Goal: Task Accomplishment & Management: Use online tool/utility

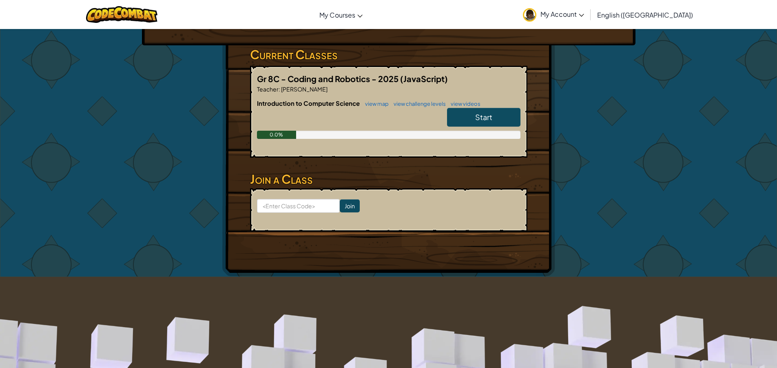
scroll to position [122, 0]
click at [475, 112] on span "Start" at bounding box center [483, 116] width 17 height 9
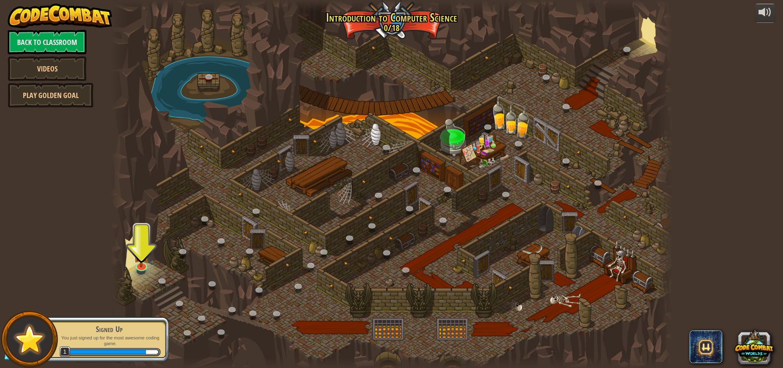
click at [324, 193] on div at bounding box center [392, 184] width 562 height 368
click at [136, 237] on div at bounding box center [392, 184] width 562 height 368
click at [143, 262] on img at bounding box center [141, 248] width 15 height 34
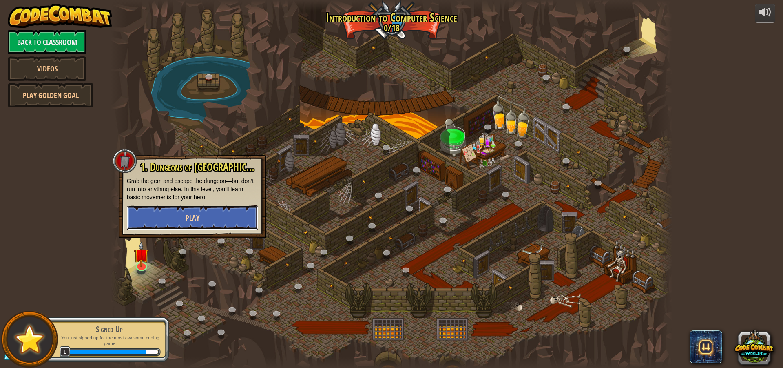
click at [159, 215] on button "Play" at bounding box center [192, 217] width 131 height 24
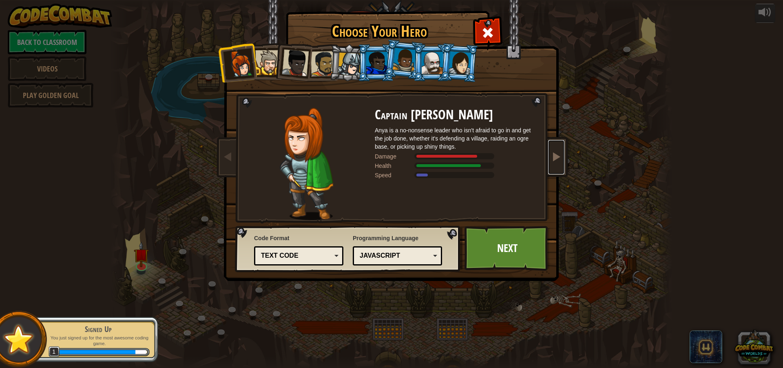
click at [549, 151] on link at bounding box center [556, 157] width 16 height 34
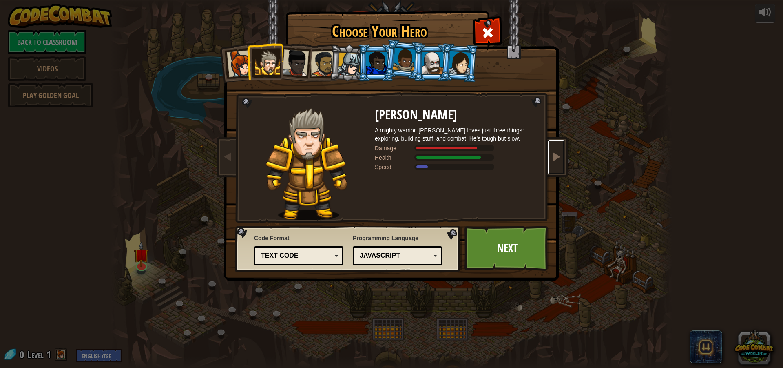
click at [549, 151] on link at bounding box center [556, 157] width 16 height 34
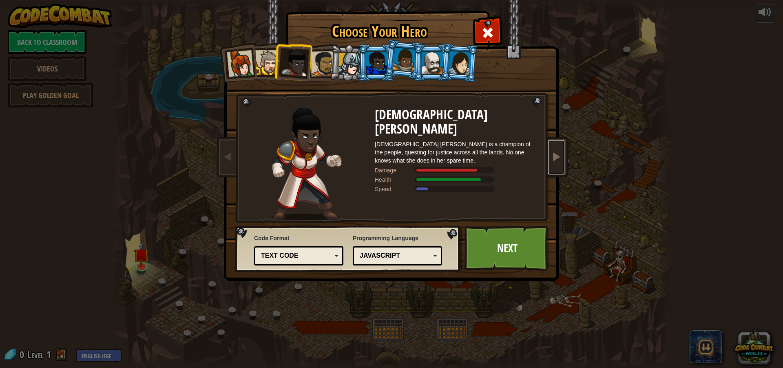
click at [549, 151] on link at bounding box center [556, 157] width 16 height 34
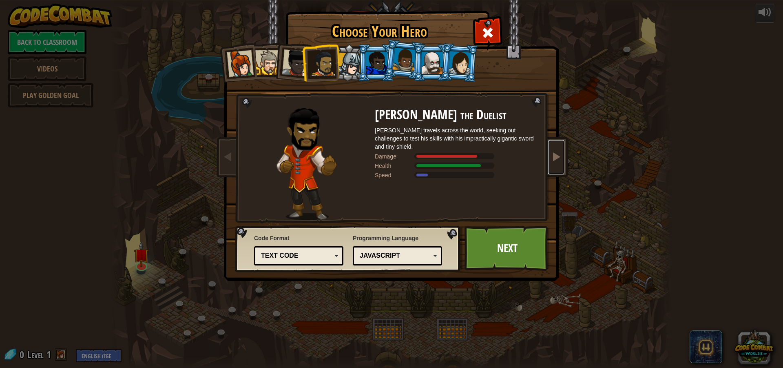
click at [549, 151] on link at bounding box center [556, 157] width 16 height 34
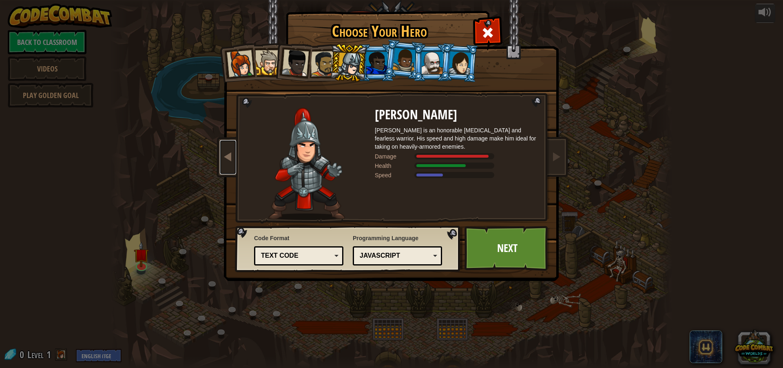
click at [233, 167] on link at bounding box center [228, 157] width 16 height 34
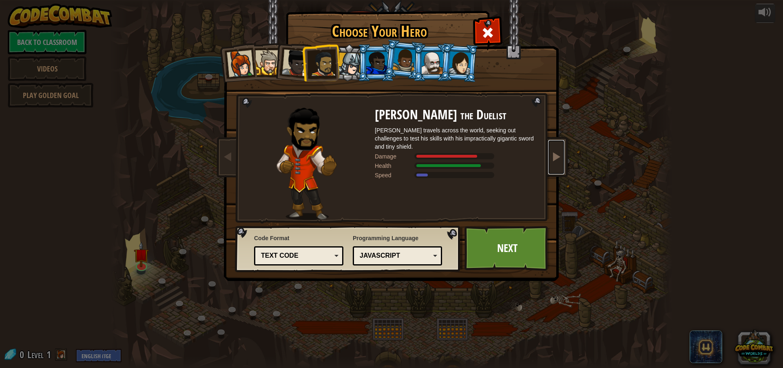
click at [549, 147] on link at bounding box center [556, 157] width 16 height 34
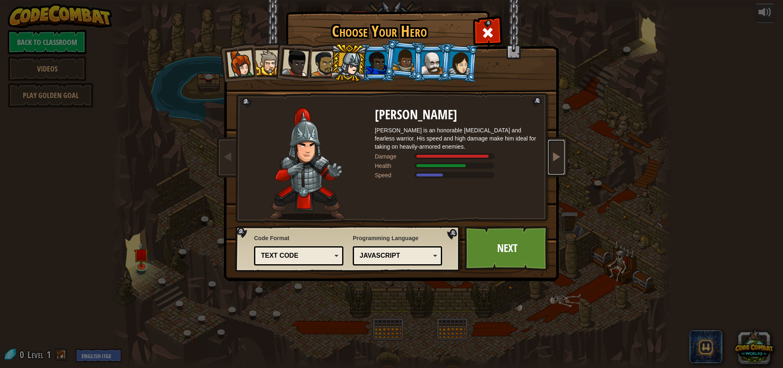
click at [549, 147] on link at bounding box center [556, 157] width 16 height 34
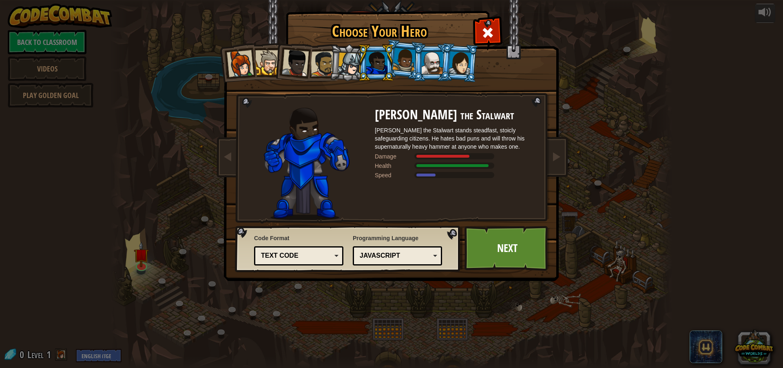
click at [402, 70] on div at bounding box center [404, 60] width 23 height 24
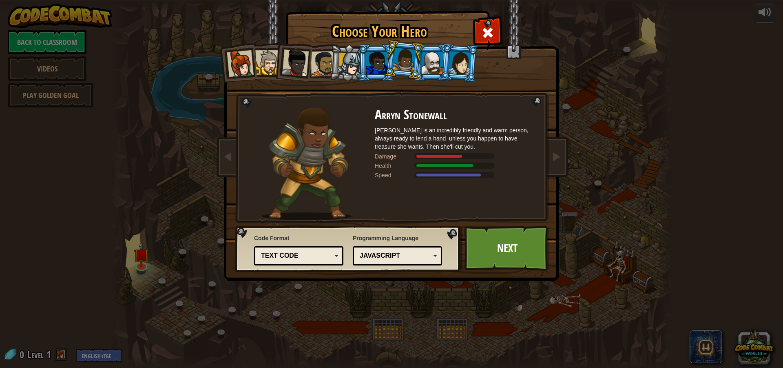
click at [426, 63] on div at bounding box center [432, 63] width 21 height 22
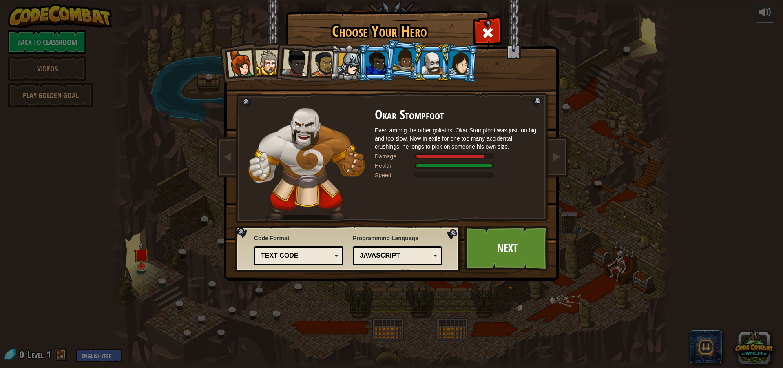
click at [374, 74] on li at bounding box center [376, 62] width 37 height 37
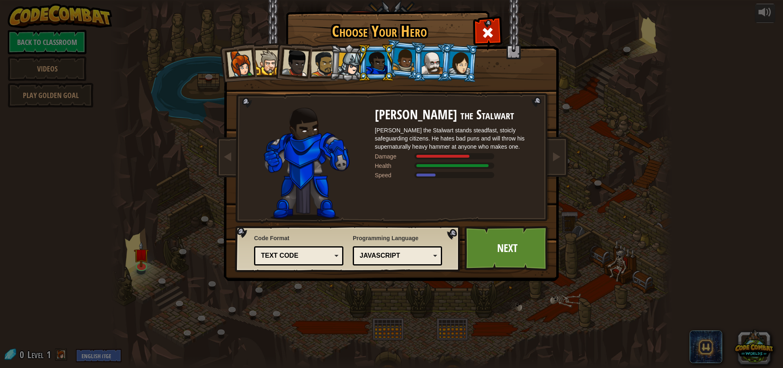
click at [393, 64] on li at bounding box center [376, 62] width 37 height 37
click at [399, 61] on div at bounding box center [404, 60] width 23 height 24
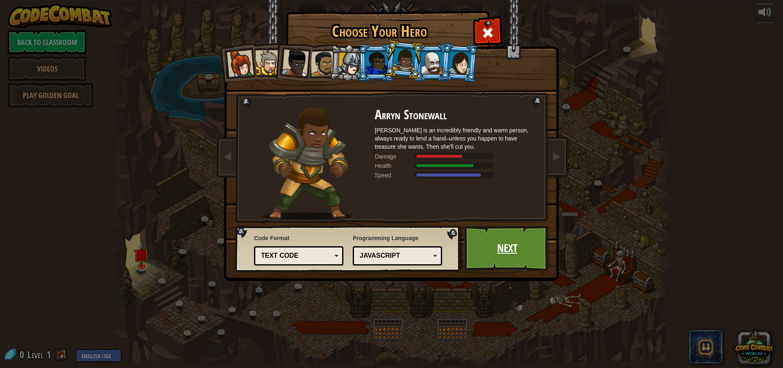
click at [496, 244] on link "Next" at bounding box center [507, 248] width 85 height 45
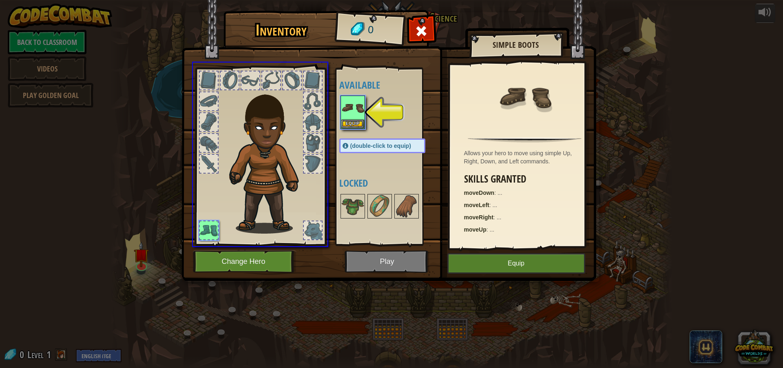
drag, startPoint x: 359, startPoint y: 113, endPoint x: 334, endPoint y: 124, distance: 27.7
click at [334, 124] on div "Inventory 0 Available Equip (double-click to equip) Locked Simple Boots Allows …" at bounding box center [391, 184] width 783 height 368
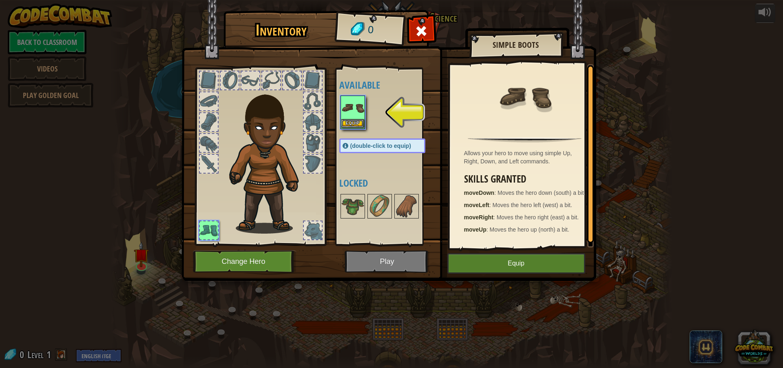
click at [349, 119] on img at bounding box center [353, 107] width 23 height 23
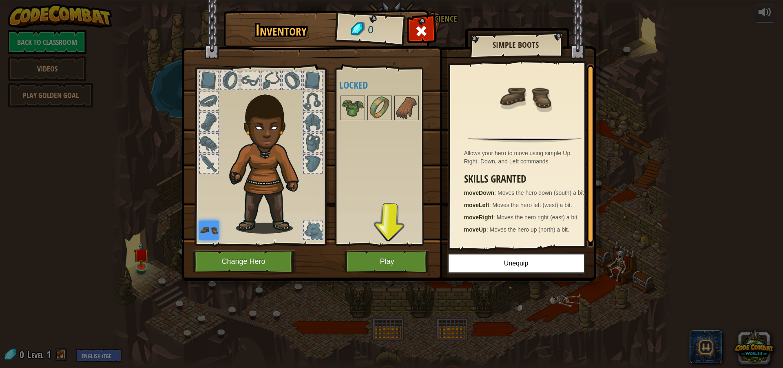
click at [206, 147] on div at bounding box center [209, 143] width 18 height 18
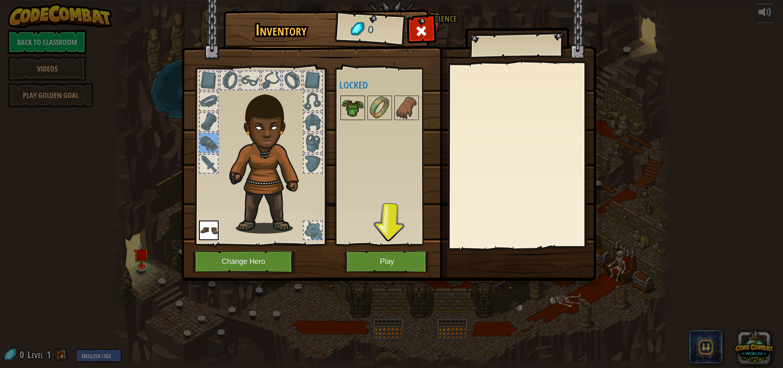
click at [341, 111] on div at bounding box center [353, 107] width 24 height 24
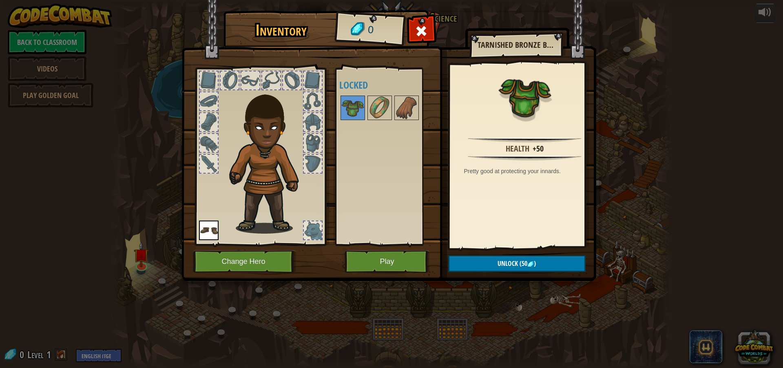
drag, startPoint x: 349, startPoint y: 105, endPoint x: 268, endPoint y: 173, distance: 105.5
click at [268, 173] on div "Inventory 0 Available Equip (double-click to equip) Locked Tarnished Bronze Bre…" at bounding box center [391, 146] width 415 height 269
click at [386, 253] on button "Play" at bounding box center [387, 261] width 85 height 22
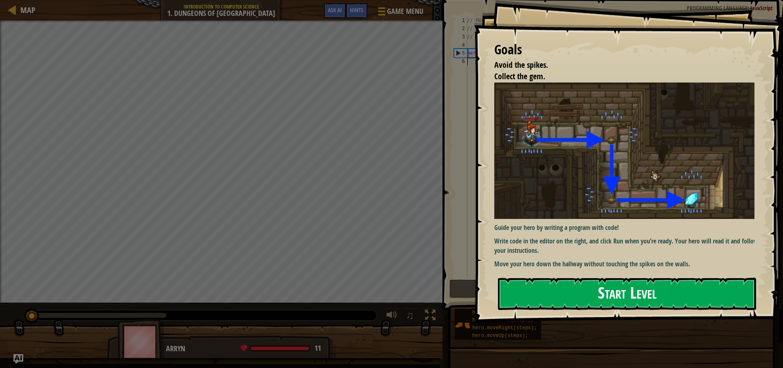
click at [522, 290] on button "Start Level" at bounding box center [627, 293] width 258 height 32
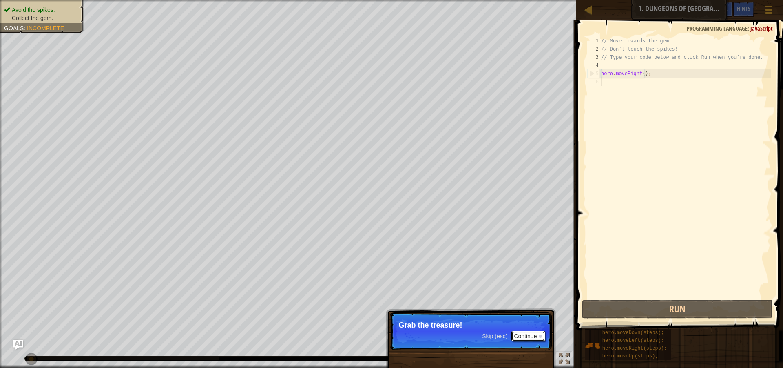
click at [527, 334] on button "Continue" at bounding box center [529, 336] width 34 height 11
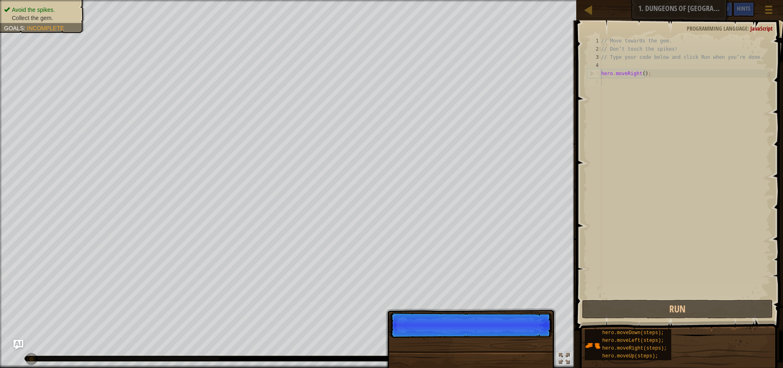
scroll to position [4, 0]
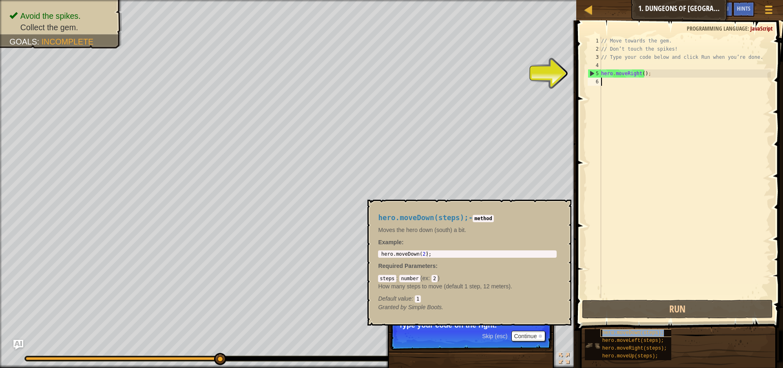
click at [607, 332] on span "hero.moveDown(steps);" at bounding box center [634, 333] width 62 height 6
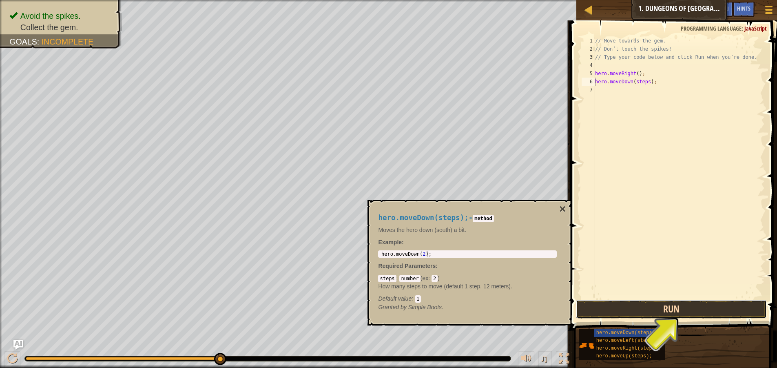
click at [702, 308] on button "Run" at bounding box center [671, 308] width 191 height 19
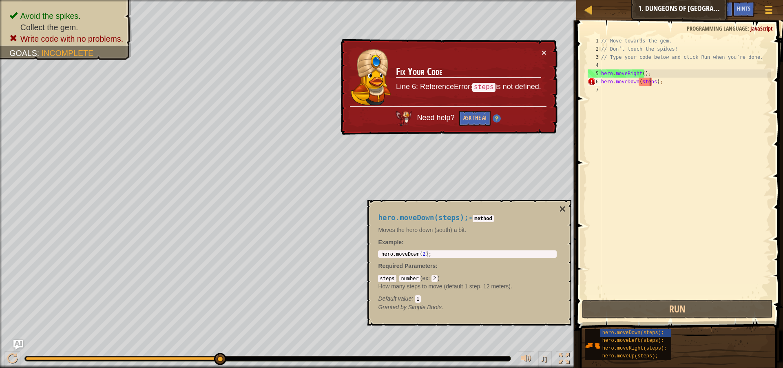
click at [650, 80] on div "// Move towards the gem. // Don’t touch the spikes! // Type your code below and…" at bounding box center [685, 175] width 171 height 277
click at [652, 79] on div "// Move towards the gem. // Don’t touch the spikes! // Type your code below and…" at bounding box center [685, 175] width 171 height 277
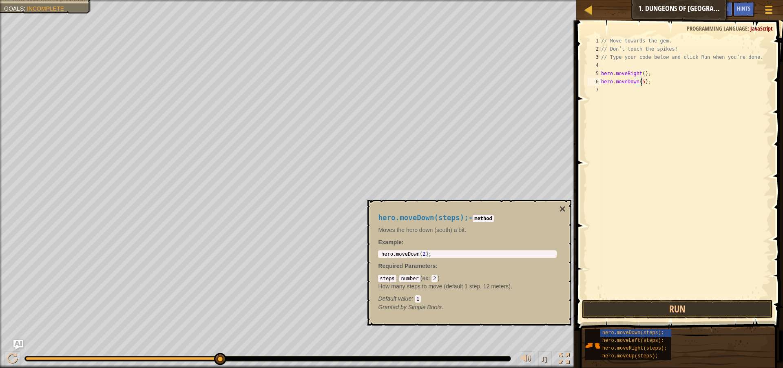
scroll to position [4, 3]
click at [694, 306] on button "Run" at bounding box center [677, 308] width 191 height 19
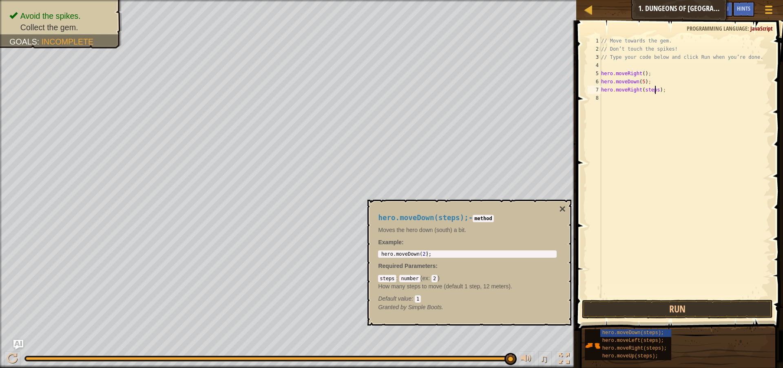
click at [654, 90] on div "// Move towards the gem. // Don’t touch the spikes! // Type your code below and…" at bounding box center [685, 175] width 171 height 277
click at [641, 312] on button "Run" at bounding box center [677, 308] width 191 height 19
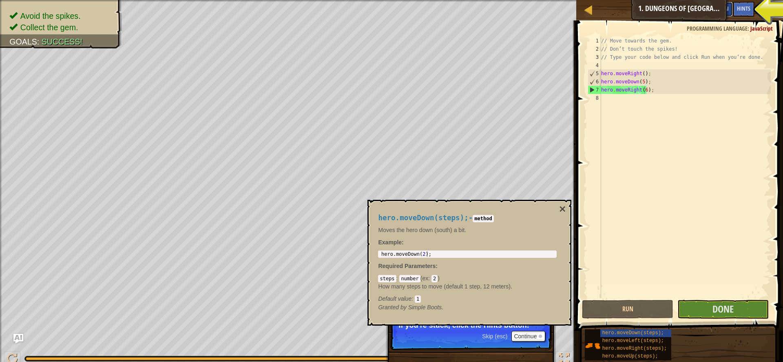
click at [719, 7] on span "Ask AI" at bounding box center [722, 8] width 14 height 8
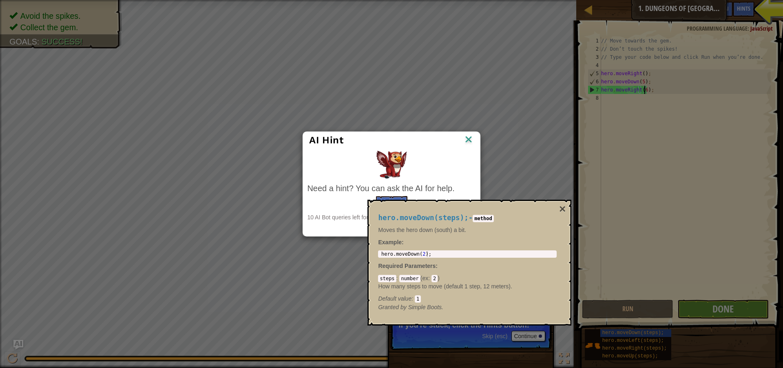
click at [466, 136] on img at bounding box center [469, 140] width 11 height 12
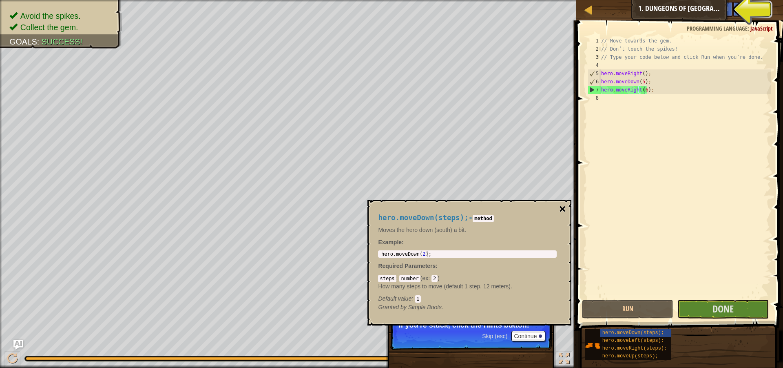
click at [564, 209] on button "×" at bounding box center [562, 208] width 7 height 11
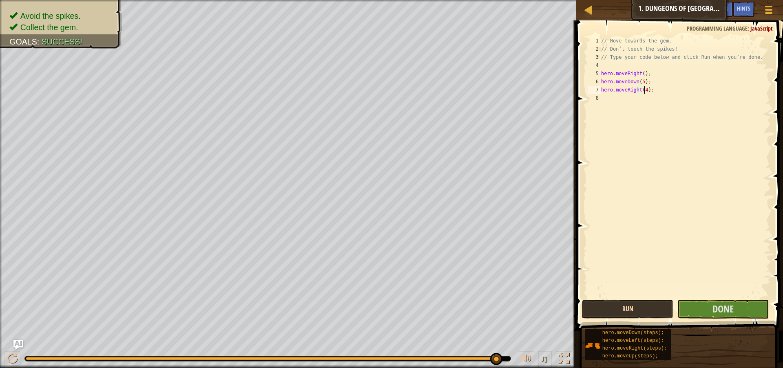
type textarea "hero.moveRight(4);"
click at [656, 312] on button "Run" at bounding box center [627, 308] width 91 height 19
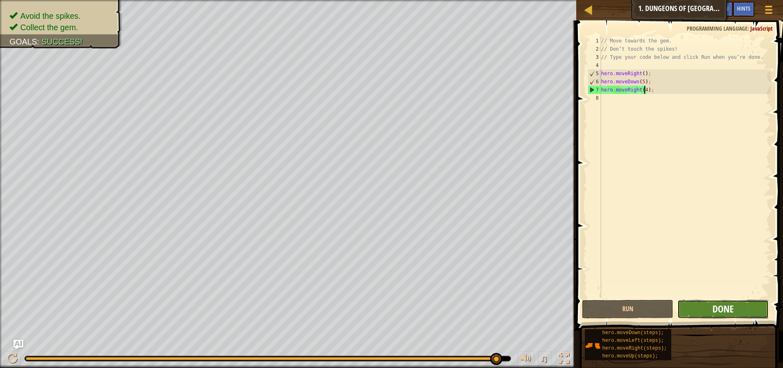
click at [730, 310] on span "Done" at bounding box center [723, 308] width 21 height 13
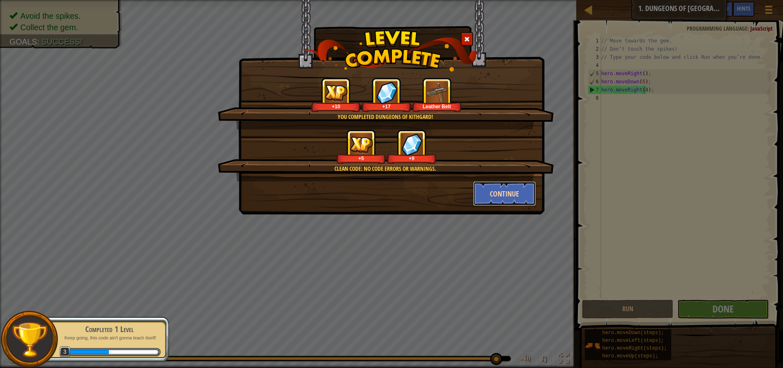
click at [527, 197] on button "Continue" at bounding box center [504, 193] width 63 height 24
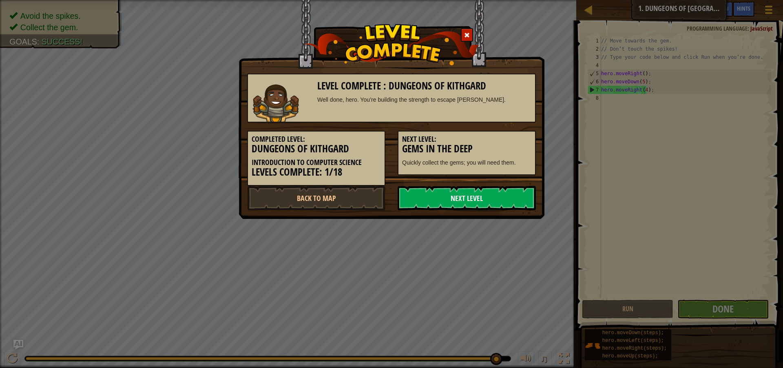
click at [464, 195] on link "Next Level" at bounding box center [467, 198] width 138 height 24
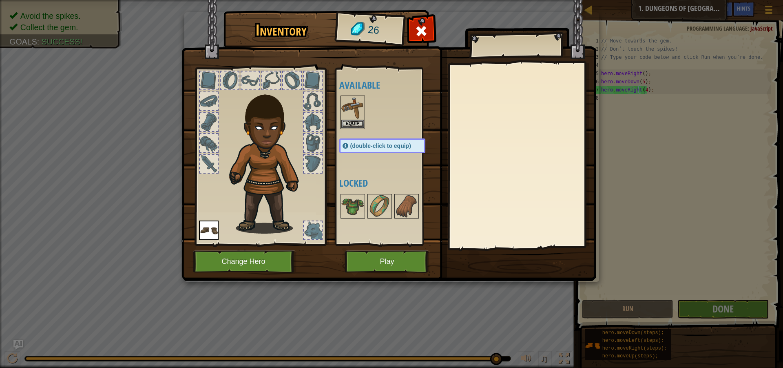
click at [244, 84] on div at bounding box center [251, 80] width 18 height 18
click at [238, 79] on div at bounding box center [230, 80] width 18 height 18
click at [348, 119] on img at bounding box center [353, 107] width 23 height 23
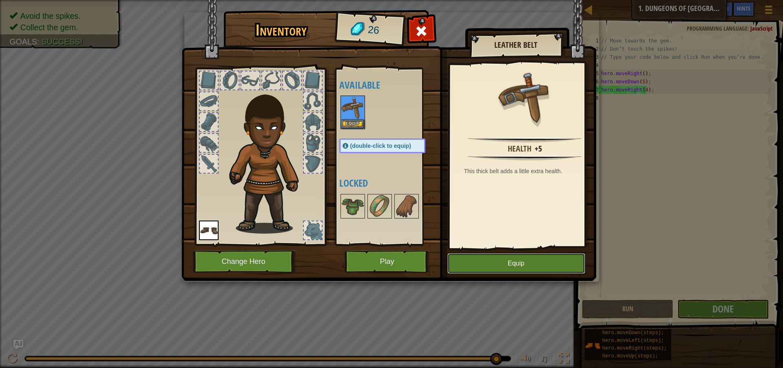
click at [496, 266] on button "Equip" at bounding box center [517, 263] width 138 height 20
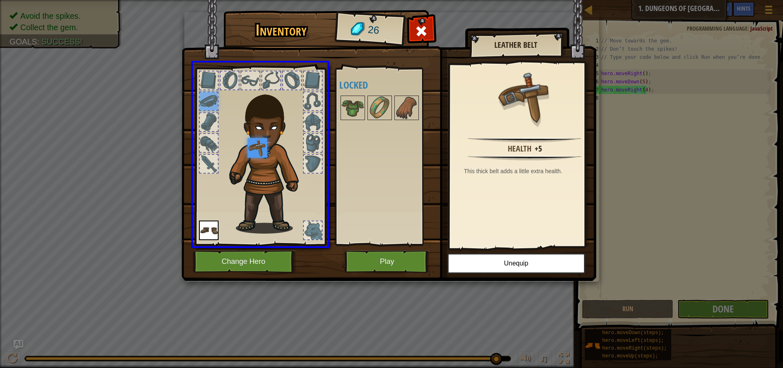
drag, startPoint x: 211, startPoint y: 100, endPoint x: 263, endPoint y: 156, distance: 76.8
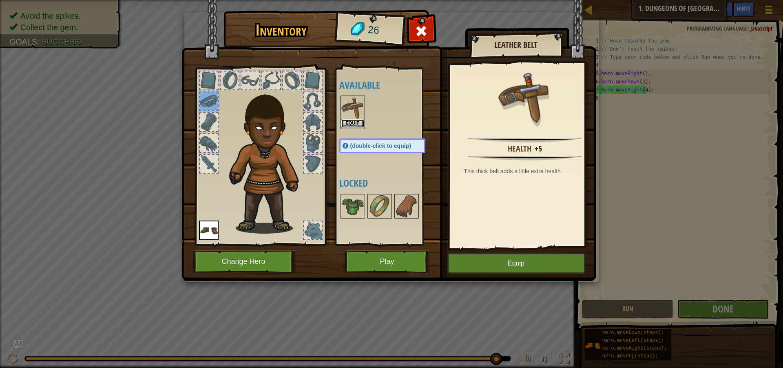
click at [351, 126] on button "Equip" at bounding box center [353, 123] width 23 height 9
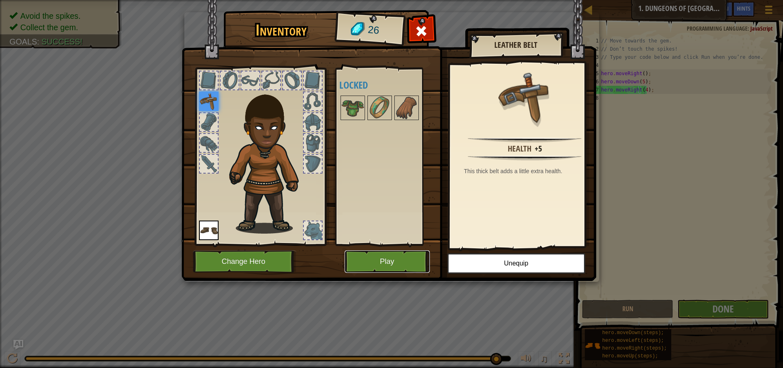
click at [395, 269] on button "Play" at bounding box center [387, 261] width 85 height 22
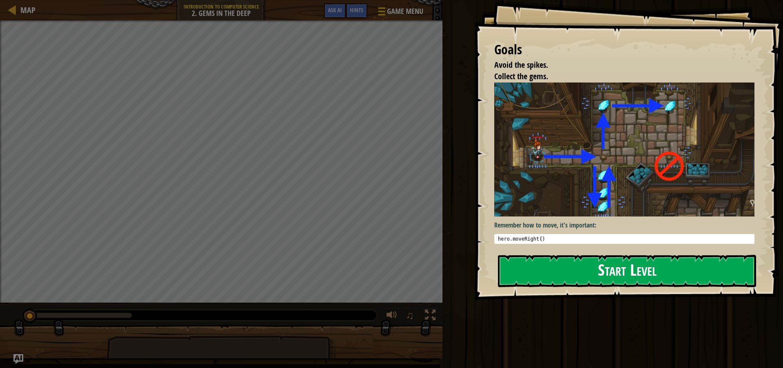
click at [519, 269] on button "Start Level" at bounding box center [627, 271] width 258 height 32
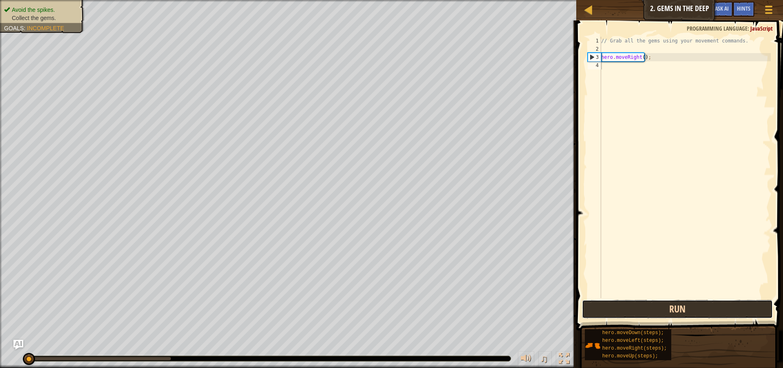
click at [714, 312] on button "Run" at bounding box center [677, 308] width 191 height 19
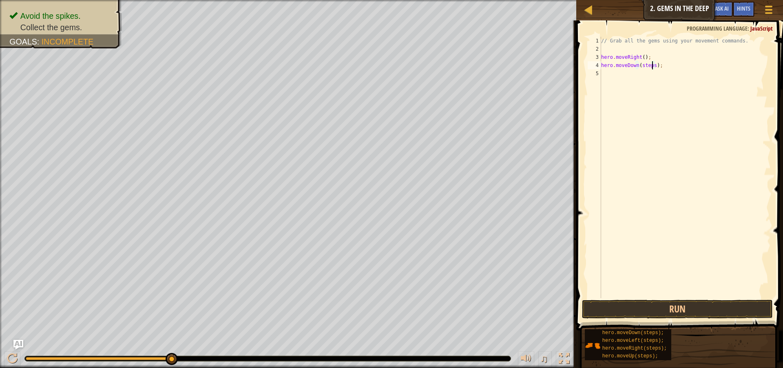
click at [652, 64] on div "// Grab all the gems using your movement commands. hero . moveRight ( ) ; hero …" at bounding box center [685, 175] width 171 height 277
click at [639, 306] on button "Run" at bounding box center [677, 308] width 191 height 19
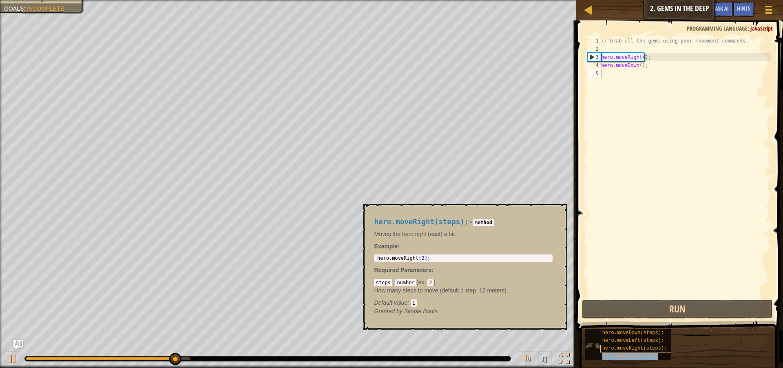
type textarea "hero.moveUp(steps);"
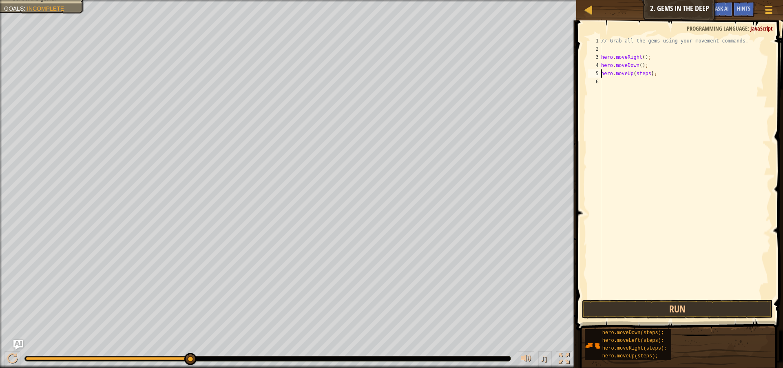
click at [646, 78] on div "// Grab all the gems using your movement commands. hero . moveRight ( ) ; hero …" at bounding box center [685, 175] width 171 height 277
click at [648, 74] on div "// Grab all the gems using your movement commands. hero . moveRight ( ) ; hero …" at bounding box center [685, 175] width 171 height 277
click at [652, 308] on button "Run" at bounding box center [677, 308] width 191 height 19
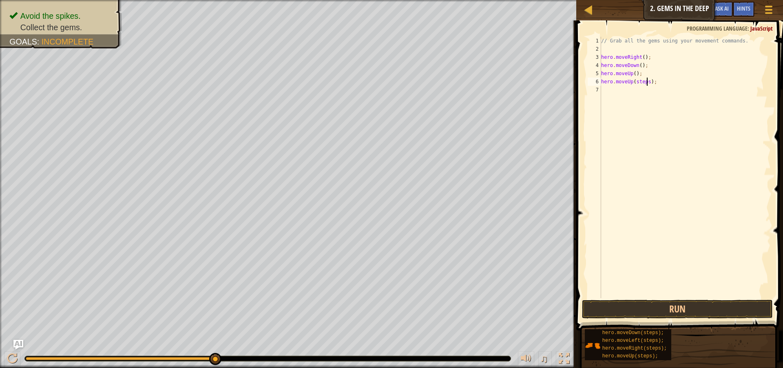
click at [646, 83] on div "// Grab all the gems using your movement commands. hero . moveRight ( ) ; hero …" at bounding box center [685, 175] width 171 height 277
click at [644, 310] on button "Run" at bounding box center [677, 308] width 191 height 19
click at [654, 91] on div "// Grab all the gems using your movement commands. hero . moveRight ( ) ; hero …" at bounding box center [685, 175] width 171 height 277
type textarea "hero.moveRight();"
click at [674, 303] on button "Run" at bounding box center [677, 308] width 191 height 19
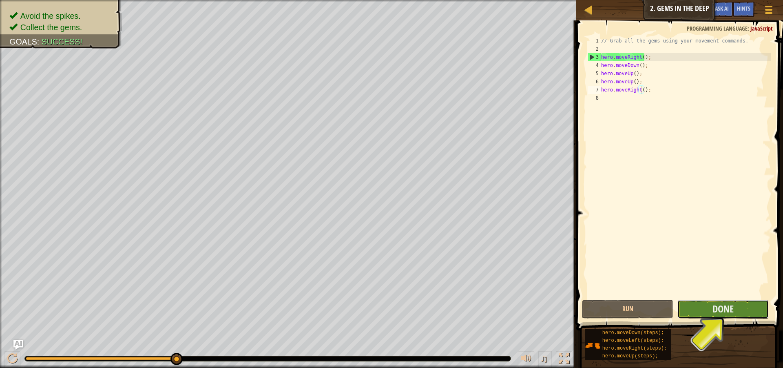
click at [705, 302] on button "Done" at bounding box center [723, 308] width 91 height 19
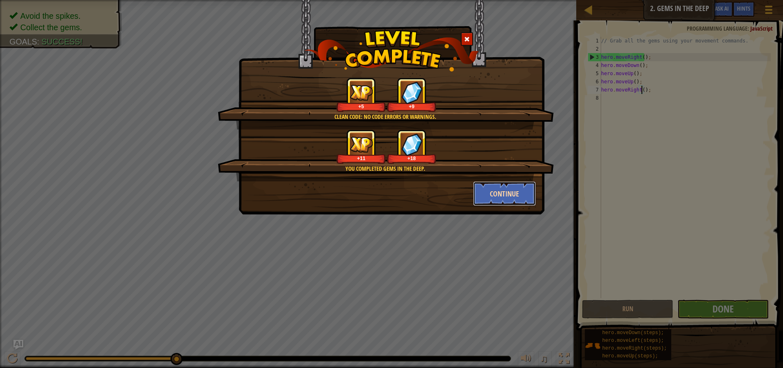
click at [505, 195] on button "Continue" at bounding box center [504, 193] width 63 height 24
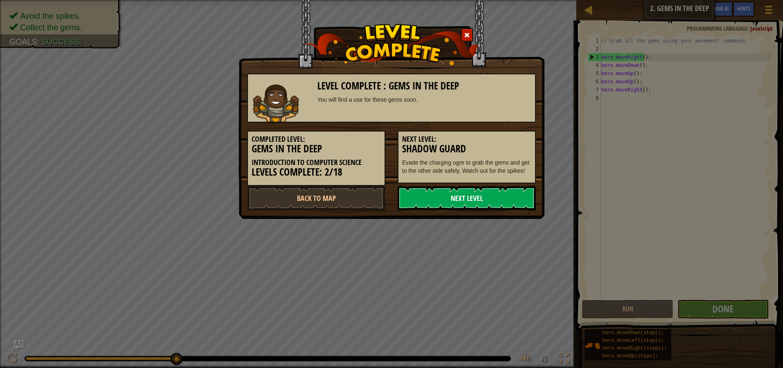
click at [473, 197] on link "Next Level" at bounding box center [467, 198] width 138 height 24
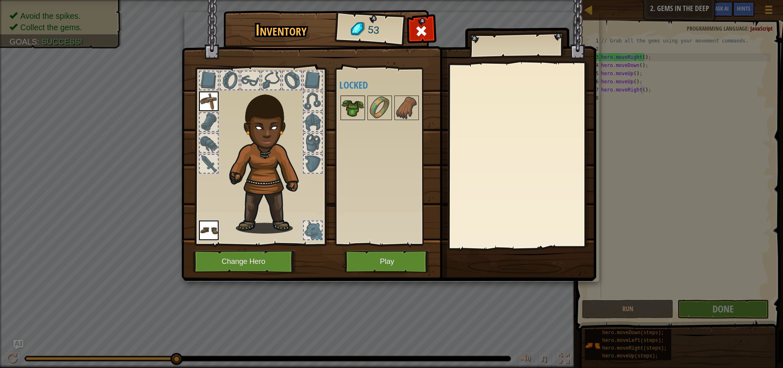
click at [354, 105] on img at bounding box center [353, 107] width 23 height 23
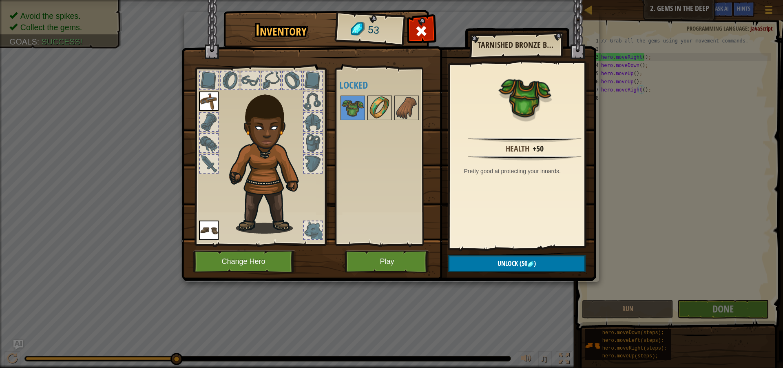
click at [371, 107] on img at bounding box center [379, 107] width 23 height 23
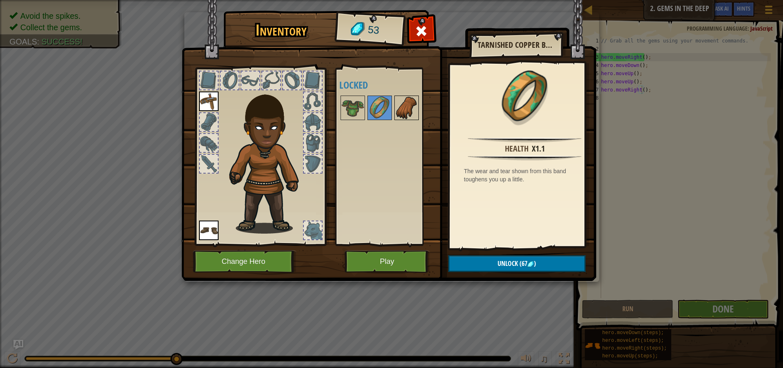
click at [396, 108] on img at bounding box center [406, 107] width 23 height 23
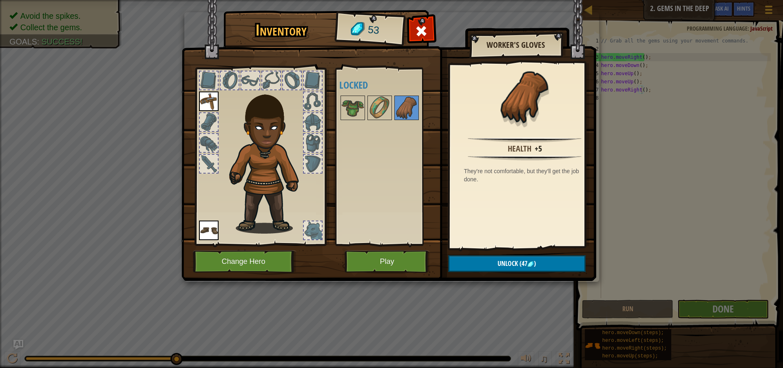
click at [209, 154] on div at bounding box center [209, 164] width 20 height 20
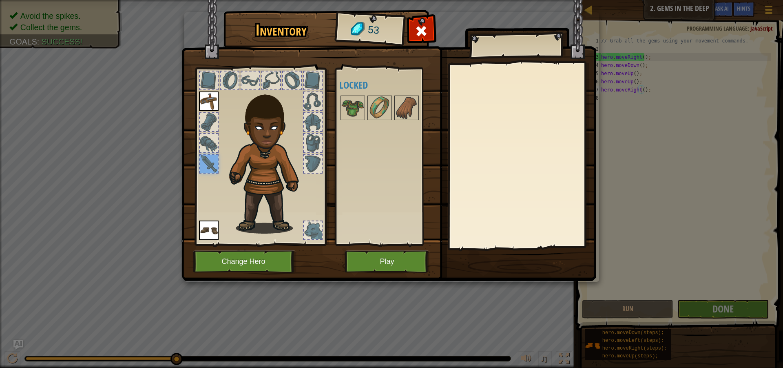
click at [209, 166] on div at bounding box center [209, 164] width 18 height 18
click at [397, 259] on button "Play" at bounding box center [387, 261] width 85 height 22
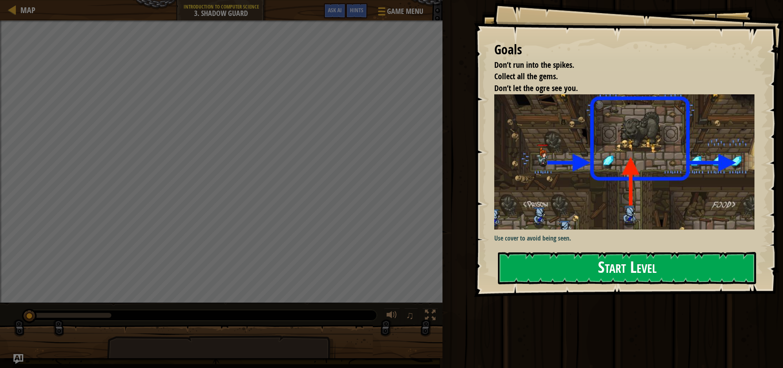
click at [523, 273] on button "Start Level" at bounding box center [627, 268] width 258 height 32
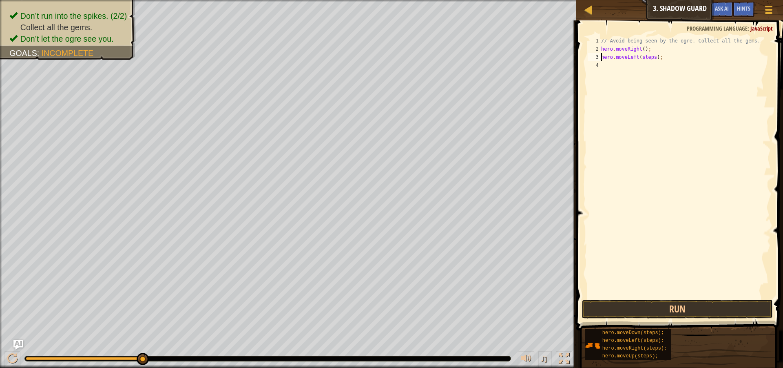
click at [652, 55] on div "// Avoid being seen by the ogre. Collect all the gems. hero . moveRight ( ) ; h…" at bounding box center [685, 175] width 171 height 277
click at [674, 311] on button "Run" at bounding box center [677, 308] width 191 height 19
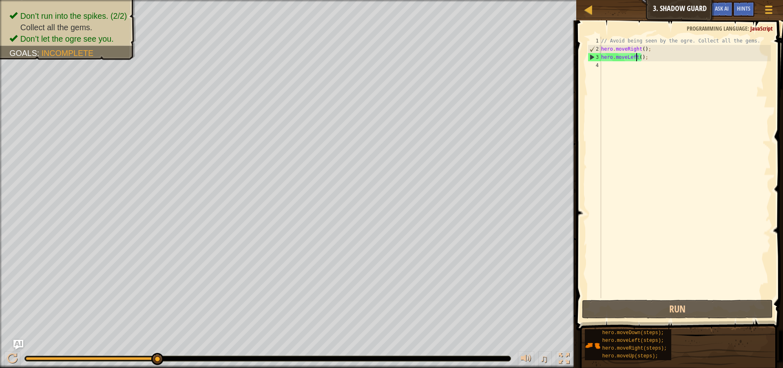
click at [635, 60] on div "// Avoid being seen by the ogre. Collect all the gems. hero . moveRight ( ) ; h…" at bounding box center [685, 175] width 171 height 277
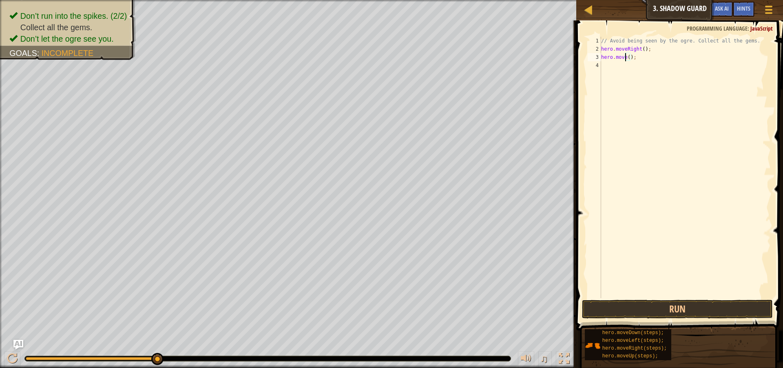
scroll to position [4, 2]
click at [675, 310] on button "Run" at bounding box center [677, 308] width 191 height 19
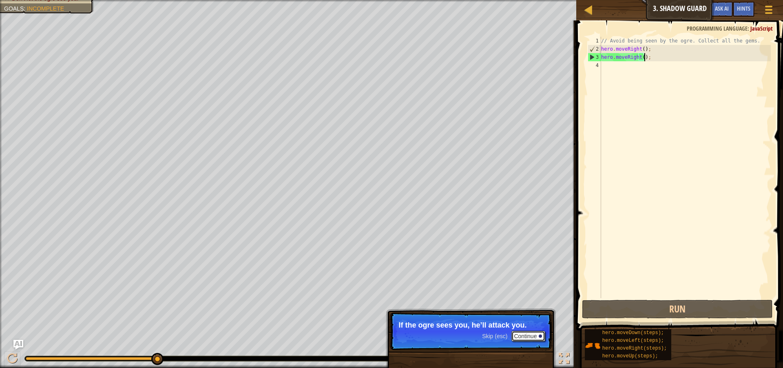
click at [530, 334] on button "Continue" at bounding box center [529, 336] width 34 height 11
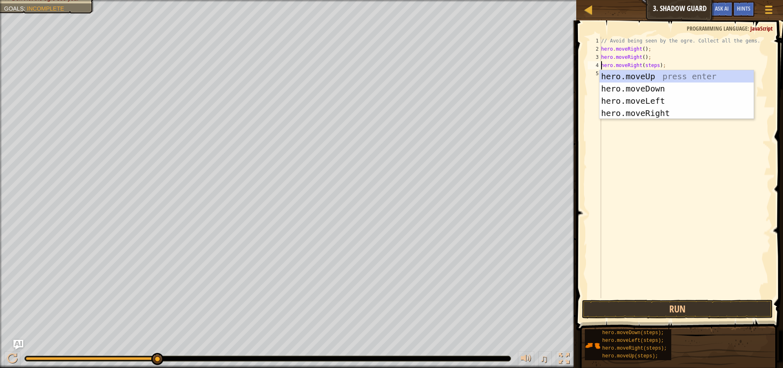
click at [657, 69] on div "// Avoid being seen by the ogre. Collect all the gems. hero . moveRight ( ) ; h…" at bounding box center [685, 175] width 171 height 277
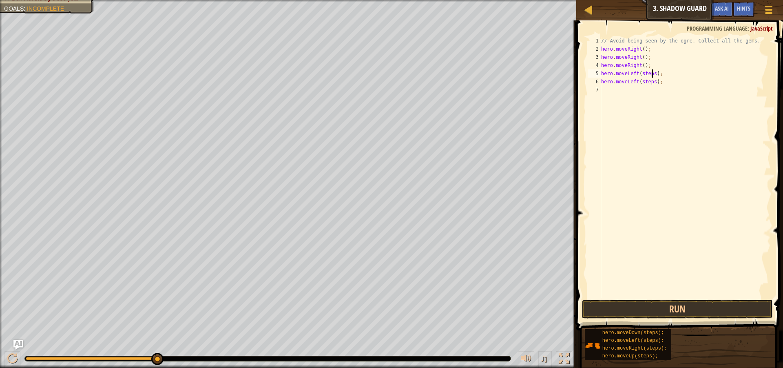
click at [652, 72] on div "// Avoid being seen by the ogre. Collect all the gems. hero . moveRight ( ) ; h…" at bounding box center [685, 175] width 171 height 277
click at [652, 84] on div "// Avoid being seen by the ogre. Collect all the gems. hero . moveRight ( ) ; h…" at bounding box center [685, 175] width 171 height 277
type textarea "hero.moveLeft();"
drag, startPoint x: 648, startPoint y: 77, endPoint x: 600, endPoint y: 75, distance: 48.6
click at [600, 75] on div "hero.moveLeft(); 1 2 3 4 5 6 7 // Avoid being seen by the ogre. Collect all the…" at bounding box center [678, 167] width 185 height 261
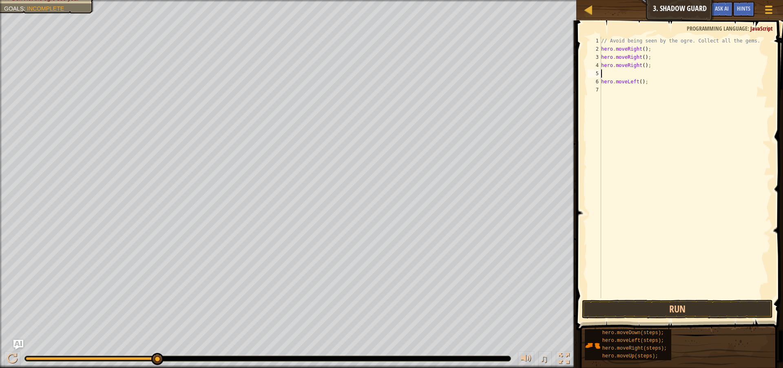
scroll to position [4, 0]
drag, startPoint x: 644, startPoint y: 80, endPoint x: 599, endPoint y: 81, distance: 44.5
click at [599, 81] on div "1 2 3 4 5 6 7 // Avoid being seen by the ogre. Collect all the gems. hero . mov…" at bounding box center [678, 167] width 185 height 261
type textarea "hero.moveLeft();"
click at [609, 75] on div "// Avoid being seen by the ogre. Collect all the gems. hero . moveRight ( ) ; h…" at bounding box center [685, 175] width 171 height 277
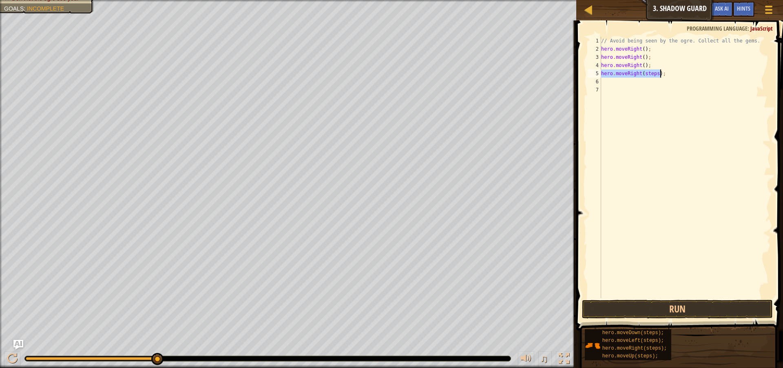
click at [655, 76] on div "// Avoid being seen by the ogre. Collect all the gems. hero . moveRight ( ) ; h…" at bounding box center [685, 167] width 171 height 261
type textarea "hero.moveRight();"
click at [656, 309] on button "Run" at bounding box center [677, 308] width 191 height 19
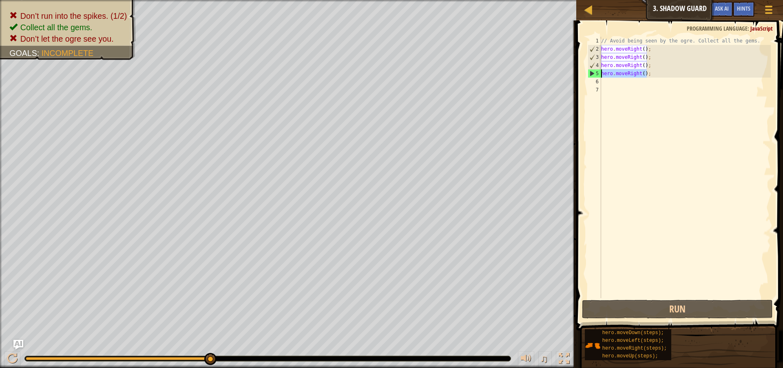
drag, startPoint x: 651, startPoint y: 76, endPoint x: 598, endPoint y: 73, distance: 53.6
click at [598, 73] on div "hero.moveRight(); 1 2 3 4 5 6 7 // Avoid being seen by the ogre. Collect all th…" at bounding box center [678, 167] width 185 height 261
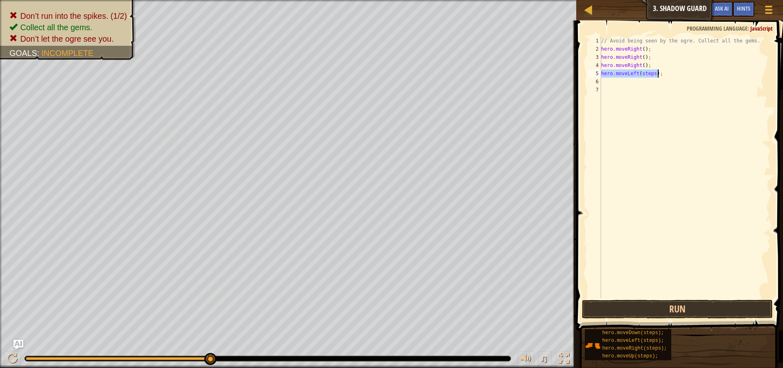
click at [653, 77] on div "// Avoid being seen by the ogre. Collect all the gems. hero . moveRight ( ) ; h…" at bounding box center [685, 167] width 171 height 261
click at [702, 310] on button "Run" at bounding box center [677, 308] width 191 height 19
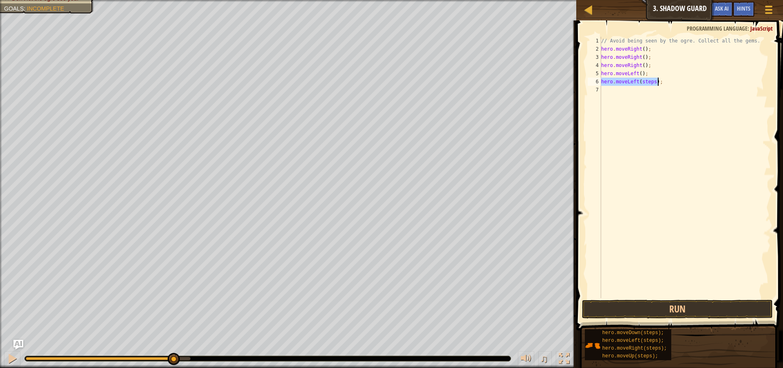
click at [653, 80] on div "// Avoid being seen by the ogre. Collect all the gems. hero . moveRight ( ) ; h…" at bounding box center [685, 167] width 171 height 261
click at [624, 306] on button "Run" at bounding box center [677, 308] width 191 height 19
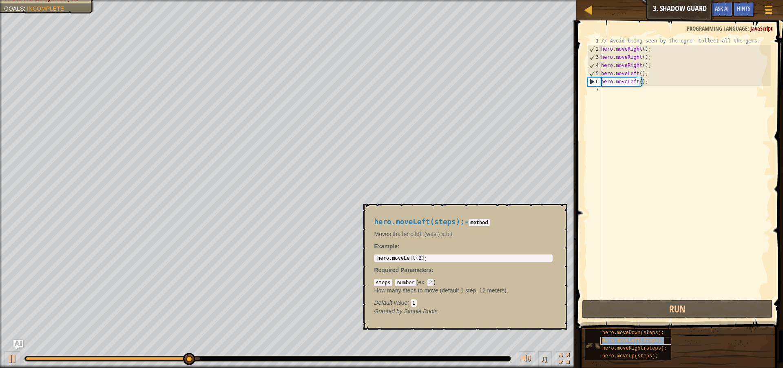
click at [628, 337] on div "hero.moveLeft(steps);" at bounding box center [640, 341] width 78 height 8
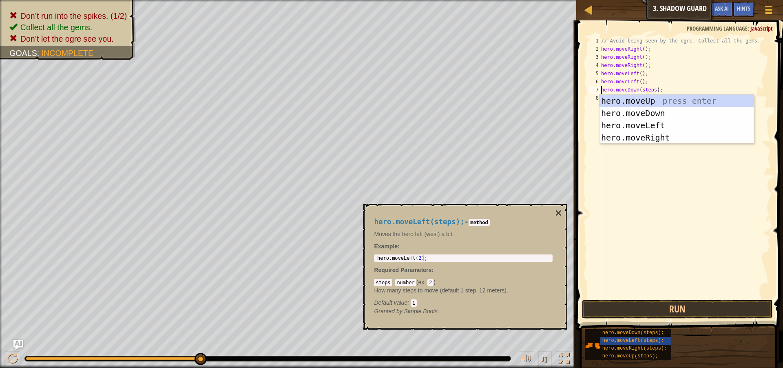
click at [654, 91] on div "// Avoid being seen by the ogre. Collect all the gems. hero . moveRight ( ) ; h…" at bounding box center [685, 175] width 171 height 277
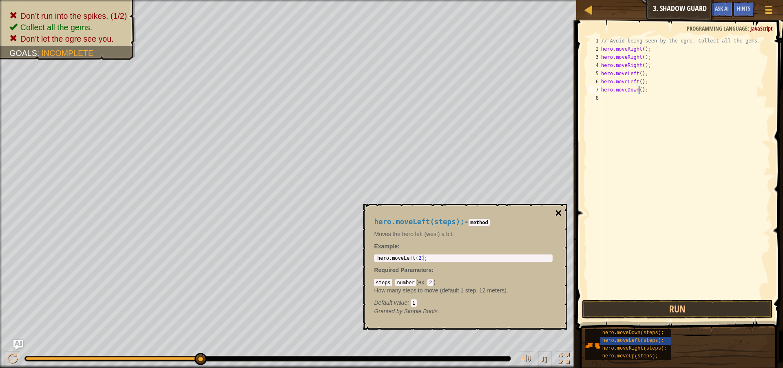
click at [559, 210] on button "×" at bounding box center [558, 212] width 7 height 11
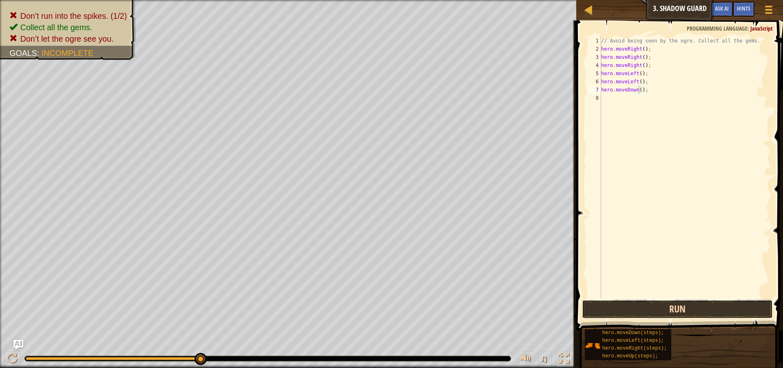
click at [648, 306] on button "Run" at bounding box center [677, 308] width 191 height 19
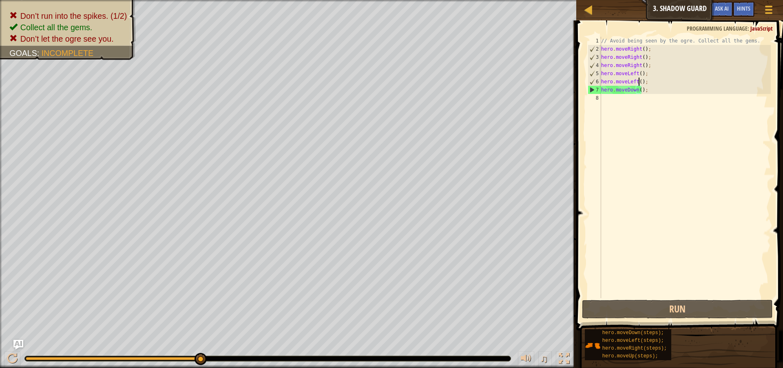
click at [638, 80] on div "// Avoid being seen by the ogre. Collect all the gems. hero . moveRight ( ) ; h…" at bounding box center [685, 175] width 171 height 277
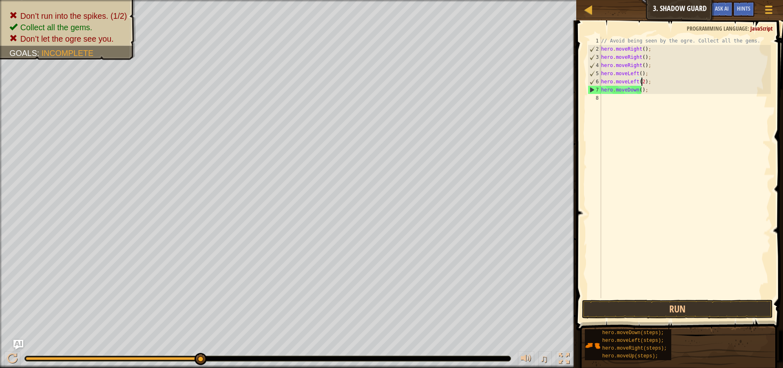
scroll to position [4, 3]
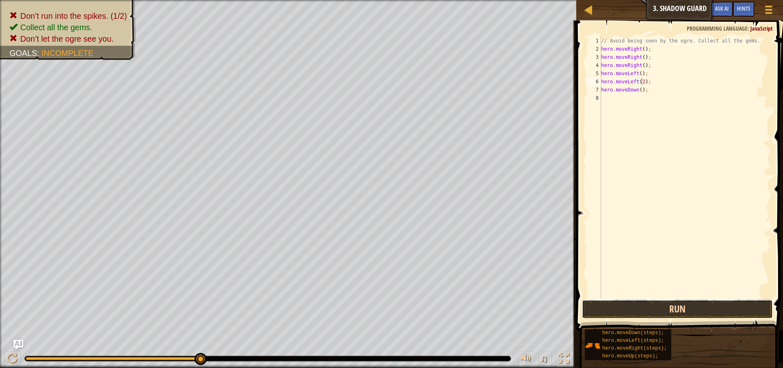
click at [672, 313] on button "Run" at bounding box center [677, 308] width 191 height 19
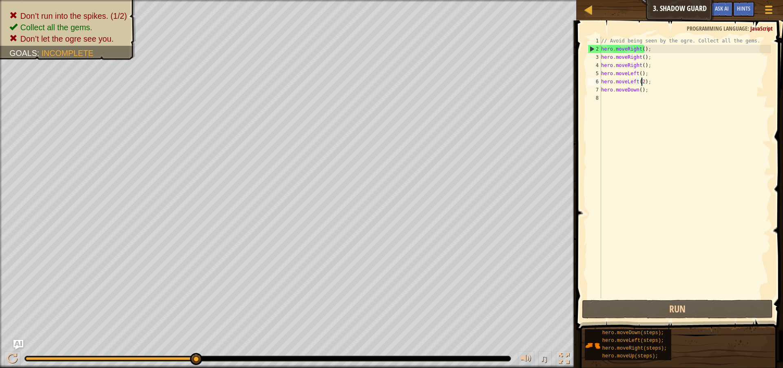
type textarea "hero.moveLeft();"
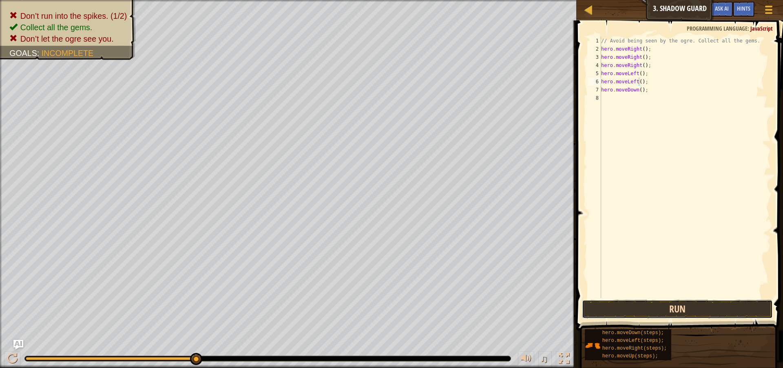
click at [634, 306] on button "Run" at bounding box center [677, 308] width 191 height 19
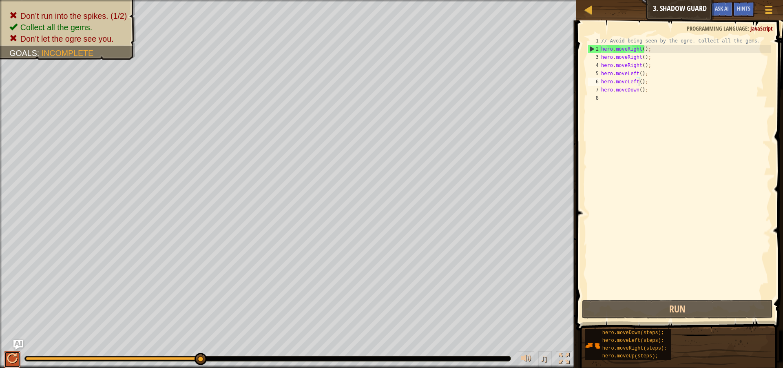
click at [7, 362] on div at bounding box center [12, 358] width 11 height 11
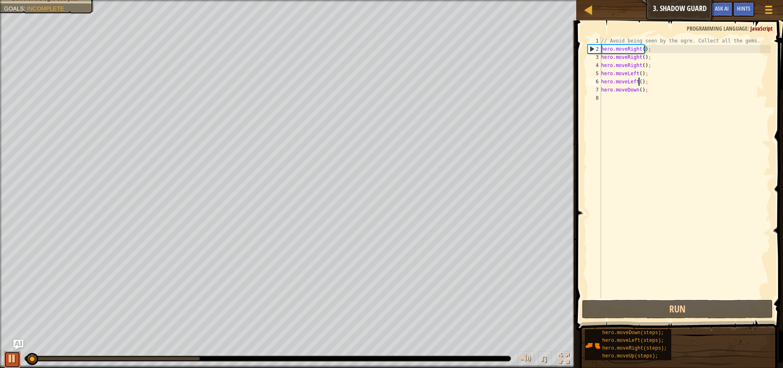
click at [17, 358] on div at bounding box center [12, 358] width 11 height 11
click at [17, 359] on div at bounding box center [12, 358] width 11 height 11
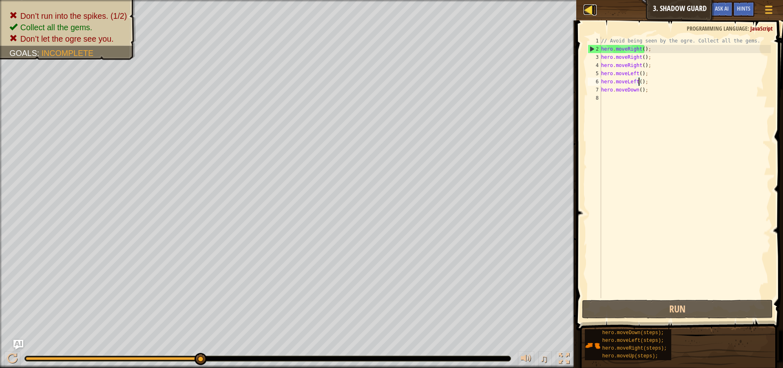
click at [587, 8] on div at bounding box center [589, 9] width 10 height 10
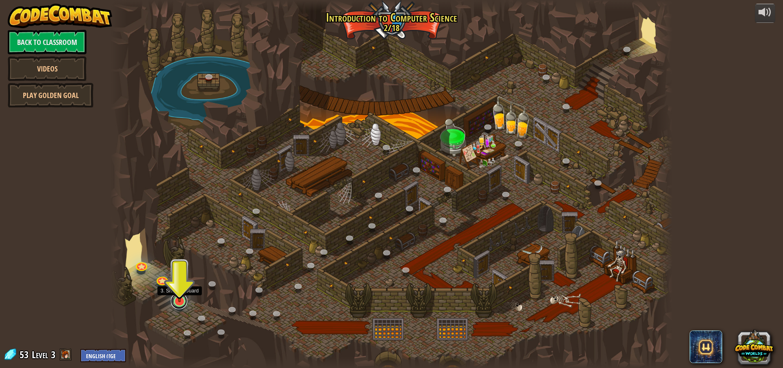
click at [177, 303] on link at bounding box center [179, 301] width 16 height 16
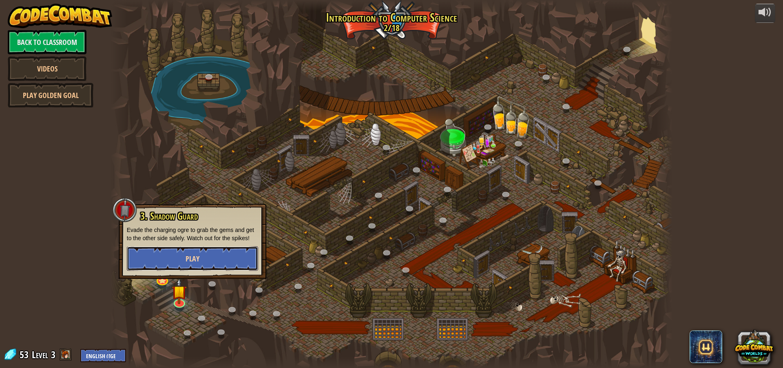
click at [187, 263] on span "Play" at bounding box center [193, 258] width 14 height 10
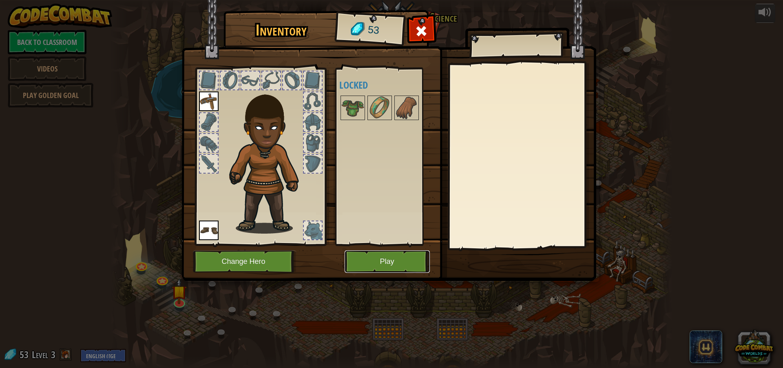
click at [389, 268] on button "Play" at bounding box center [387, 261] width 85 height 22
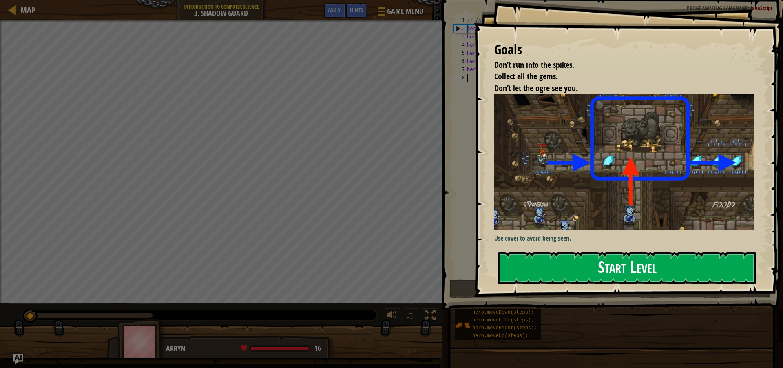
click at [556, 255] on button "Start Level" at bounding box center [627, 268] width 258 height 32
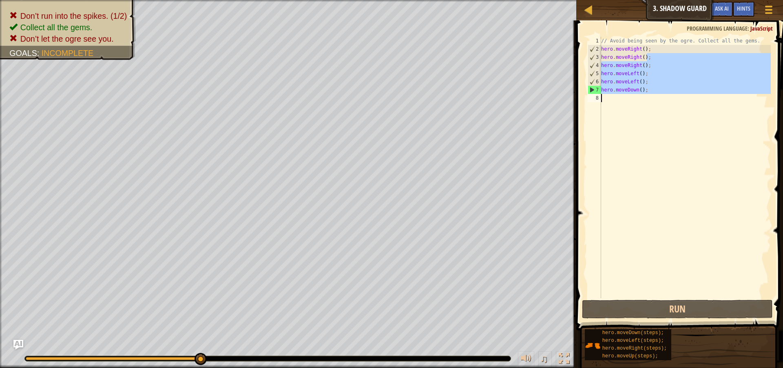
drag, startPoint x: 647, startPoint y: 60, endPoint x: 599, endPoint y: 99, distance: 61.8
click at [599, 99] on div "1 2 3 4 5 6 7 8 // Avoid being seen by the ogre. Collect all the gems. hero . m…" at bounding box center [678, 167] width 185 height 261
type textarea "hero.moveRight();"
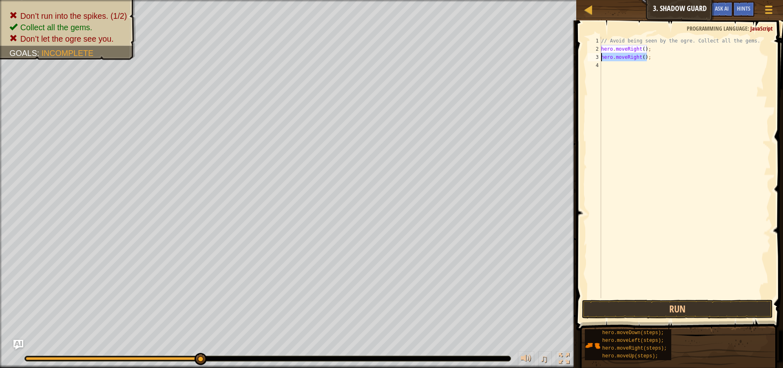
drag, startPoint x: 650, startPoint y: 58, endPoint x: 602, endPoint y: 57, distance: 47.8
click at [602, 57] on div "// Avoid being seen by the ogre. Collect all the gems. hero . moveRight ( ) ; h…" at bounding box center [685, 175] width 171 height 277
click at [646, 53] on div "// Avoid being seen by the ogre. Collect all the gems. hero . moveRight ( ) ; h…" at bounding box center [685, 175] width 171 height 277
click at [654, 66] on div "// Avoid being seen by the ogre. Collect all the gems. hero . moveRight ( ) ; h…" at bounding box center [685, 175] width 171 height 277
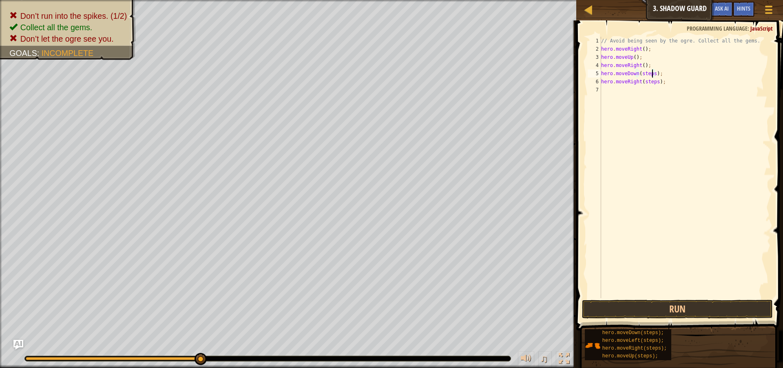
click at [653, 72] on div "// Avoid being seen by the ogre. Collect all the gems. hero . moveRight ( ) ; h…" at bounding box center [685, 175] width 171 height 277
click at [655, 80] on div "// Avoid being seen by the ogre. Collect all the gems. hero . moveRight ( ) ; h…" at bounding box center [685, 175] width 171 height 277
type textarea "hero.moveRight();"
click at [643, 313] on button "Run" at bounding box center [677, 308] width 191 height 19
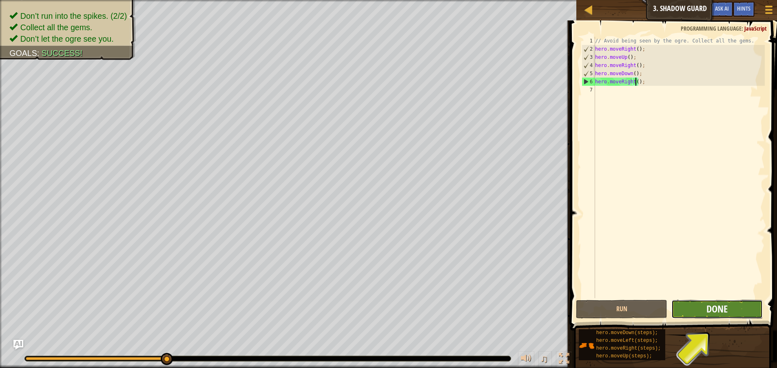
click at [714, 311] on span "Done" at bounding box center [717, 308] width 21 height 13
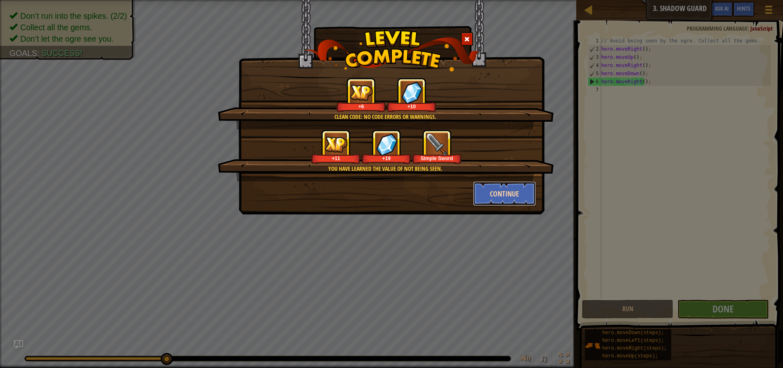
click at [518, 189] on button "Continue" at bounding box center [504, 193] width 63 height 24
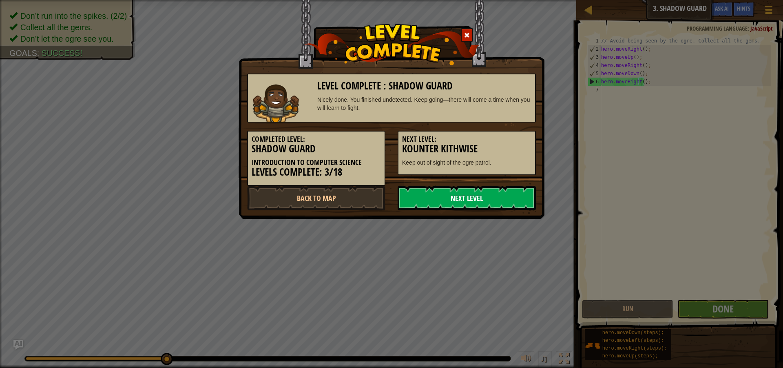
click at [464, 200] on link "Next Level" at bounding box center [467, 198] width 138 height 24
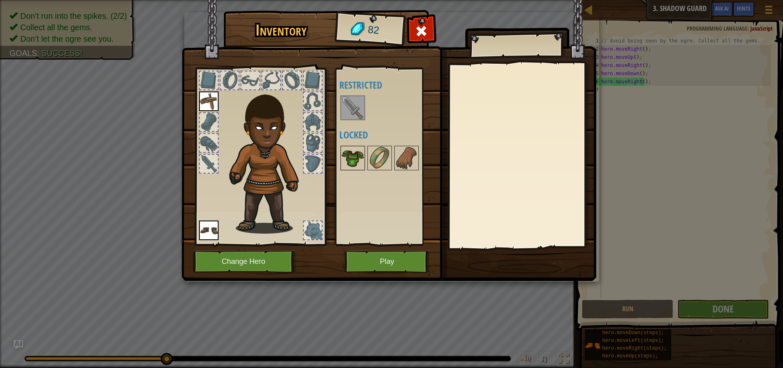
click at [351, 158] on img at bounding box center [353, 157] width 23 height 23
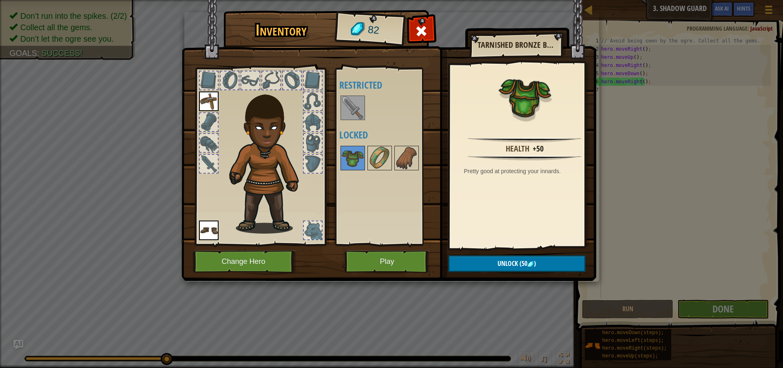
click at [351, 109] on img at bounding box center [353, 107] width 23 height 23
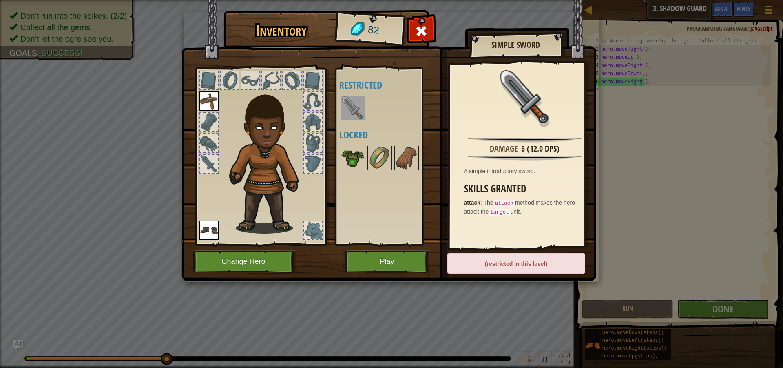
click at [348, 167] on img at bounding box center [353, 157] width 23 height 23
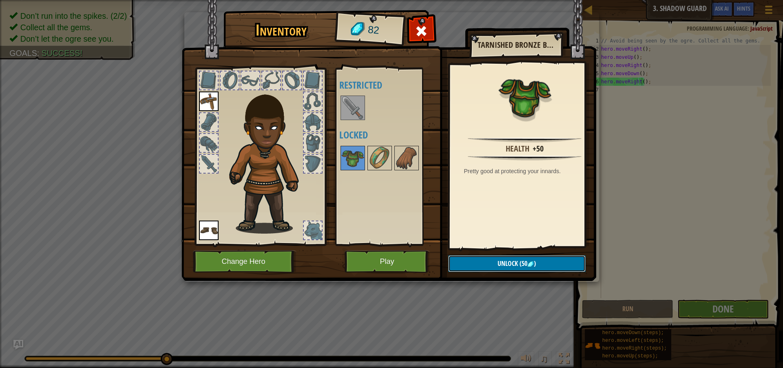
click at [505, 264] on span "Unlock" at bounding box center [508, 263] width 20 height 9
click at [505, 264] on button "Confirm" at bounding box center [517, 263] width 138 height 17
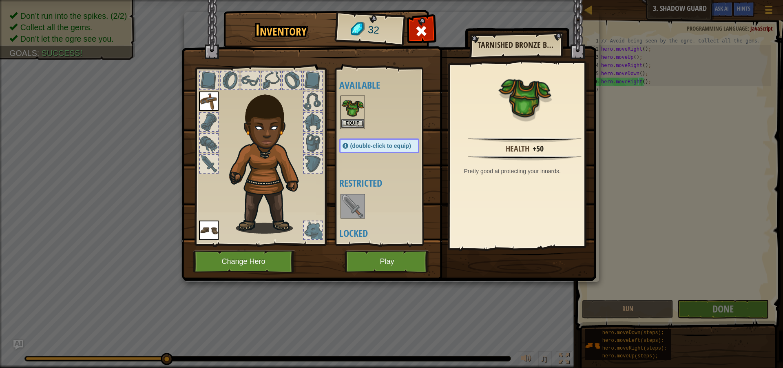
click at [351, 118] on img at bounding box center [353, 107] width 23 height 23
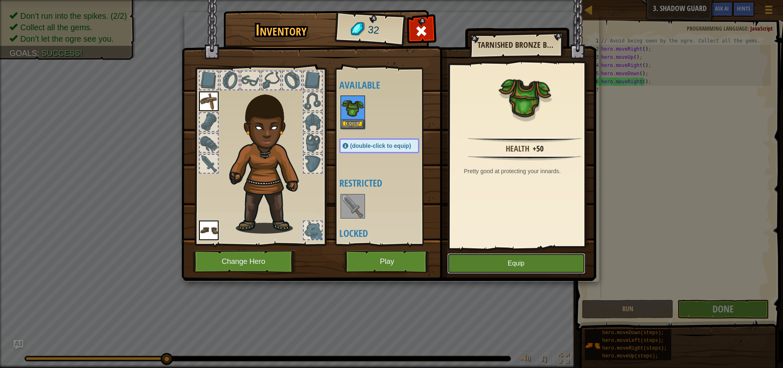
click at [499, 260] on button "Equip" at bounding box center [517, 263] width 138 height 20
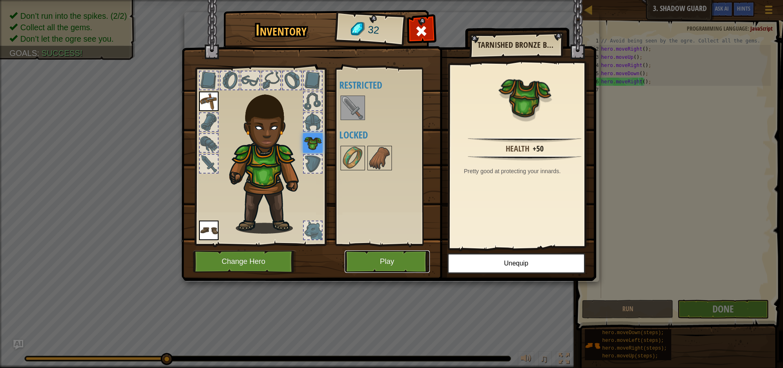
click at [391, 259] on button "Play" at bounding box center [387, 261] width 85 height 22
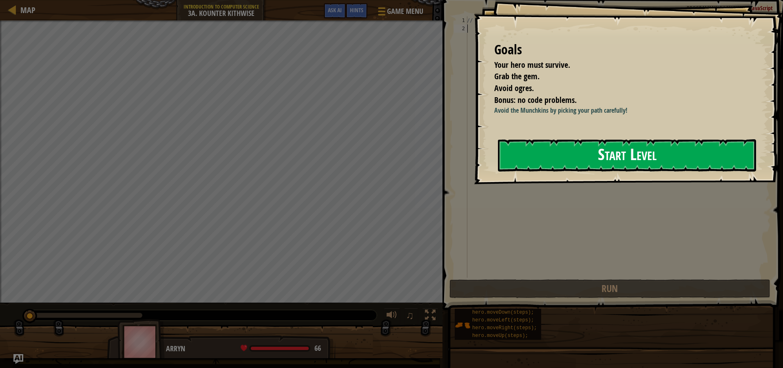
click at [604, 152] on button "Start Level" at bounding box center [627, 155] width 258 height 32
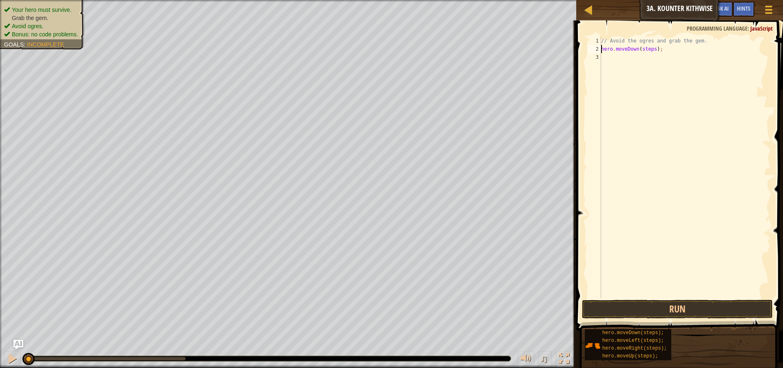
click at [651, 48] on div "// Avoid the ogres and grab the gem. hero . moveDown ( steps ) ;" at bounding box center [685, 175] width 171 height 277
click at [656, 56] on div "// Avoid the ogres and grab the gem. hero . moveDown ( ) ; hero . moveRight ( s…" at bounding box center [685, 175] width 171 height 277
type textarea "hero.moveRight();"
click at [641, 305] on button "Run" at bounding box center [677, 308] width 191 height 19
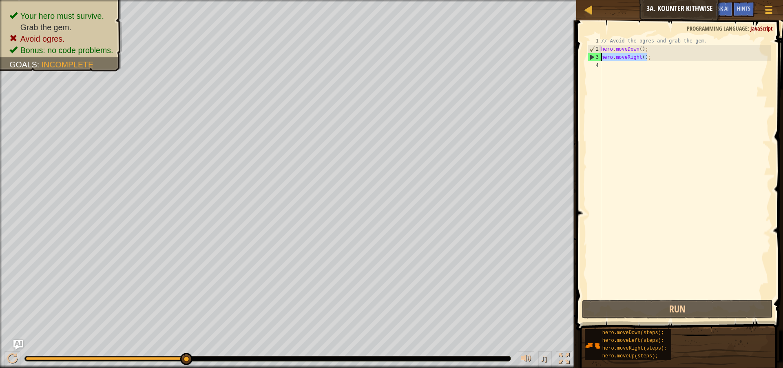
drag, startPoint x: 646, startPoint y: 54, endPoint x: 600, endPoint y: 53, distance: 46.1
click at [600, 53] on div "hero.moveRight(); 1 2 3 4 // Avoid the ogres and grab the gem. hero . moveDown …" at bounding box center [678, 167] width 185 height 261
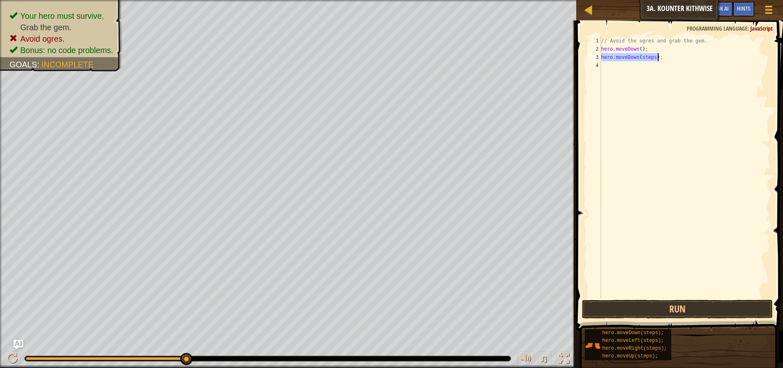
click at [653, 57] on div "// Avoid the ogres and grab the gem. hero . moveDown ( ) ; hero . moveDown ( st…" at bounding box center [685, 167] width 171 height 261
click at [691, 311] on button "Run" at bounding box center [677, 308] width 191 height 19
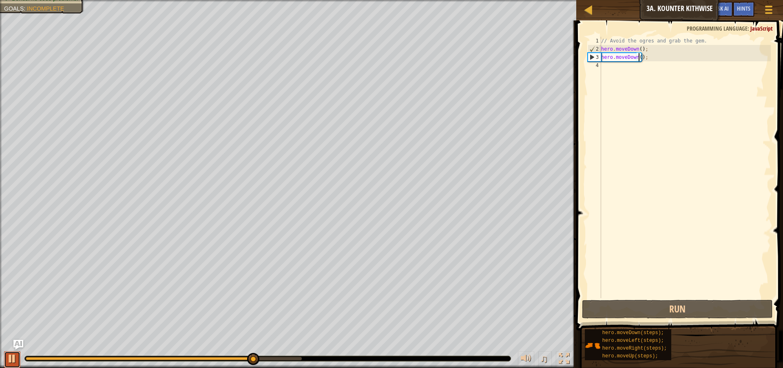
click at [10, 362] on div at bounding box center [12, 358] width 11 height 11
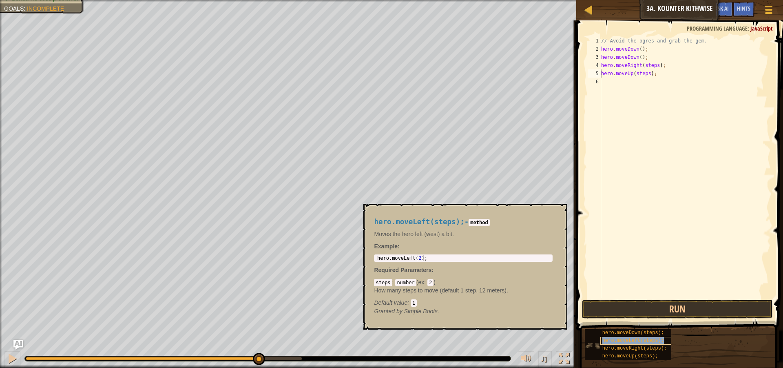
click at [634, 344] on div "hero.moveLeft(steps);" at bounding box center [640, 341] width 78 height 8
click at [657, 66] on div "// Avoid the ogres and grab the gem. hero . moveDown ( ) ; hero . moveDown ( ) …" at bounding box center [685, 175] width 171 height 277
click at [646, 75] on div "// Avoid the ogres and grab the gem. hero . moveDown ( ) ; hero . moveDown ( ) …" at bounding box center [685, 175] width 171 height 277
click at [657, 80] on div "// Avoid the ogres and grab the gem. hero . moveDown ( ) ; hero . moveDown ( ) …" at bounding box center [685, 175] width 171 height 277
type textarea "hero.moveRight();"
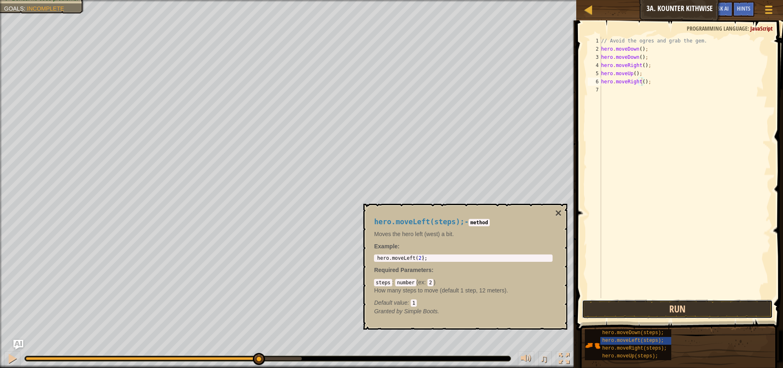
click at [693, 309] on button "Run" at bounding box center [677, 308] width 191 height 19
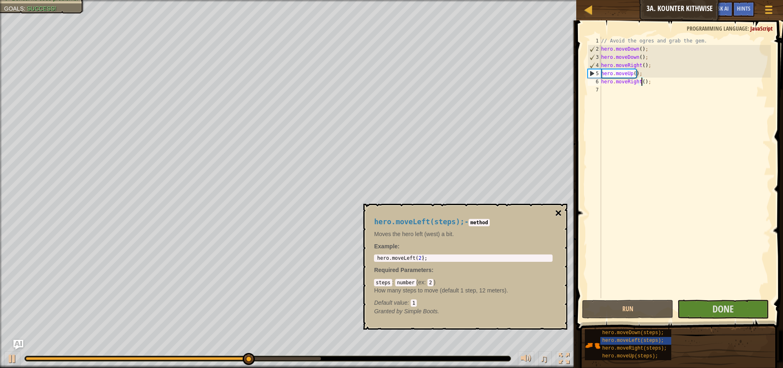
click at [557, 214] on button "×" at bounding box center [558, 212] width 7 height 11
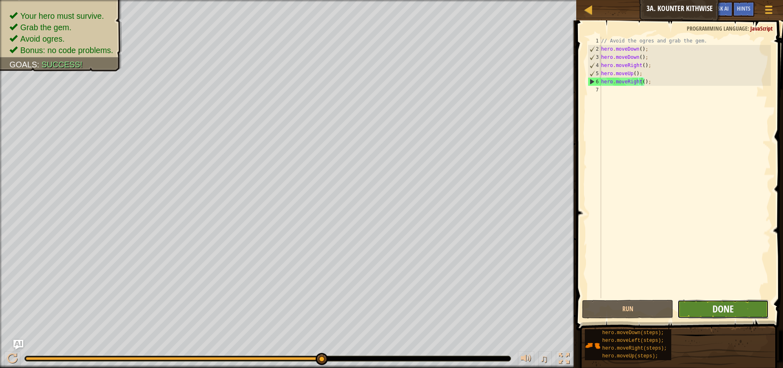
click at [719, 309] on span "Done" at bounding box center [723, 308] width 21 height 13
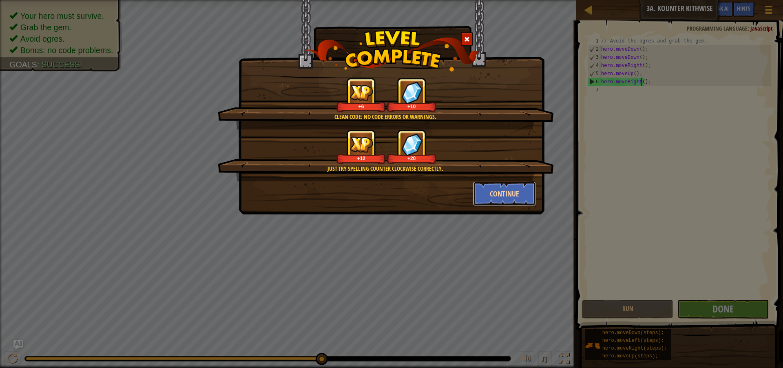
click at [487, 195] on button "Continue" at bounding box center [504, 193] width 63 height 24
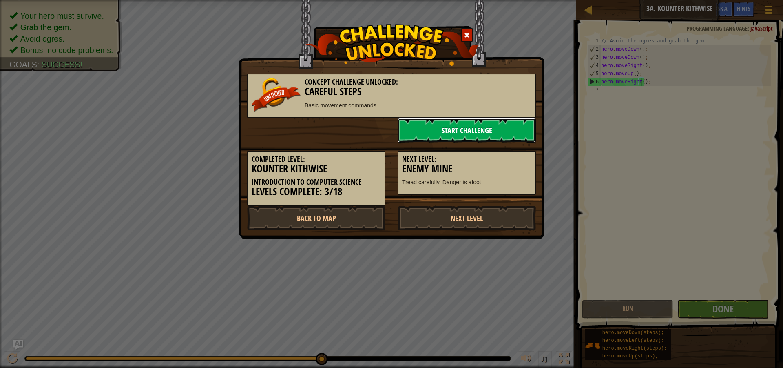
click at [465, 124] on link "Start Challenge" at bounding box center [467, 130] width 138 height 24
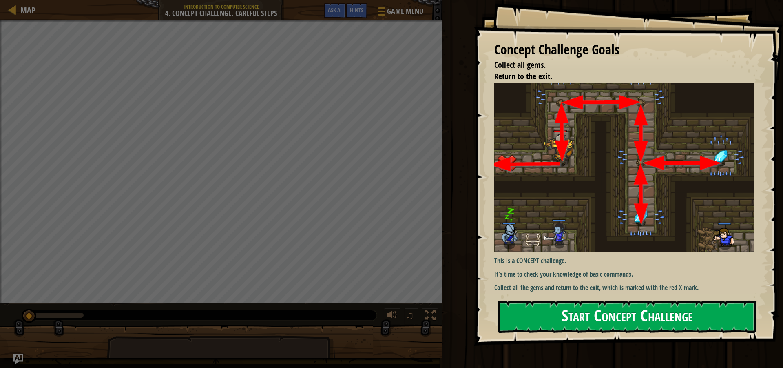
click at [560, 310] on button "Start Concept Challenge" at bounding box center [627, 316] width 258 height 32
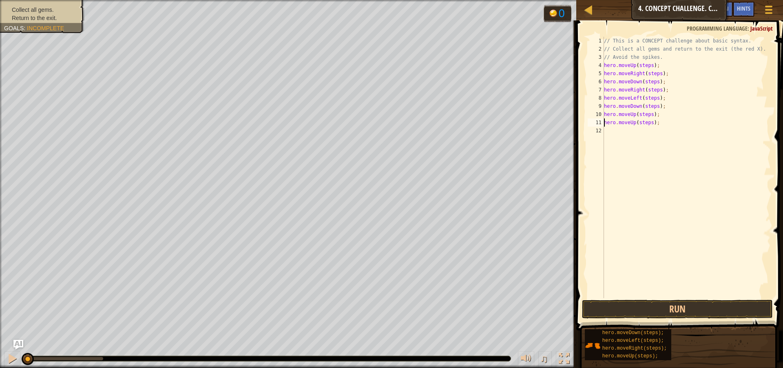
click at [683, 318] on span at bounding box center [680, 164] width 213 height 334
click at [681, 309] on button "Run" at bounding box center [677, 308] width 191 height 19
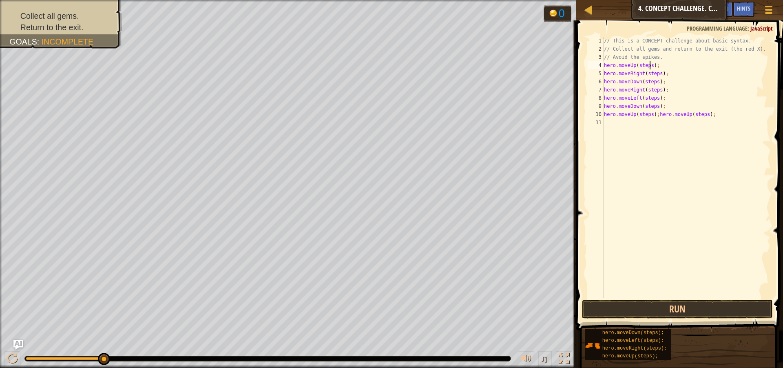
click at [650, 64] on div "// This is a CONCEPT challenge about basic syntax. // Collect all gems and retu…" at bounding box center [687, 175] width 169 height 277
click at [656, 75] on div "// This is a CONCEPT challenge about basic syntax. // Collect all gems and retu…" at bounding box center [687, 175] width 169 height 277
click at [651, 81] on div "// This is a CONCEPT challenge about basic syntax. // Collect all gems and retu…" at bounding box center [687, 175] width 169 height 277
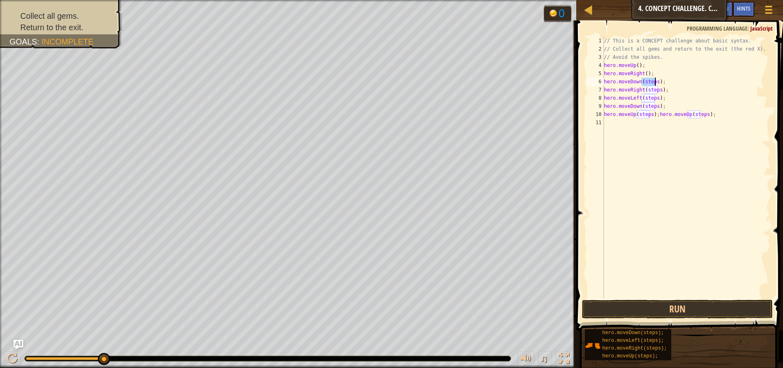
click at [651, 81] on div "// This is a CONCEPT challenge about basic syntax. // Collect all gems and retu…" at bounding box center [687, 175] width 169 height 277
click at [653, 94] on div "// This is a CONCEPT challenge about basic syntax. // Collect all gems and retu…" at bounding box center [687, 175] width 169 height 277
click at [654, 90] on div "// This is a CONCEPT challenge about basic syntax. // Collect all gems and retu…" at bounding box center [687, 175] width 169 height 277
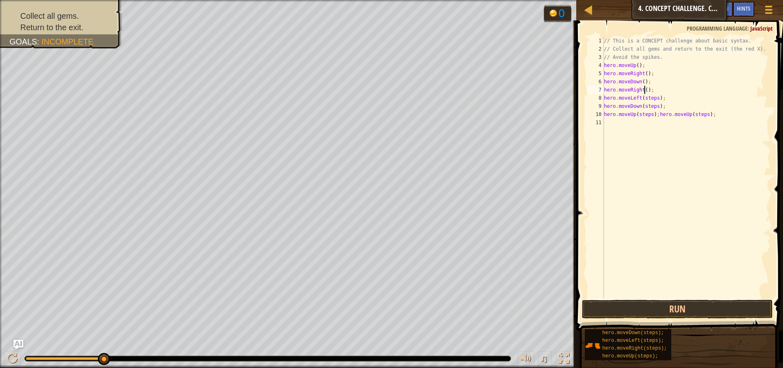
click at [652, 99] on div "// This is a CONCEPT challenge about basic syntax. // Collect all gems and retu…" at bounding box center [687, 175] width 169 height 277
click at [649, 105] on div "// This is a CONCEPT challenge about basic syntax. // Collect all gems and retu…" at bounding box center [687, 175] width 169 height 277
click at [648, 115] on div "// This is a CONCEPT challenge about basic syntax. // Collect all gems and retu…" at bounding box center [687, 175] width 169 height 277
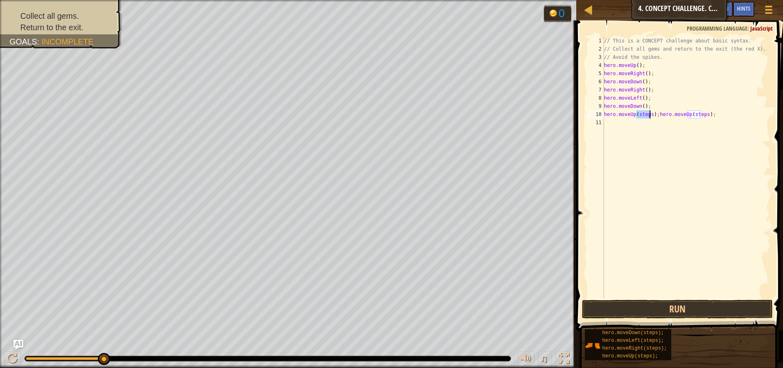
click at [648, 115] on div "// This is a CONCEPT challenge about basic syntax. // Collect all gems and retu…" at bounding box center [687, 175] width 169 height 277
click at [643, 115] on div "// This is a CONCEPT challenge about basic syntax. // Collect all gems and retu…" at bounding box center [687, 175] width 169 height 277
click at [642, 118] on div "// This is a CONCEPT challenge about basic syntax. // Collect all gems and retu…" at bounding box center [687, 175] width 169 height 277
click at [678, 315] on button "Run" at bounding box center [677, 308] width 191 height 19
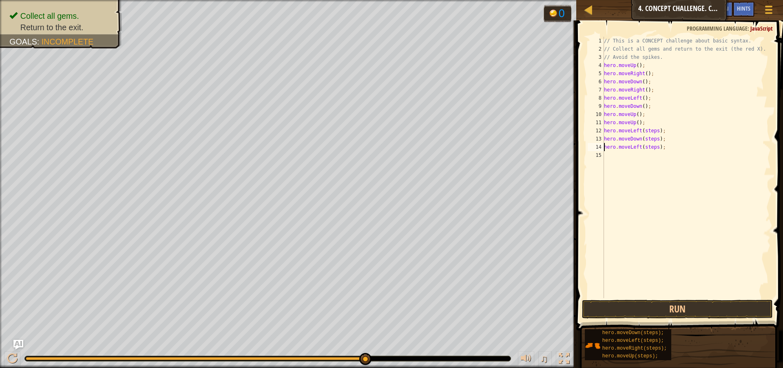
click at [653, 132] on div "// This is a CONCEPT challenge about basic syntax. // Collect all gems and retu…" at bounding box center [687, 175] width 169 height 277
click at [648, 141] on div "// This is a CONCEPT challenge about basic syntax. // Collect all gems and retu…" at bounding box center [687, 175] width 169 height 277
click at [651, 149] on div "// This is a CONCEPT challenge about basic syntax. // Collect all gems and retu…" at bounding box center [687, 175] width 169 height 277
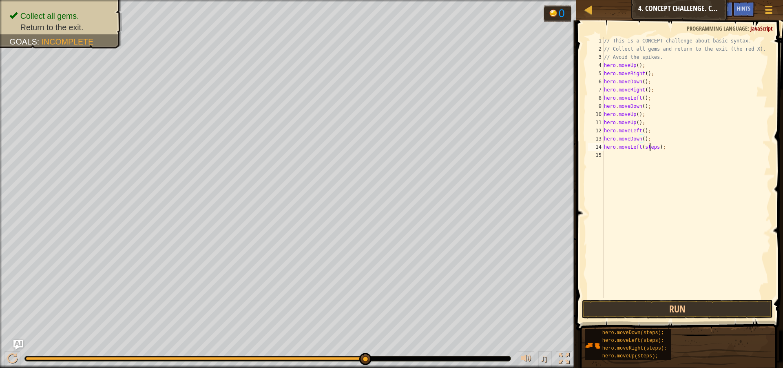
click at [651, 149] on div "// This is a CONCEPT challenge about basic syntax. // Collect all gems and retu…" at bounding box center [687, 175] width 169 height 277
type textarea "hero.moveLeft();"
click at [683, 305] on button "Run" at bounding box center [677, 308] width 191 height 19
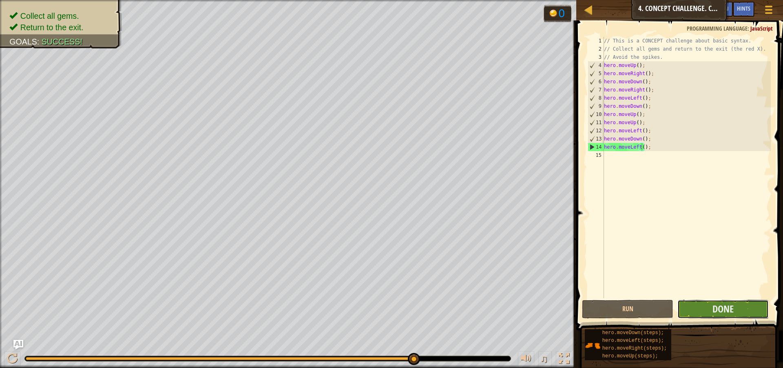
click at [692, 304] on button "Done" at bounding box center [723, 308] width 91 height 19
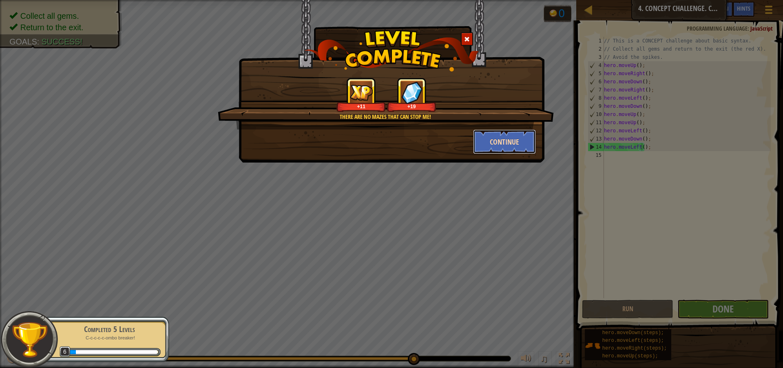
click at [483, 140] on button "Continue" at bounding box center [504, 141] width 63 height 24
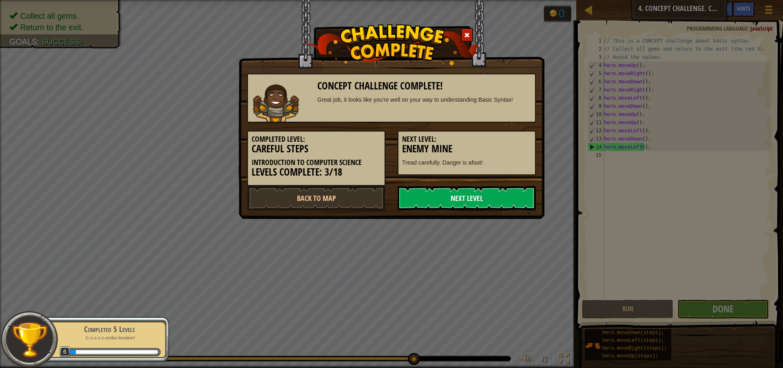
click at [476, 199] on link "Next Level" at bounding box center [467, 198] width 138 height 24
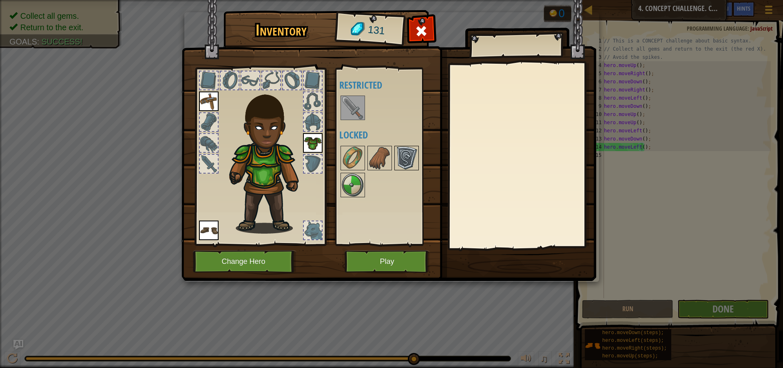
click at [411, 153] on img at bounding box center [406, 157] width 23 height 23
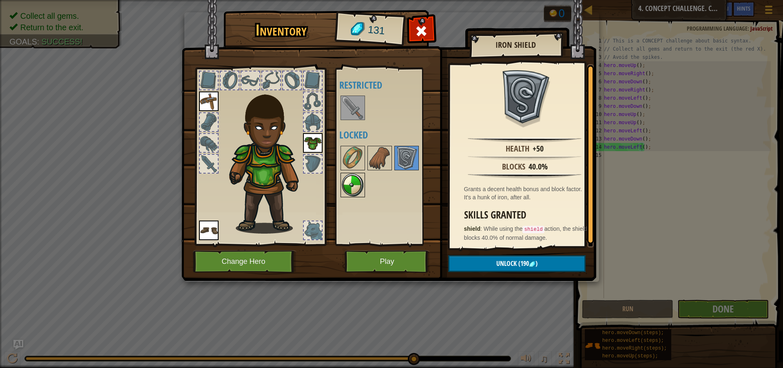
click at [357, 177] on img at bounding box center [353, 184] width 23 height 23
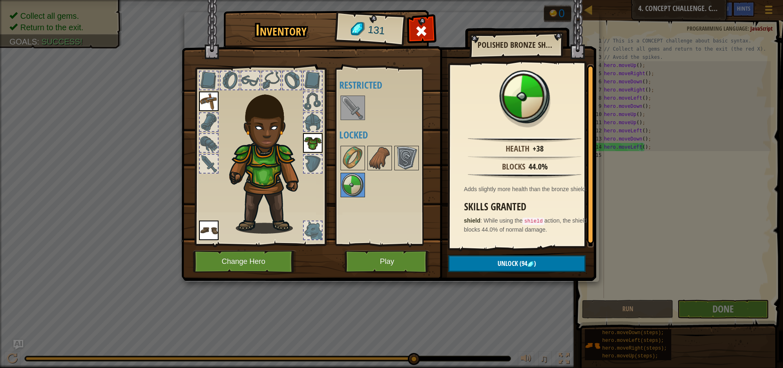
click at [360, 112] on img at bounding box center [353, 107] width 23 height 23
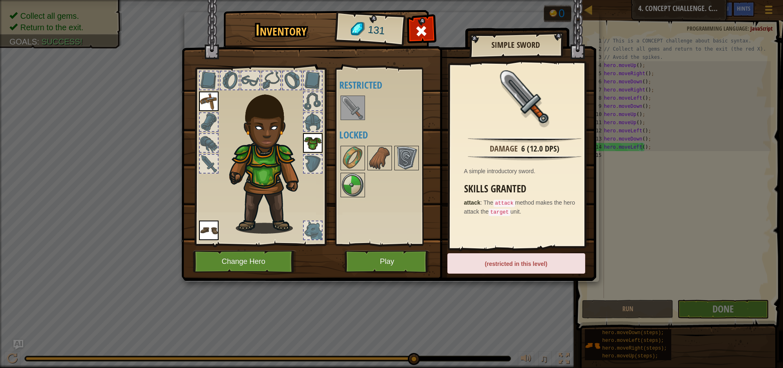
click at [342, 253] on img at bounding box center [389, 132] width 415 height 296
click at [368, 255] on button "Play" at bounding box center [387, 261] width 85 height 22
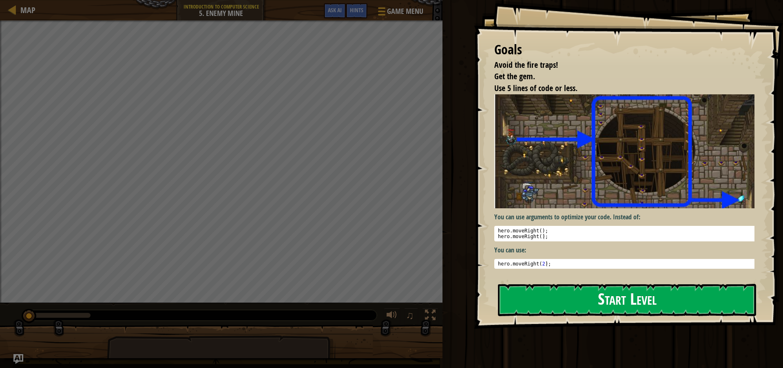
click at [550, 300] on button "Start Level" at bounding box center [627, 300] width 258 height 32
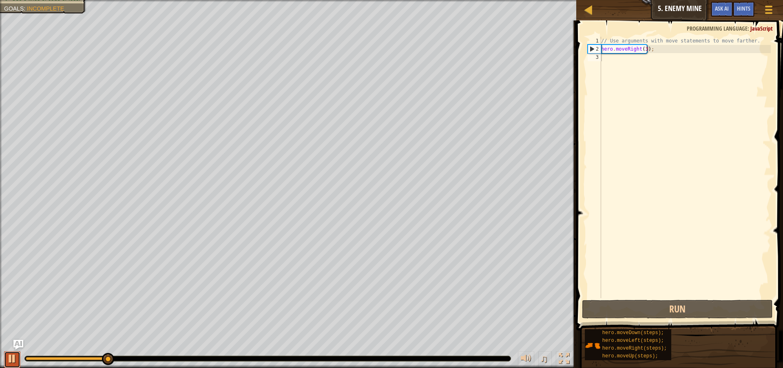
click at [10, 359] on div at bounding box center [12, 358] width 11 height 11
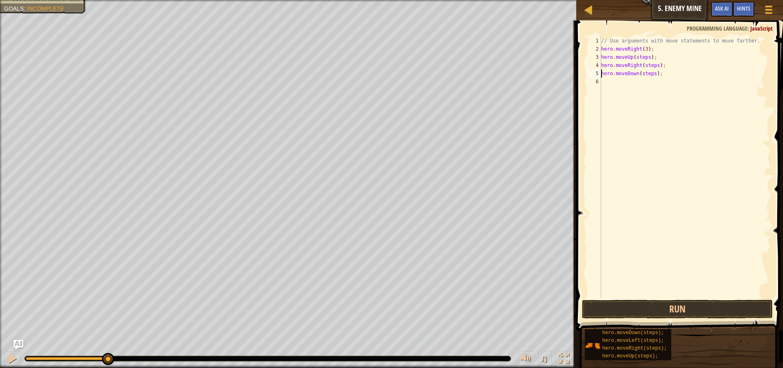
click at [649, 74] on div "// Use arguments with move statements to move farther. hero . moveRight ( 3 ) ;…" at bounding box center [685, 175] width 171 height 277
click at [644, 78] on div "// Use arguments with move statements to move farther. hero . moveRight ( 3 ) ;…" at bounding box center [685, 175] width 171 height 277
click at [650, 78] on div "// Use arguments with move statements to move farther. hero . moveRight ( 3 ) ;…" at bounding box center [685, 175] width 171 height 277
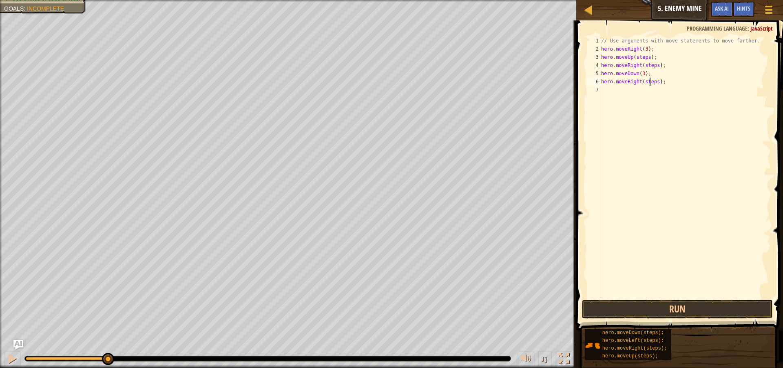
click at [650, 78] on div "// Use arguments with move statements to move farther. hero . moveRight ( 3 ) ;…" at bounding box center [685, 175] width 171 height 277
click at [650, 66] on div "// Use arguments with move statements to move farther. hero . moveRight ( 3 ) ;…" at bounding box center [685, 175] width 171 height 277
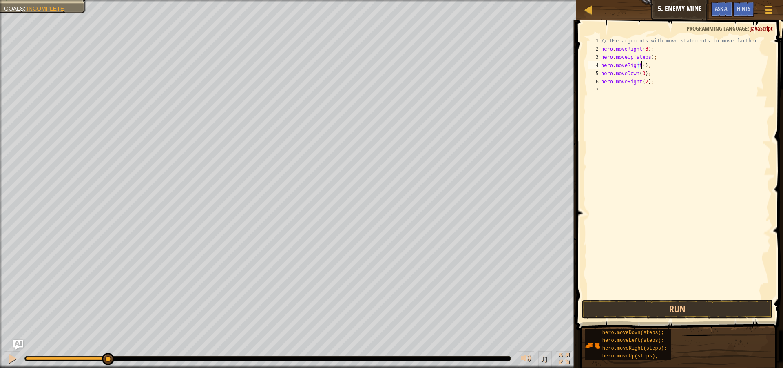
click at [639, 52] on div "// Use arguments with move statements to move farther. hero . moveRight ( 3 ) ;…" at bounding box center [685, 175] width 171 height 277
click at [640, 59] on div "// Use arguments with move statements to move farther. hero . moveRight ( 3 ) ;…" at bounding box center [685, 175] width 171 height 277
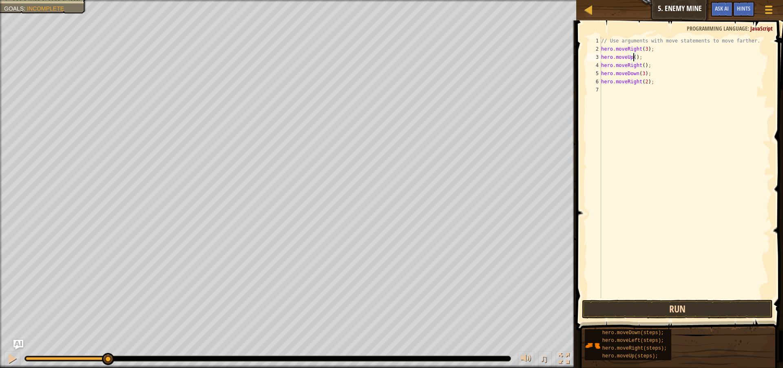
type textarea "hero.moveUp();"
click at [645, 314] on button "Run" at bounding box center [677, 308] width 191 height 19
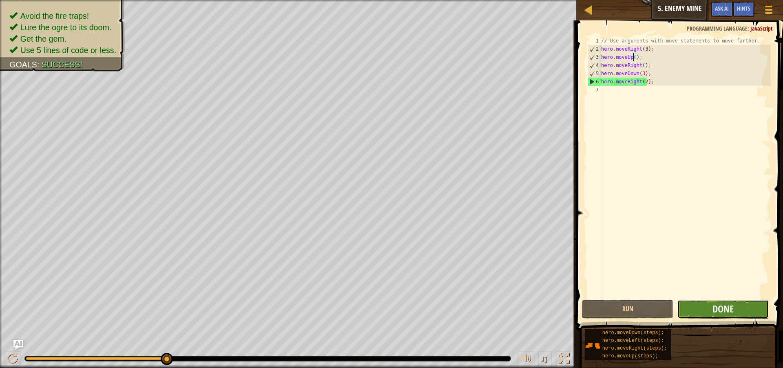
click at [703, 305] on button "Done" at bounding box center [723, 308] width 91 height 19
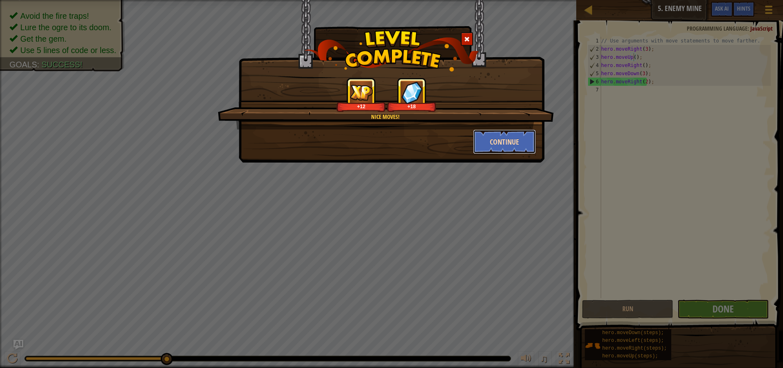
click at [511, 136] on button "Continue" at bounding box center [504, 141] width 63 height 24
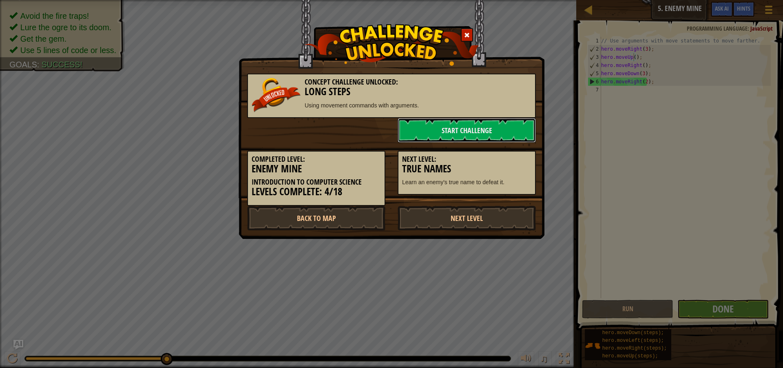
click at [511, 136] on link "Start Challenge" at bounding box center [467, 130] width 138 height 24
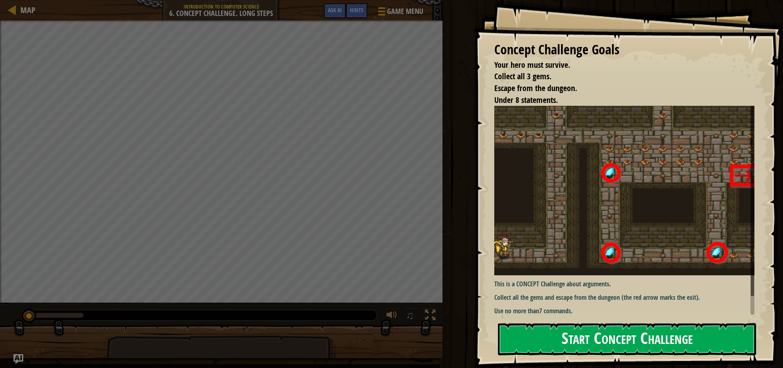
click at [597, 334] on button "Start Concept Challenge" at bounding box center [627, 339] width 258 height 32
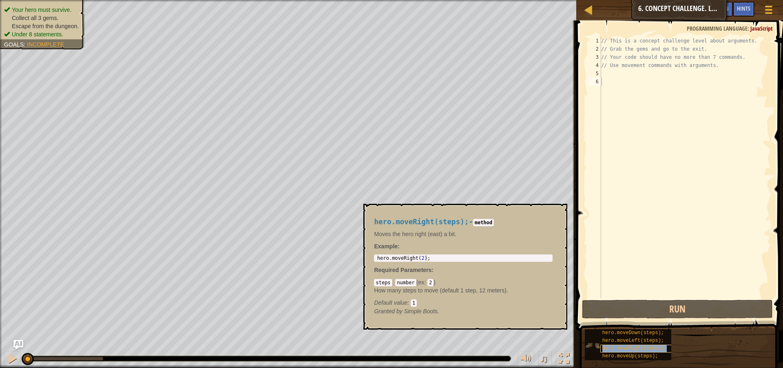
click at [623, 345] on span "hero.moveRight(steps);" at bounding box center [635, 348] width 64 height 6
type textarea "hero.moveRight(steps);"
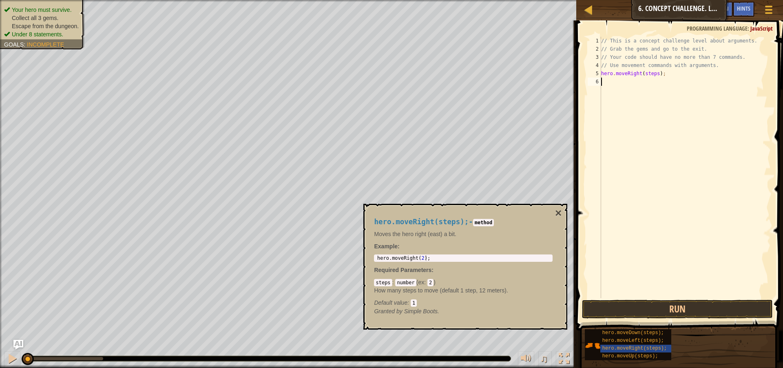
click at [629, 91] on div "// This is a concept challenge level about arguments. // Grab the gems and go t…" at bounding box center [685, 175] width 171 height 277
click at [642, 85] on div "// This is a concept challenge level about arguments. // Grab the gems and go t…" at bounding box center [685, 175] width 171 height 277
click at [649, 75] on div "// This is a concept challenge level about arguments. // Grab the gems and go t…" at bounding box center [685, 175] width 171 height 277
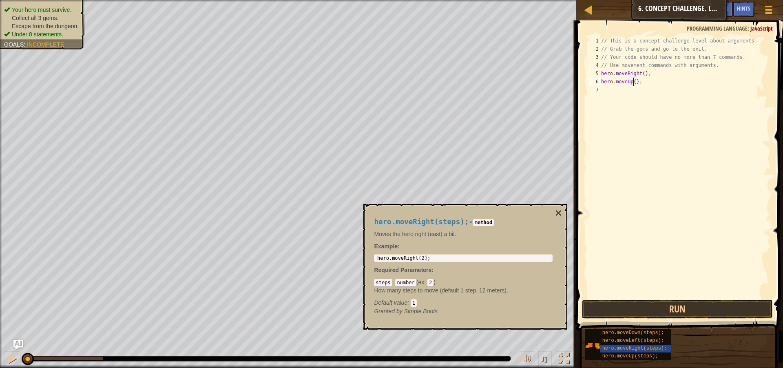
click at [634, 84] on div "// This is a concept challenge level about arguments. // Grab the gems and go t…" at bounding box center [685, 175] width 171 height 277
type textarea "hero.moveUp(3);"
click at [557, 209] on button "×" at bounding box center [558, 212] width 7 height 11
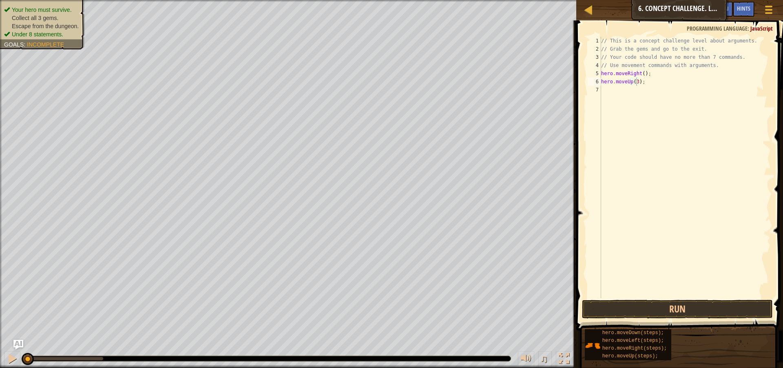
click at [620, 89] on div "// This is a concept challenge level about arguments. // Grab the gems and go t…" at bounding box center [685, 175] width 171 height 277
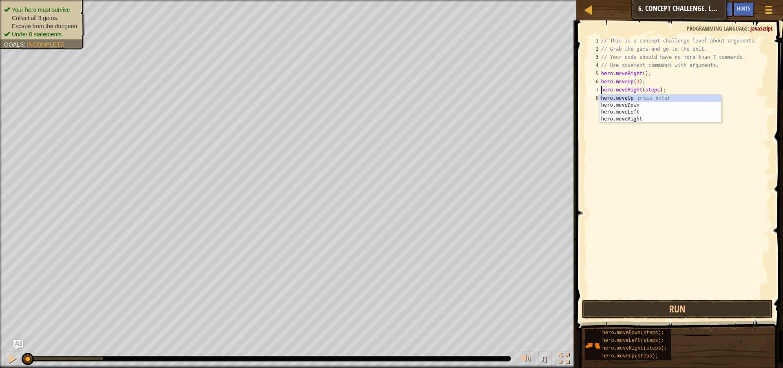
click at [651, 88] on div "// This is a concept challenge level about arguments. // Grab the gems and go t…" at bounding box center [685, 175] width 171 height 277
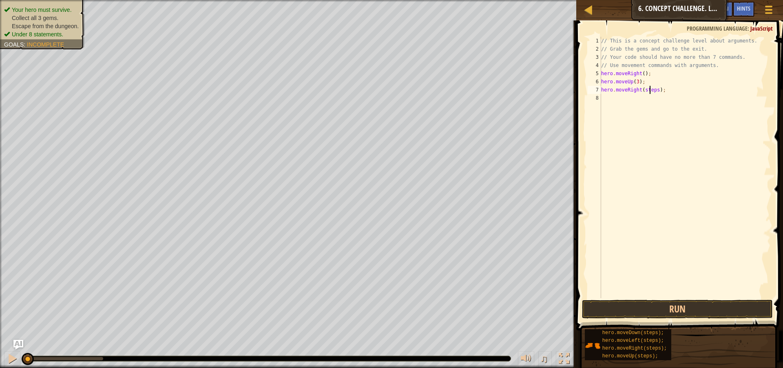
click at [651, 88] on div "// This is a concept challenge level about arguments. // Grab the gems and go t…" at bounding box center [685, 175] width 171 height 277
type textarea "hero.moveRight(2);"
click at [616, 99] on div "// This is a concept challenge level about arguments. // Grab the gems and go t…" at bounding box center [685, 175] width 171 height 277
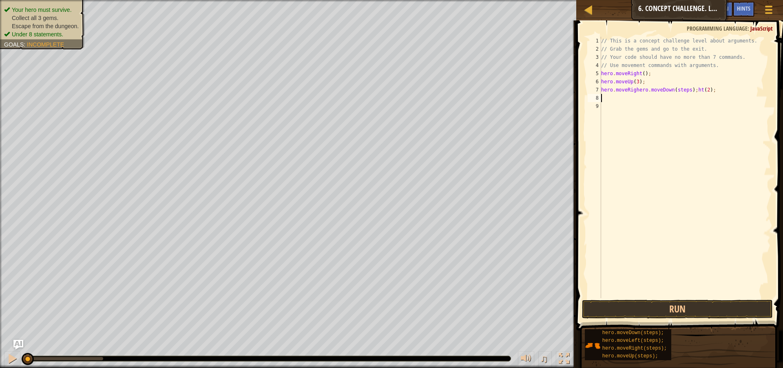
click at [647, 91] on div "// This is a concept challenge level about arguments. // Grab the gems and go t…" at bounding box center [685, 175] width 171 height 277
click at [649, 91] on div "// This is a concept challenge level about arguments. // Grab the gems and go t…" at bounding box center [687, 175] width 169 height 277
click at [640, 90] on div "// This is a concept challenge level about arguments. // Grab the gems and go t…" at bounding box center [687, 175] width 169 height 277
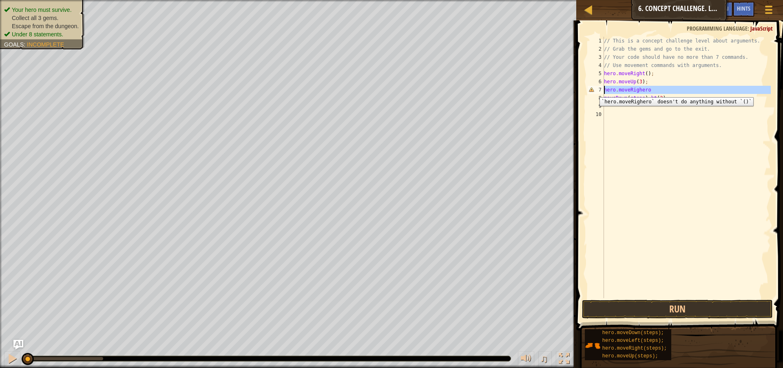
click at [594, 91] on div "7" at bounding box center [596, 90] width 16 height 8
type textarea "hero.moveRighero"
drag, startPoint x: 650, startPoint y: 90, endPoint x: 601, endPoint y: 90, distance: 49.8
click at [601, 90] on div "hero.moveRighero 1 2 3 4 5 6 7 8 9 10 // This is a concept challenge level abou…" at bounding box center [678, 167] width 185 height 261
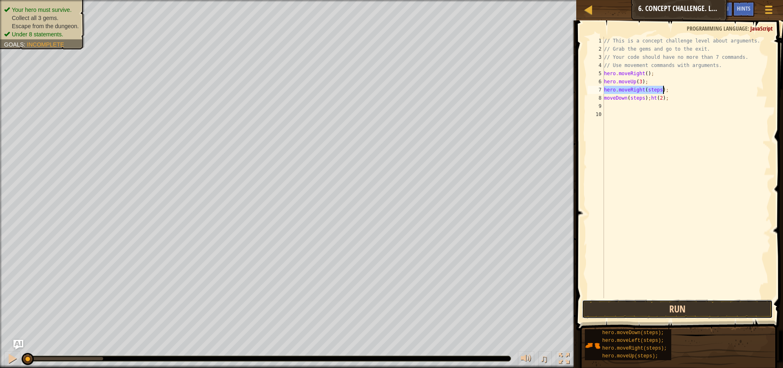
click at [668, 308] on button "Run" at bounding box center [677, 308] width 191 height 19
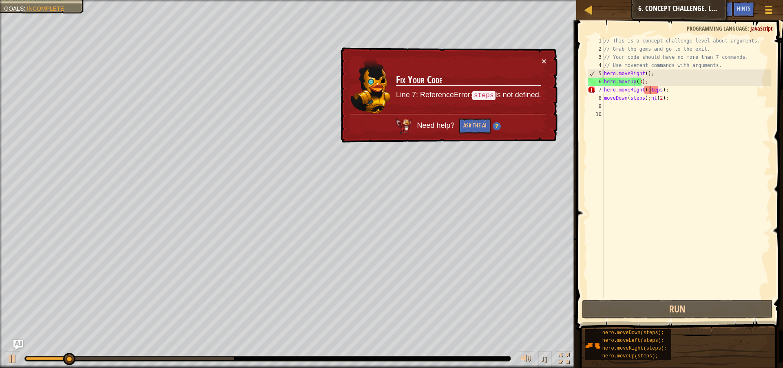
click at [649, 88] on div "// This is a concept challenge level about arguments. // Grab the gems and go t…" at bounding box center [687, 175] width 169 height 277
click at [646, 93] on div "// This is a concept challenge level about arguments. // Grab the gems and go t…" at bounding box center [687, 175] width 169 height 277
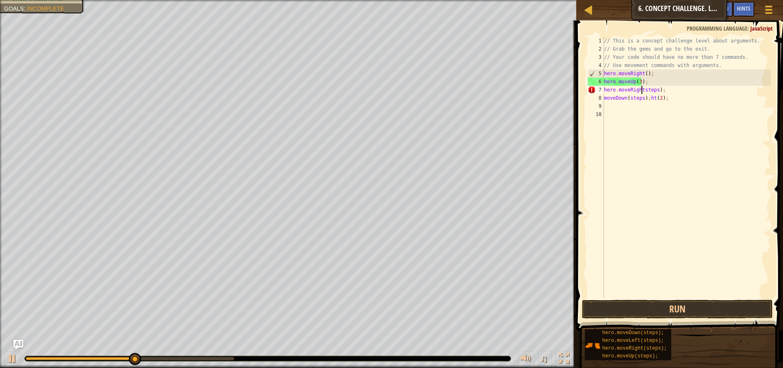
scroll to position [4, 4]
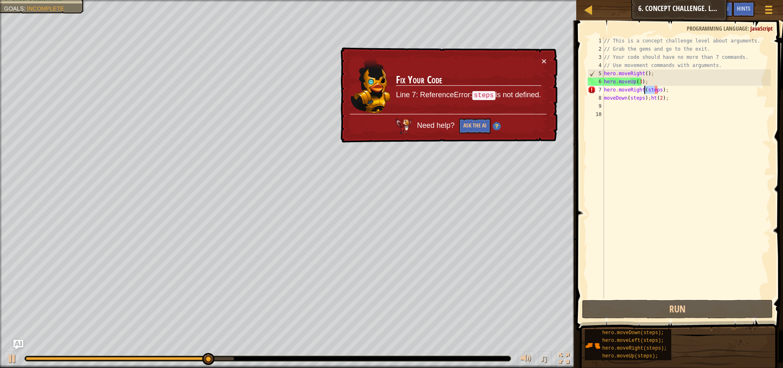
drag, startPoint x: 656, startPoint y: 88, endPoint x: 644, endPoint y: 90, distance: 12.0
click at [644, 90] on div "// This is a concept challenge level about arguments. // Grab the gems and go t…" at bounding box center [687, 175] width 169 height 277
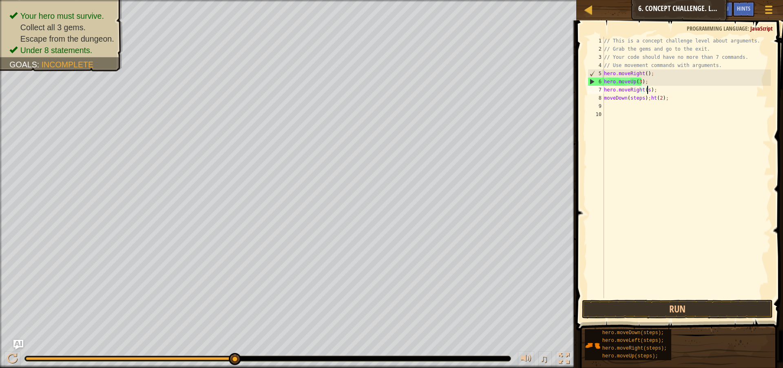
scroll to position [4, 3]
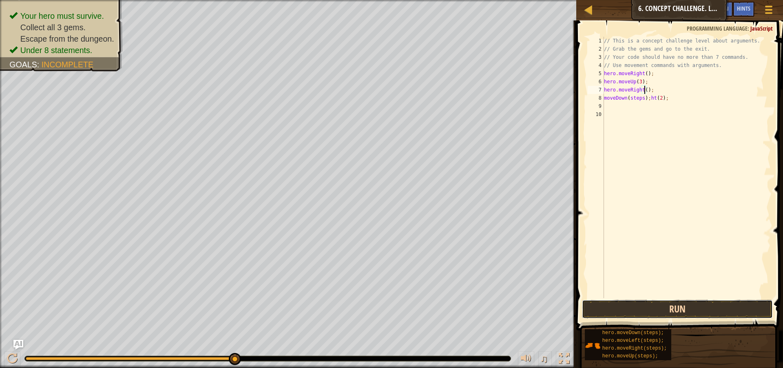
click at [686, 306] on button "Run" at bounding box center [677, 308] width 191 height 19
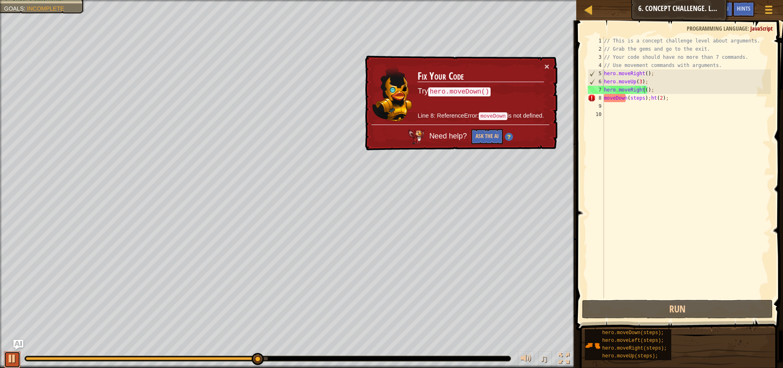
click at [7, 363] on button at bounding box center [12, 359] width 16 height 17
click at [635, 97] on div "// This is a concept challenge level about arguments. // Grab the gems and go t…" at bounding box center [687, 175] width 169 height 277
drag, startPoint x: 668, startPoint y: 100, endPoint x: 607, endPoint y: 103, distance: 61.3
click at [607, 103] on div "// This is a concept challenge level about arguments. // Grab the gems and go t…" at bounding box center [687, 175] width 169 height 277
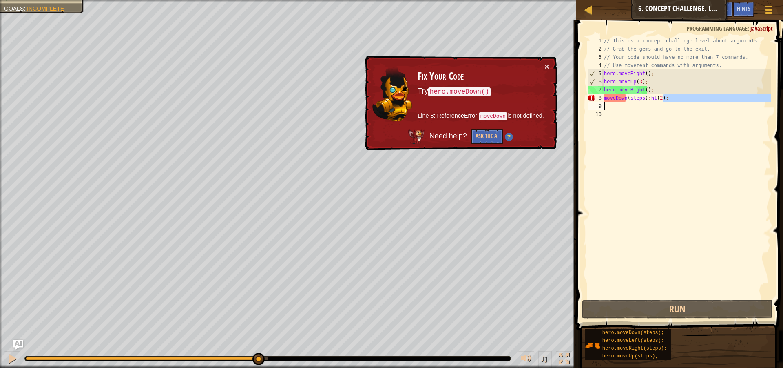
type textarea "moveDown(steps);ht(2);"
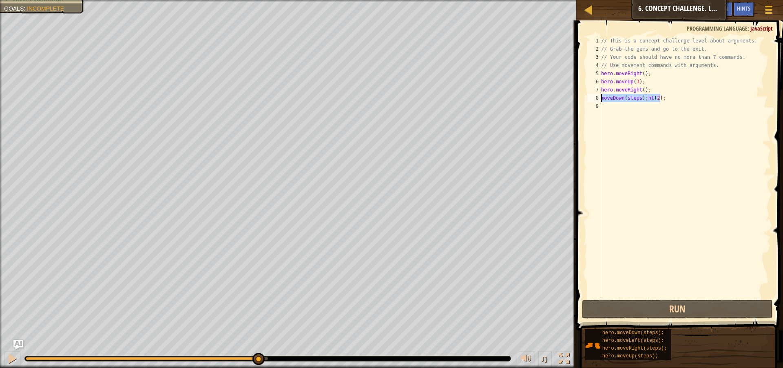
drag, startPoint x: 654, startPoint y: 99, endPoint x: 599, endPoint y: 100, distance: 55.1
click at [599, 100] on div "moveDown(steps);ht(2); 1 2 3 4 5 6 7 8 9 // This is a concept challenge level a…" at bounding box center [678, 167] width 185 height 261
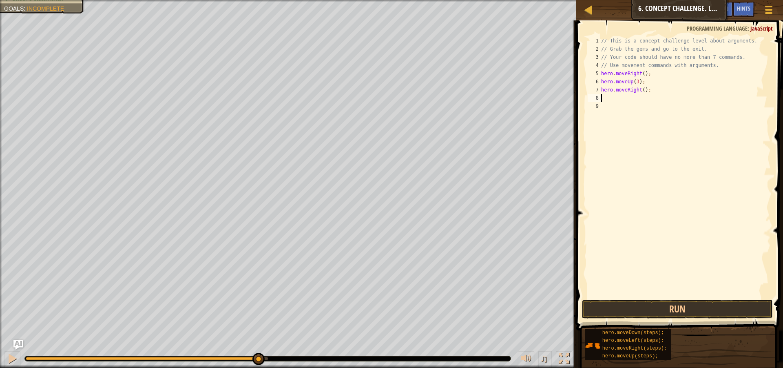
scroll to position [4, 0]
click at [642, 90] on div "// This is a concept challenge level about arguments. // Grab the gems and go t…" at bounding box center [685, 175] width 171 height 277
click at [645, 96] on div "// This is a concept challenge level about arguments. // Grab the gems and go t…" at bounding box center [685, 167] width 171 height 261
click at [645, 96] on div "// This is a concept challenge level about arguments. // Grab the gems and go t…" at bounding box center [685, 175] width 171 height 277
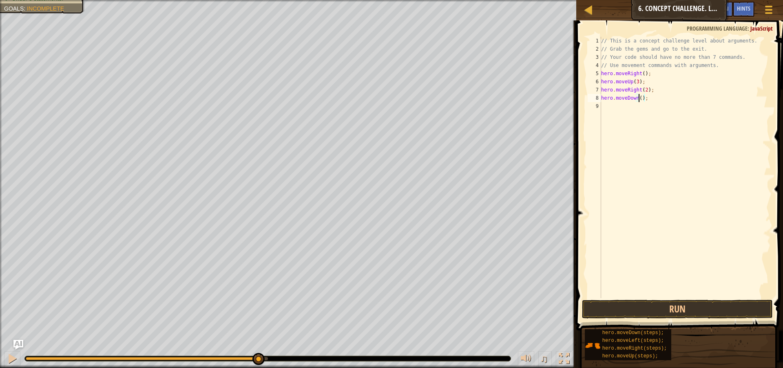
scroll to position [4, 3]
click at [654, 102] on div "// This is a concept challenge level about arguments. // Grab the gems and go t…" at bounding box center [687, 175] width 169 height 277
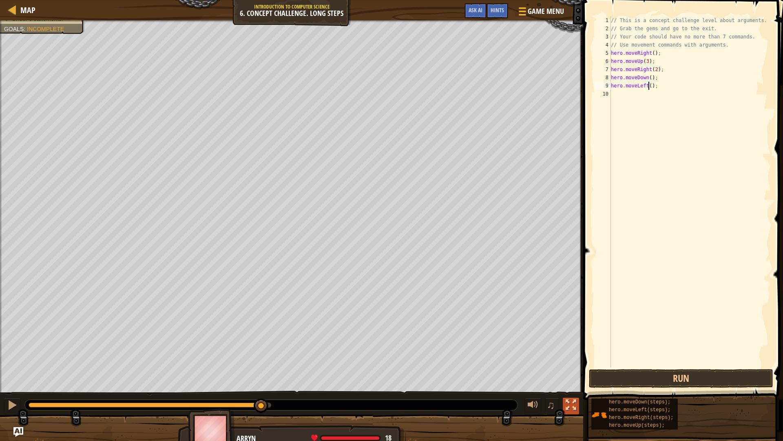
click at [572, 367] on div at bounding box center [571, 404] width 11 height 11
click at [661, 96] on div "// This is a concept challenge level about arguments. // Grab the gems and go t…" at bounding box center [691, 199] width 162 height 367
click at [700, 367] on button "Run" at bounding box center [681, 378] width 184 height 19
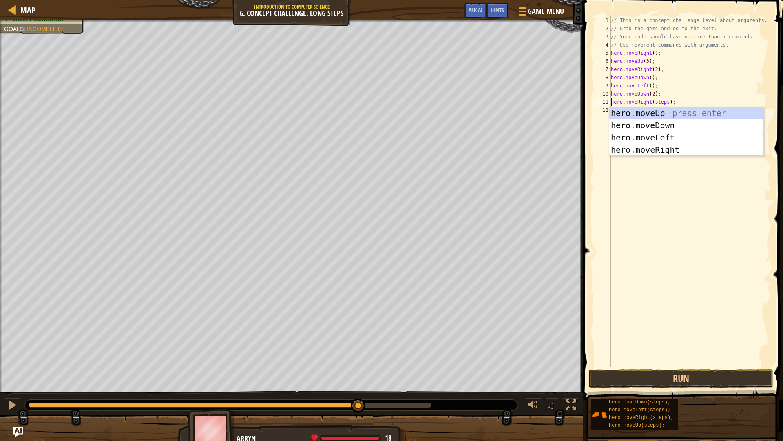
click at [664, 103] on div "// This is a concept challenge level about arguments. // Grab the gems and go t…" at bounding box center [691, 199] width 162 height 367
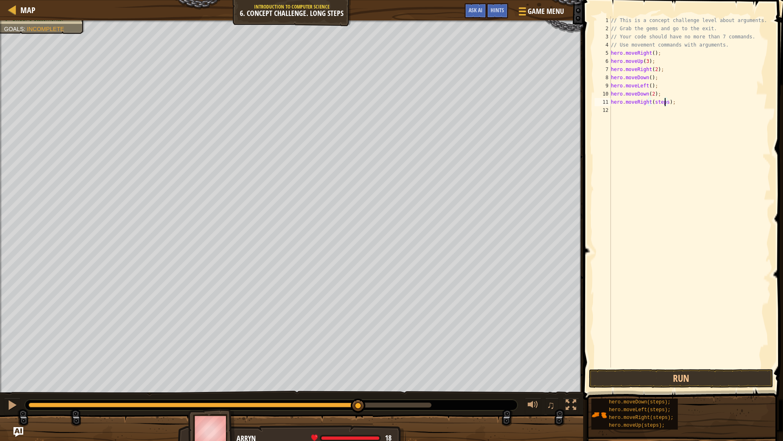
click at [664, 103] on div "// This is a concept challenge level about arguments. // Grab the gems and go t…" at bounding box center [691, 199] width 162 height 367
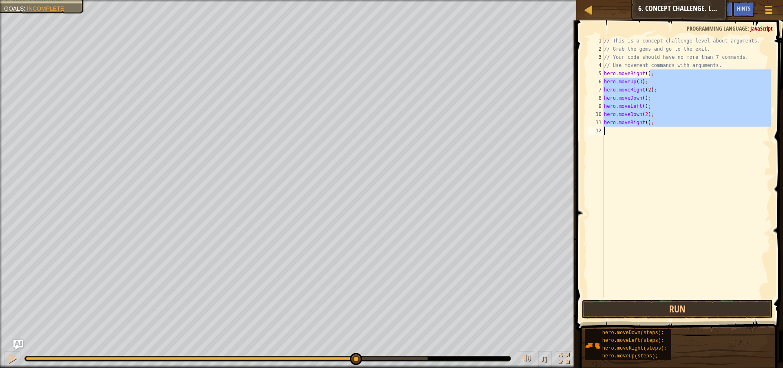
drag, startPoint x: 653, startPoint y: 72, endPoint x: 607, endPoint y: 137, distance: 79.6
click at [607, 137] on div "// This is a concept challenge level about arguments. // Grab the gems and go t…" at bounding box center [687, 175] width 169 height 277
type textarea "hero.moveRight();"
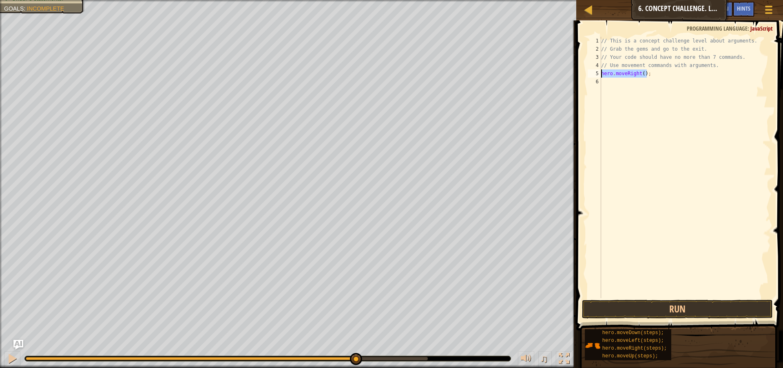
drag, startPoint x: 651, startPoint y: 74, endPoint x: 599, endPoint y: 73, distance: 51.4
click at [599, 73] on div "hero.moveRight(); 1 2 3 4 5 6 // This is a concept challenge level about argume…" at bounding box center [678, 167] width 185 height 261
click at [641, 300] on button "Run" at bounding box center [677, 308] width 191 height 19
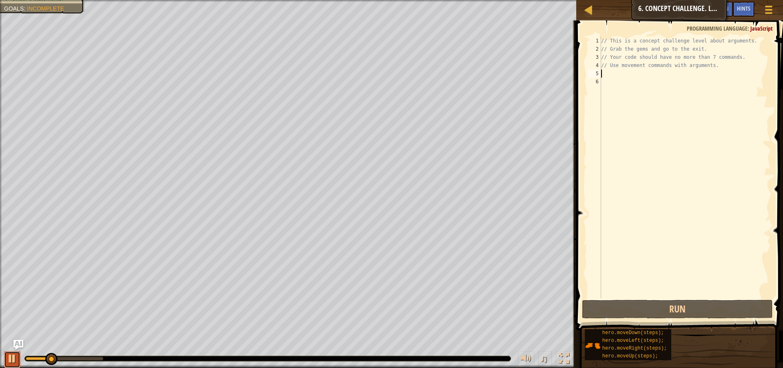
click at [11, 359] on div at bounding box center [12, 358] width 11 height 11
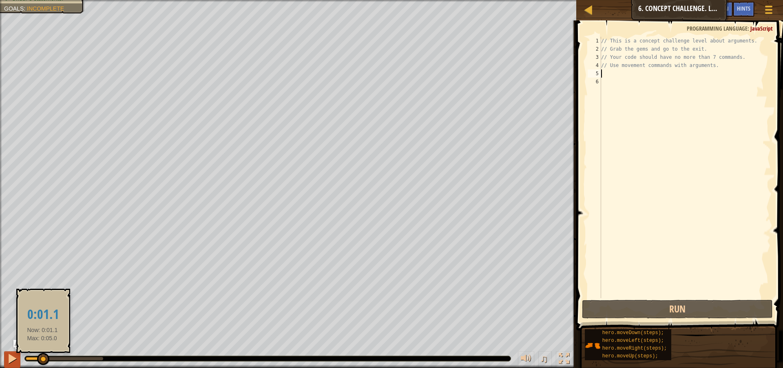
drag, startPoint x: 53, startPoint y: 358, endPoint x: 14, endPoint y: 358, distance: 39.2
click at [14, 358] on div "♫" at bounding box center [288, 356] width 577 height 24
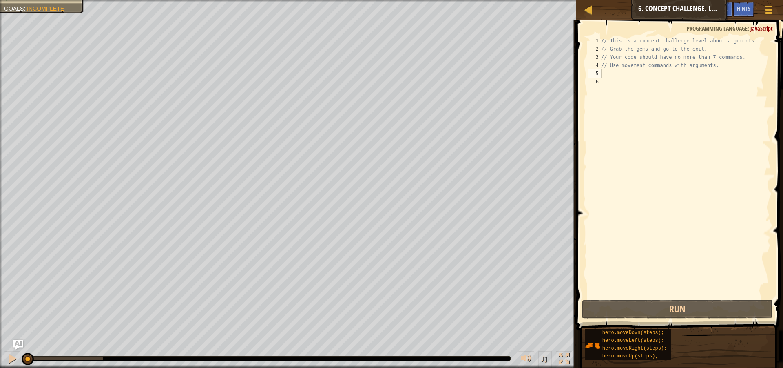
drag, startPoint x: 177, startPoint y: 357, endPoint x: 222, endPoint y: 354, distance: 45.0
click at [222, 354] on div "♫" at bounding box center [288, 356] width 577 height 24
drag, startPoint x: 31, startPoint y: 359, endPoint x: 0, endPoint y: 373, distance: 33.4
click at [0, 0] on html "Map Introduction to Computer Science 6. Concept Challenge. Long Steps Game Menu…" at bounding box center [391, 0] width 783 height 0
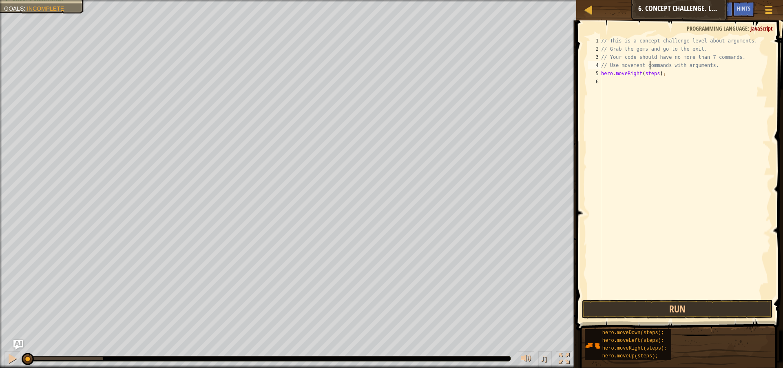
click at [651, 69] on div "// This is a concept challenge level about arguments. // Grab the gems and go t…" at bounding box center [685, 175] width 171 height 277
click at [652, 76] on div "// This is a concept challenge level about arguments. // Grab the gems and go t…" at bounding box center [685, 175] width 171 height 277
click at [639, 81] on div "// This is a concept challenge level about arguments. // Grab the gems and go t…" at bounding box center [685, 175] width 171 height 277
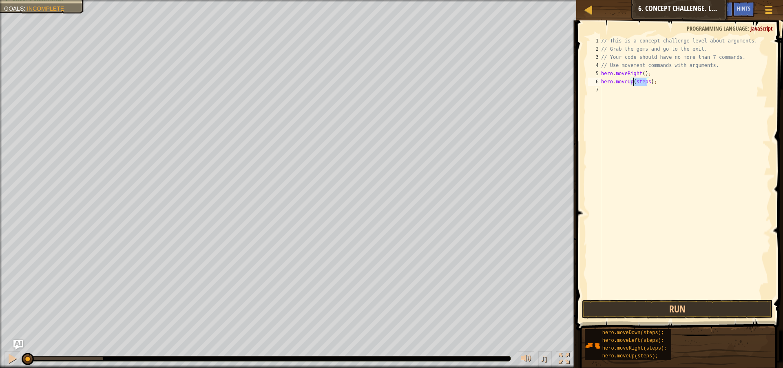
click at [639, 81] on div "// This is a concept challenge level about arguments. // Grab the gems and go t…" at bounding box center [685, 175] width 171 height 277
type textarea "hero.moveUp();"
click at [604, 94] on div "// This is a concept challenge level about arguments. // Grab the gems and go t…" at bounding box center [685, 175] width 171 height 277
click at [650, 87] on div "// This is a concept challenge level about arguments. // Grab the gems and go t…" at bounding box center [685, 175] width 171 height 277
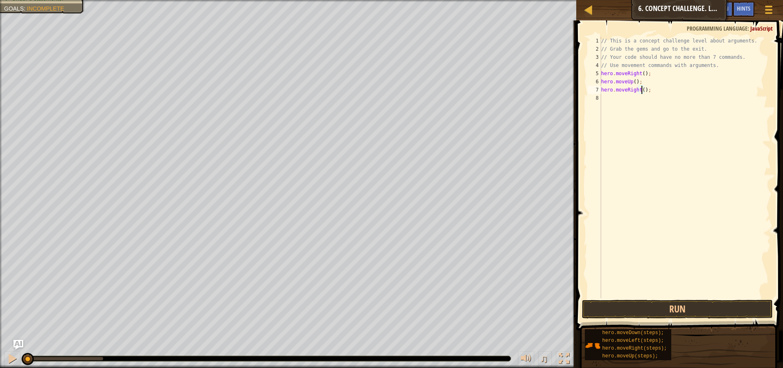
type textarea "hero.moveRight(2);"
click at [606, 100] on div "// This is a concept challenge level about arguments. // Grab the gems and go t…" at bounding box center [685, 175] width 171 height 277
click at [647, 97] on div "// This is a concept challenge level about arguments. // Grab the gems and go t…" at bounding box center [685, 175] width 171 height 277
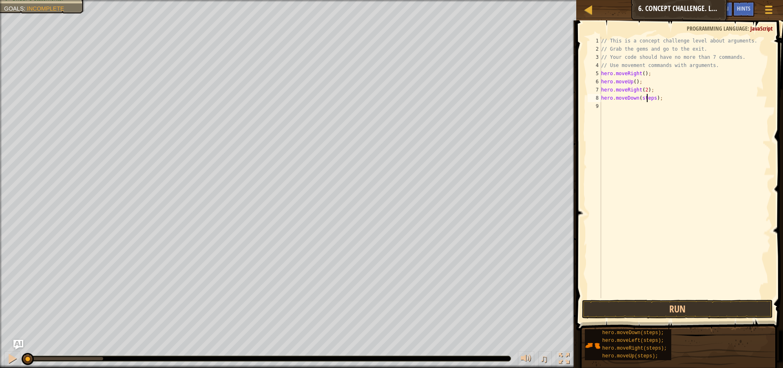
click at [647, 97] on div "// This is a concept challenge level about arguments. // Grab the gems and go t…" at bounding box center [685, 175] width 171 height 277
type textarea "hero.moveDown(3);"
click at [603, 106] on div "// This is a concept challenge level about arguments. // Grab the gems and go t…" at bounding box center [685, 175] width 171 height 277
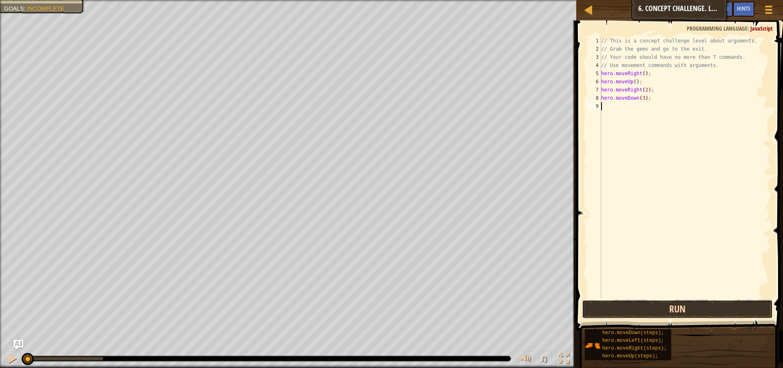
click at [613, 310] on button "Run" at bounding box center [677, 308] width 191 height 19
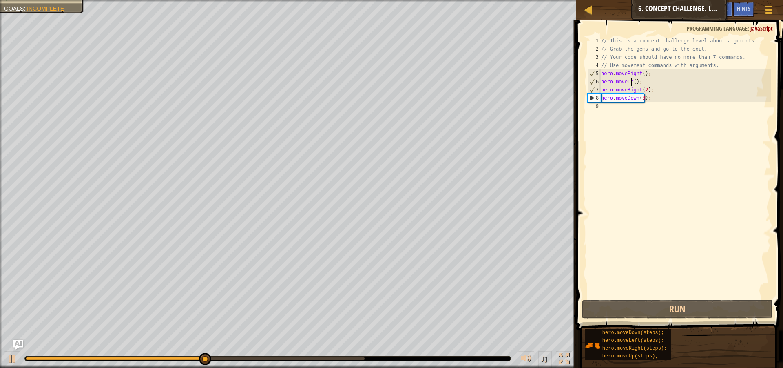
click at [632, 83] on div "// This is a concept challenge level about arguments. // Grab the gems and go t…" at bounding box center [685, 175] width 171 height 277
click at [633, 83] on div "// This is a concept challenge level about arguments. // Grab the gems and go t…" at bounding box center [685, 175] width 171 height 277
click at [12, 356] on div at bounding box center [12, 358] width 11 height 11
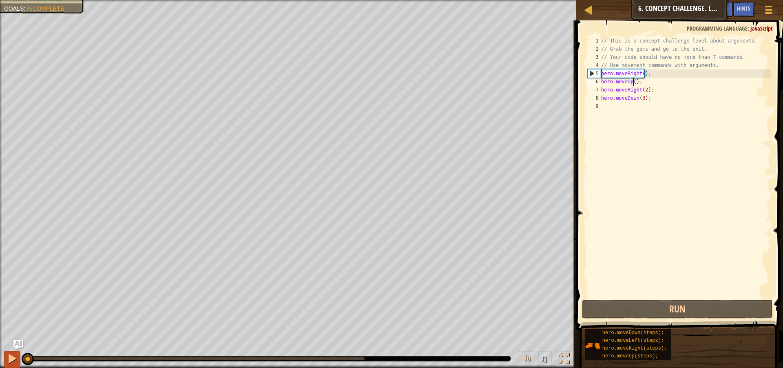
drag, startPoint x: 249, startPoint y: 359, endPoint x: 9, endPoint y: 366, distance: 239.6
click at [9, 366] on div "♫" at bounding box center [288, 356] width 577 height 24
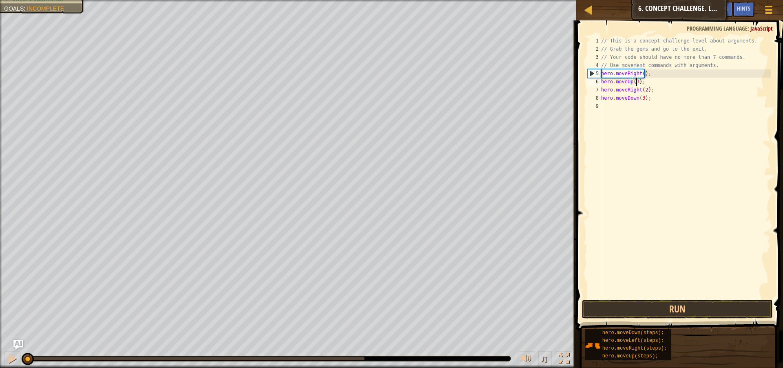
scroll to position [4, 3]
click at [621, 315] on button "Run" at bounding box center [677, 308] width 191 height 19
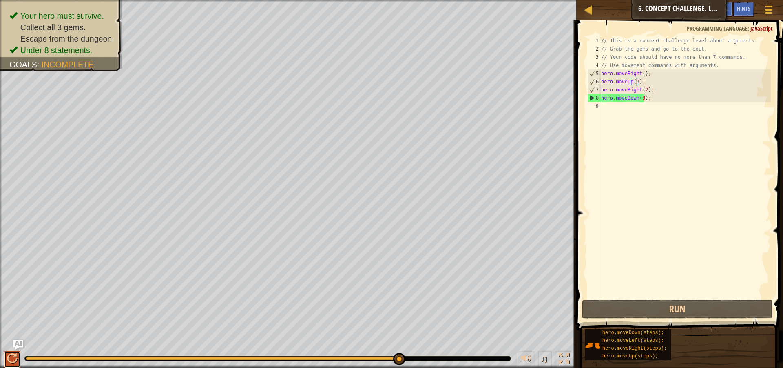
click at [8, 357] on div at bounding box center [12, 358] width 11 height 11
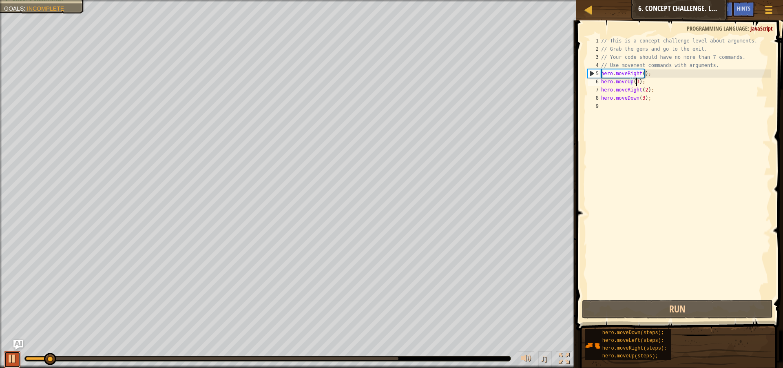
click at [11, 361] on div at bounding box center [12, 358] width 11 height 11
drag, startPoint x: 47, startPoint y: 358, endPoint x: 0, endPoint y: 359, distance: 46.5
click at [0, 359] on div "♫" at bounding box center [288, 356] width 577 height 24
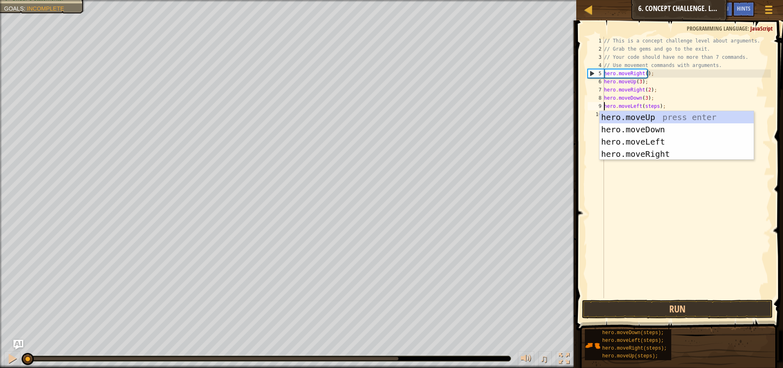
click at [649, 102] on div "// This is a concept challenge level about arguments. // Grab the gems and go t…" at bounding box center [687, 175] width 169 height 277
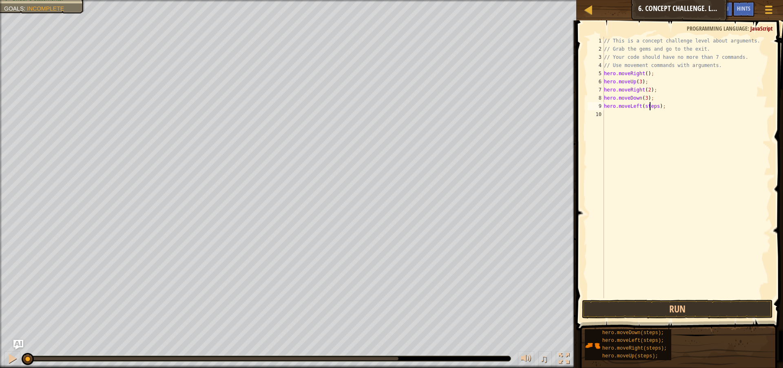
click at [649, 102] on div "// This is a concept challenge level about arguments. // Grab the gems and go t…" at bounding box center [687, 175] width 169 height 277
type textarea "hero.moveLeft();"
click at [619, 119] on div "// This is a concept challenge level about arguments. // Grab the gems and go t…" at bounding box center [687, 175] width 169 height 277
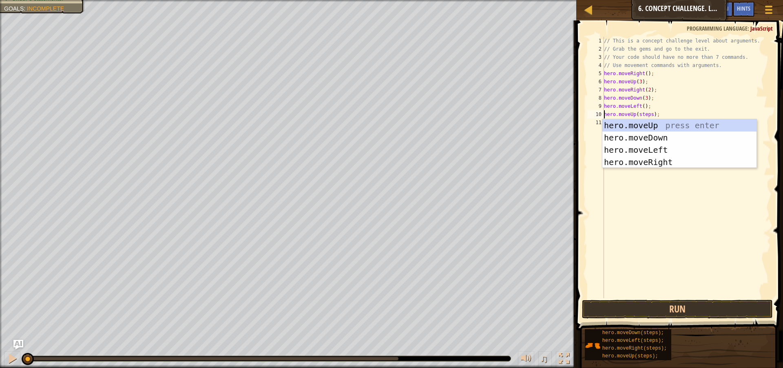
click at [643, 111] on div "// This is a concept challenge level about arguments. // Grab the gems and go t…" at bounding box center [687, 175] width 169 height 277
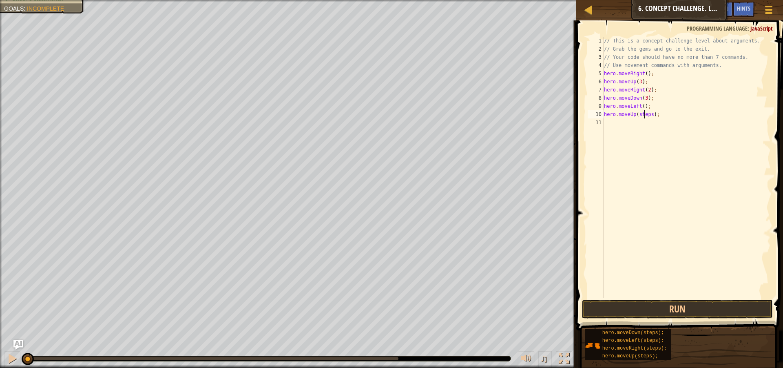
click at [643, 111] on div "// This is a concept challenge level about arguments. // Grab the gems and go t…" at bounding box center [687, 175] width 169 height 277
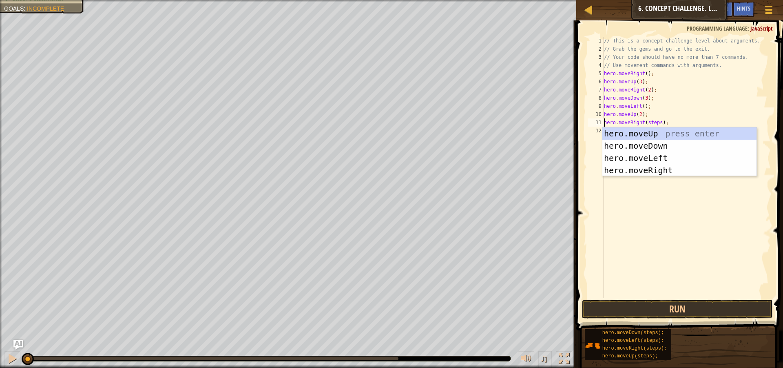
click at [654, 124] on div "// This is a concept challenge level about arguments. // Grab the gems and go t…" at bounding box center [687, 175] width 169 height 277
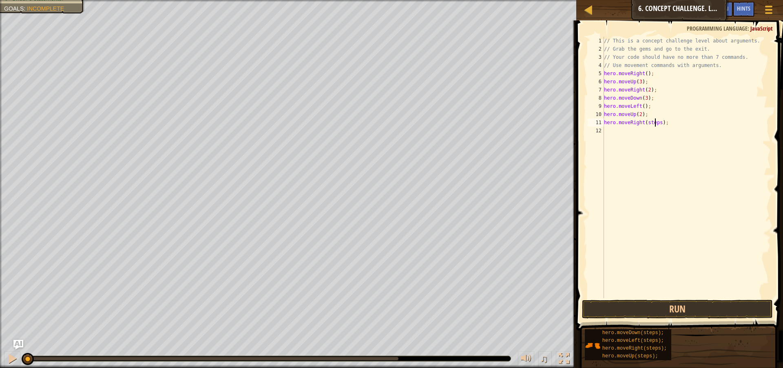
click at [654, 124] on div "// This is a concept challenge level about arguments. // Grab the gems and go t…" at bounding box center [687, 175] width 169 height 277
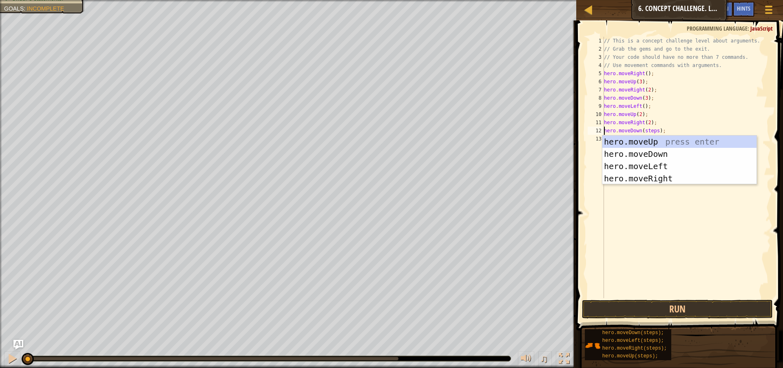
click at [647, 128] on div "// This is a concept challenge level about arguments. // Grab the gems and go t…" at bounding box center [687, 175] width 169 height 277
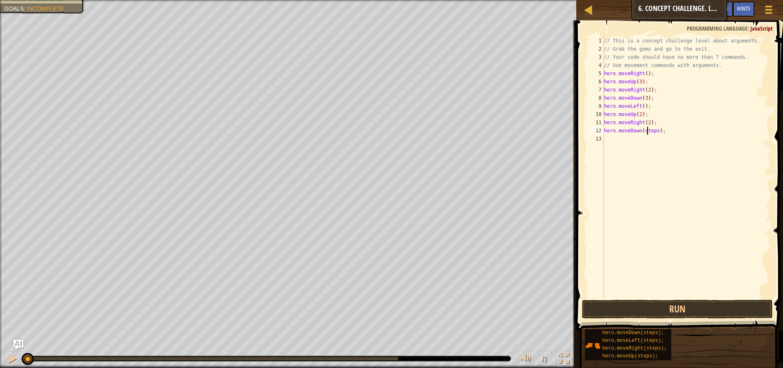
click at [647, 128] on div "// This is a concept challenge level about arguments. // Grab the gems and go t…" at bounding box center [687, 175] width 169 height 277
click at [652, 140] on div "// This is a concept challenge level about arguments. // Grab the gems and go t…" at bounding box center [687, 175] width 169 height 277
click at [646, 141] on div "// This is a concept challenge level about arguments. // Grab the gems and go t…" at bounding box center [687, 175] width 169 height 277
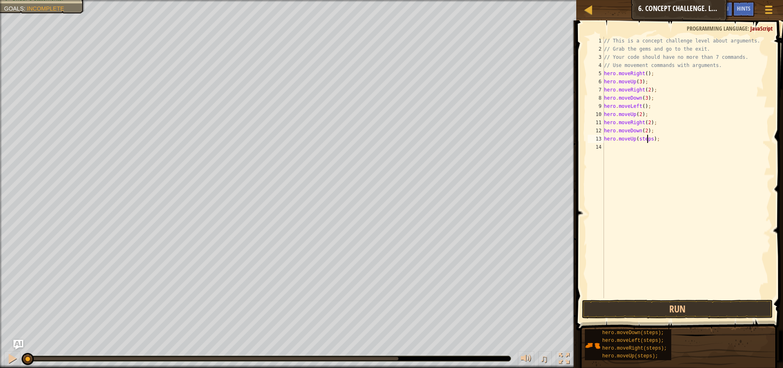
click at [646, 141] on div "// This is a concept challenge level about arguments. // Grab the gems and go t…" at bounding box center [687, 175] width 169 height 277
click at [648, 144] on div "// This is a concept challenge level about arguments. // Grab the gems and go t…" at bounding box center [687, 175] width 169 height 277
type textarea "hero.moveRight();"
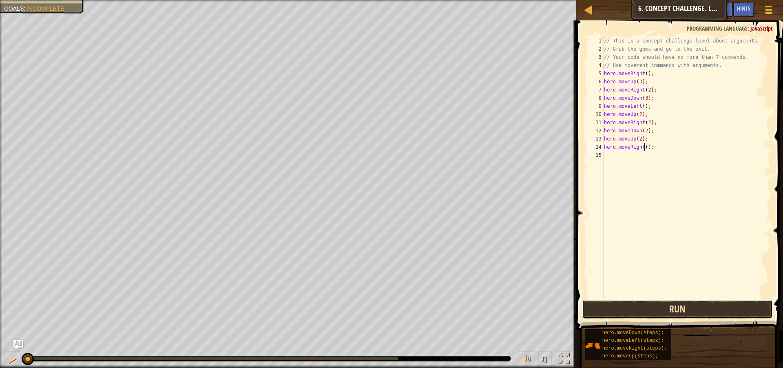
click at [670, 306] on button "Run" at bounding box center [677, 308] width 191 height 19
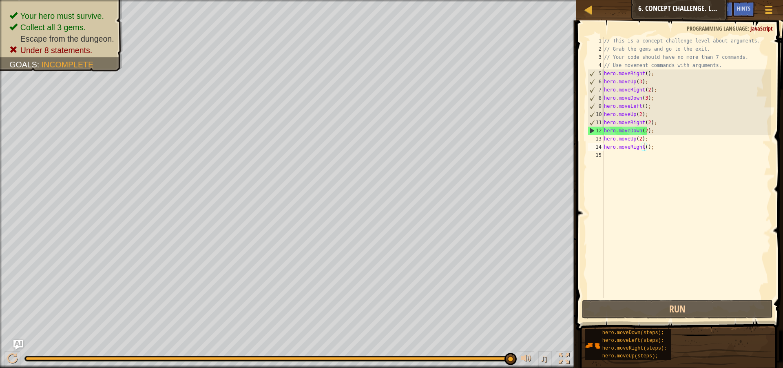
drag, startPoint x: 699, startPoint y: 11, endPoint x: 678, endPoint y: 9, distance: 21.7
click at [662, 12] on div "Map Introduction to Computer Science 6. Concept Challenge. Long Steps Game Menu…" at bounding box center [680, 10] width 207 height 20
click at [744, 3] on div "Hints" at bounding box center [744, 9] width 22 height 15
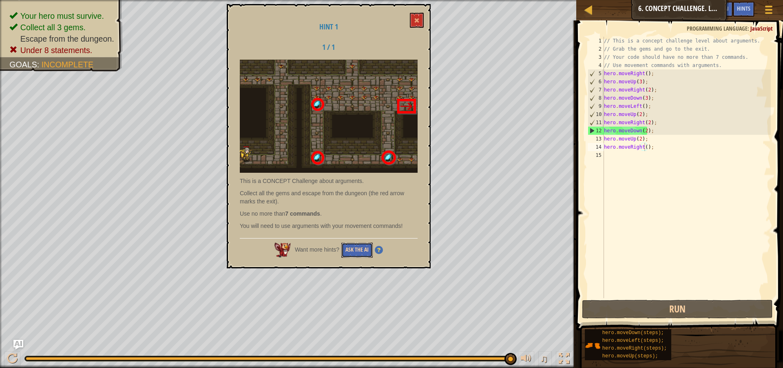
click at [363, 246] on button "Ask the AI" at bounding box center [357, 249] width 31 height 15
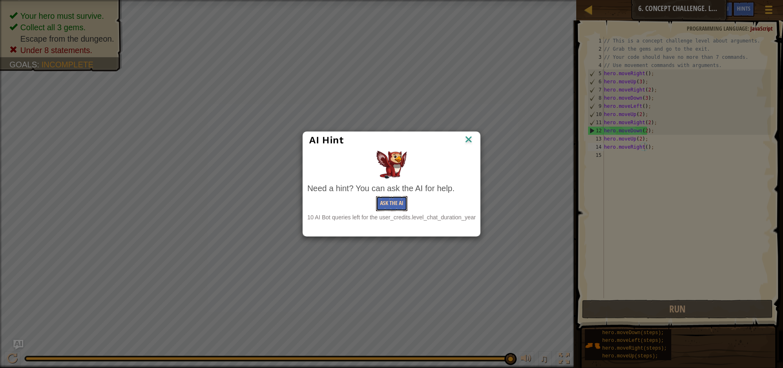
click at [390, 204] on button "Ask the AI" at bounding box center [391, 203] width 31 height 15
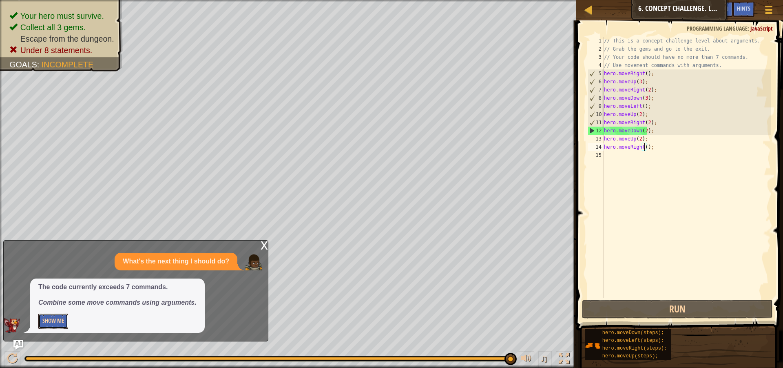
click at [55, 321] on button "Show Me" at bounding box center [53, 320] width 30 height 15
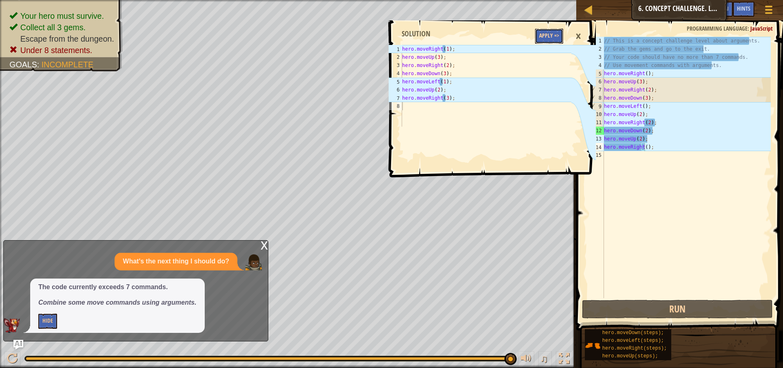
click at [558, 31] on button "Apply =>" at bounding box center [549, 36] width 28 height 15
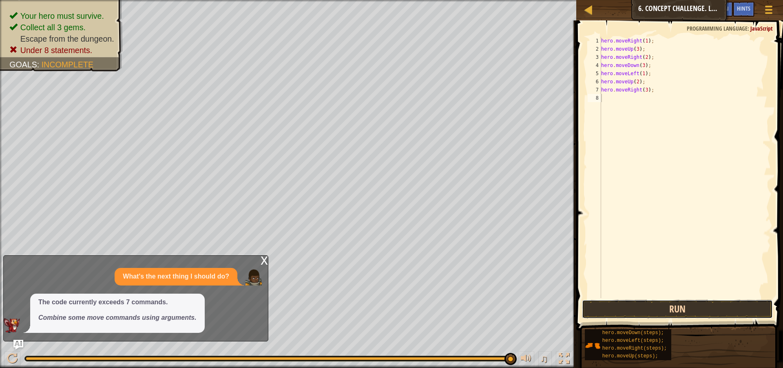
click at [616, 307] on button "Run" at bounding box center [677, 308] width 191 height 19
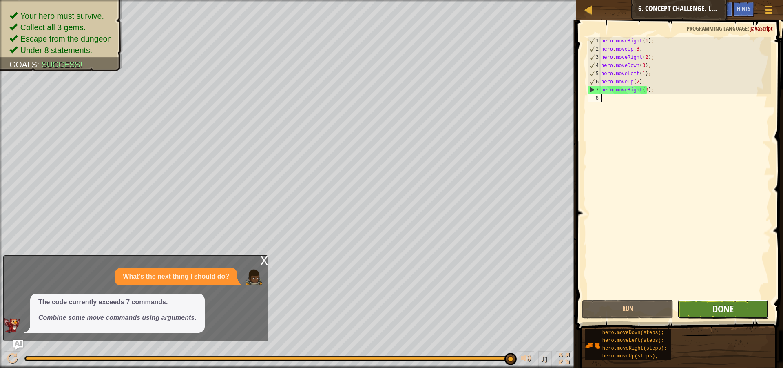
click at [717, 306] on span "Done" at bounding box center [723, 308] width 21 height 13
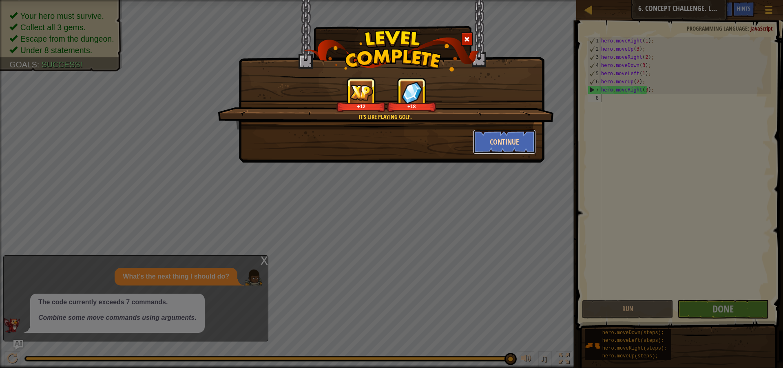
click at [517, 144] on button "Continue" at bounding box center [504, 141] width 63 height 24
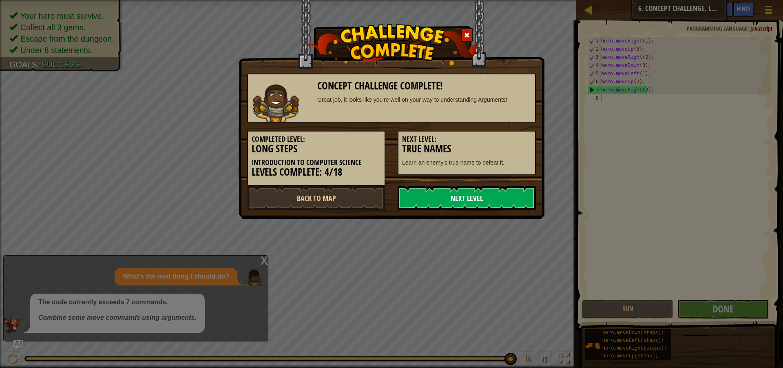
click at [479, 207] on link "Next Level" at bounding box center [467, 198] width 138 height 24
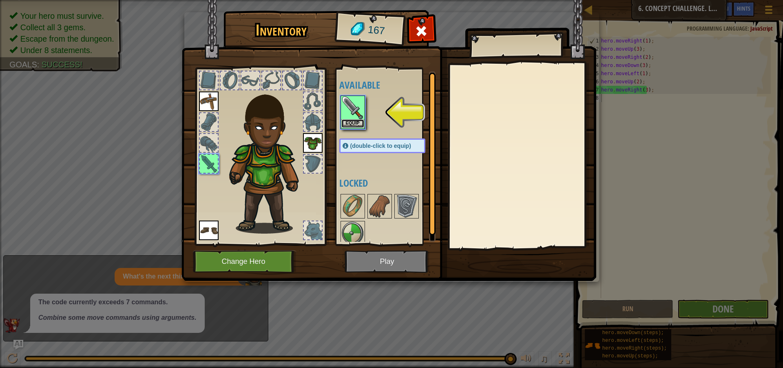
click at [346, 121] on button "Equip" at bounding box center [353, 123] width 23 height 9
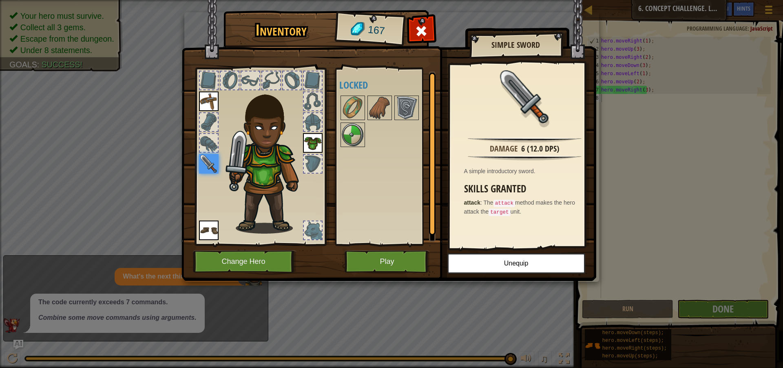
click at [315, 163] on div at bounding box center [313, 164] width 18 height 18
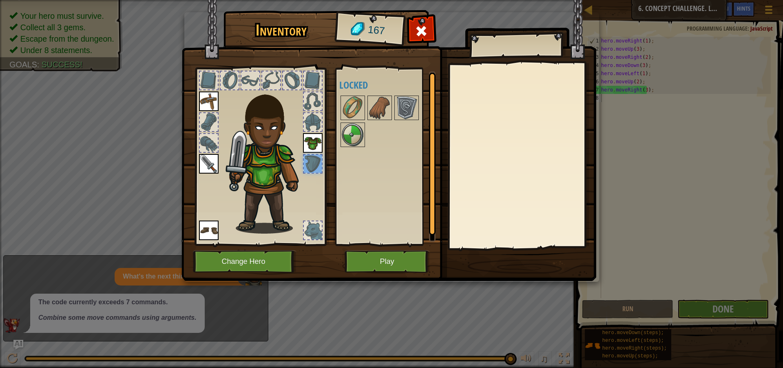
click at [315, 163] on div at bounding box center [313, 164] width 18 height 18
click at [351, 132] on img at bounding box center [353, 134] width 23 height 23
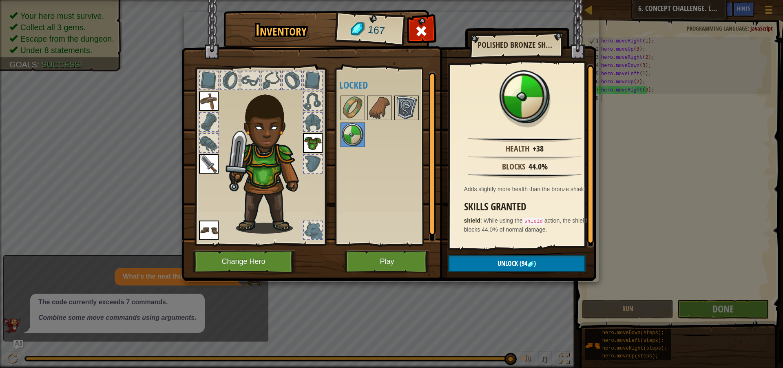
click at [408, 115] on img at bounding box center [406, 107] width 23 height 23
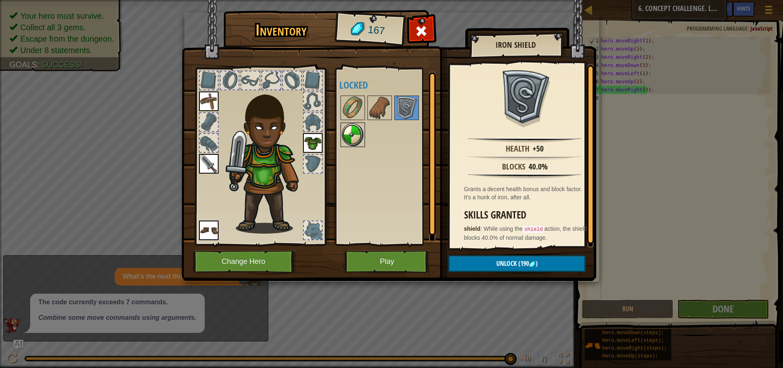
click at [347, 139] on img at bounding box center [353, 134] width 23 height 23
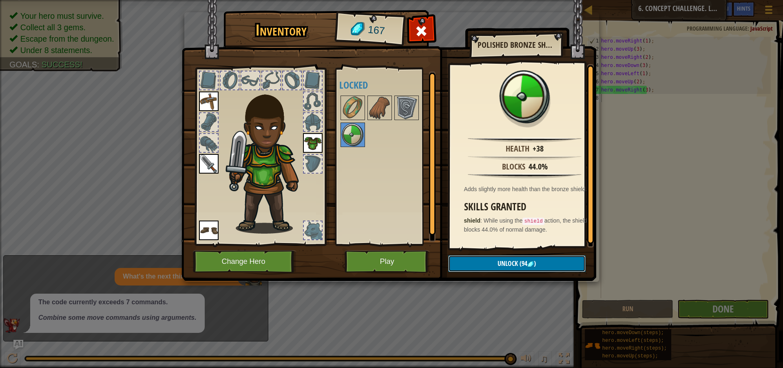
click at [482, 259] on button "Unlock (94 )" at bounding box center [517, 263] width 138 height 17
click at [486, 259] on button "Confirm" at bounding box center [517, 263] width 138 height 17
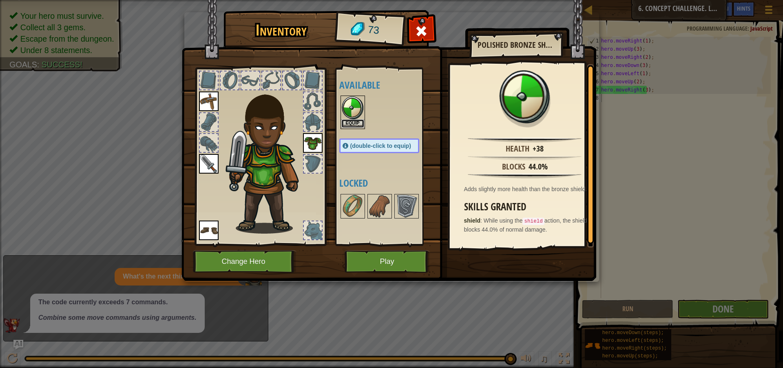
click at [354, 120] on button "Equip" at bounding box center [353, 123] width 23 height 9
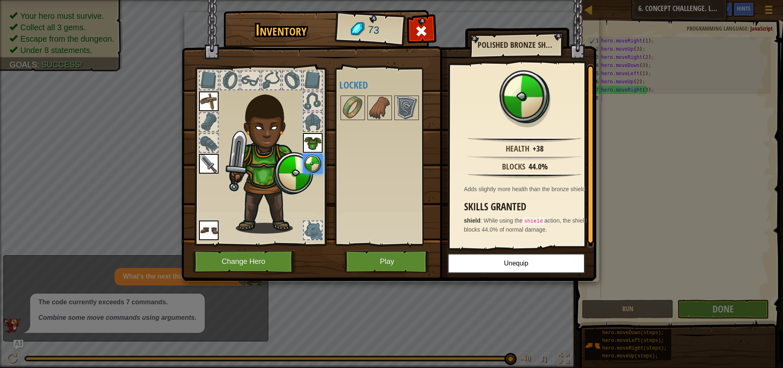
click at [317, 120] on div at bounding box center [313, 122] width 18 height 18
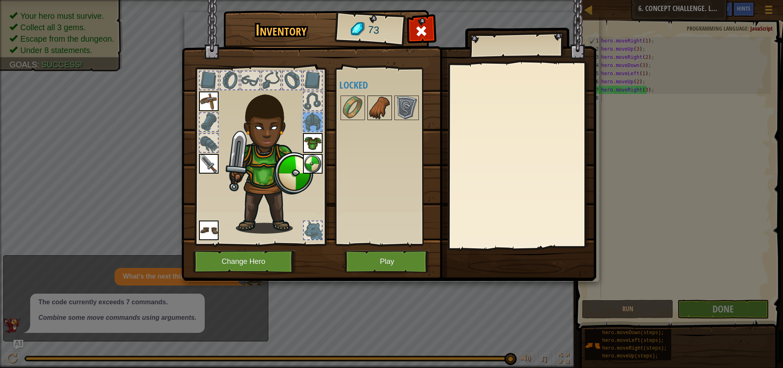
click at [377, 110] on img at bounding box center [379, 107] width 23 height 23
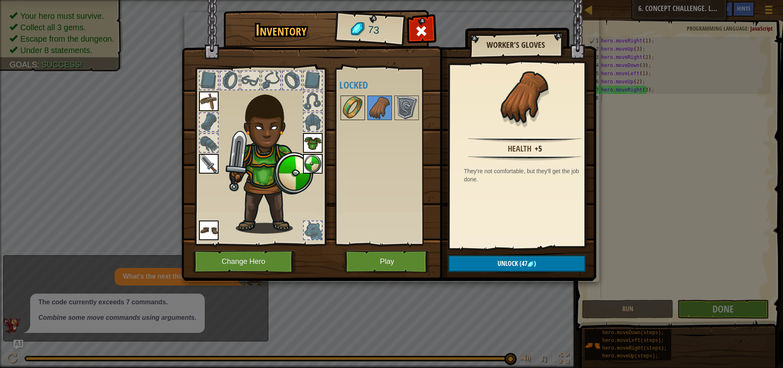
click at [355, 114] on img at bounding box center [353, 107] width 23 height 23
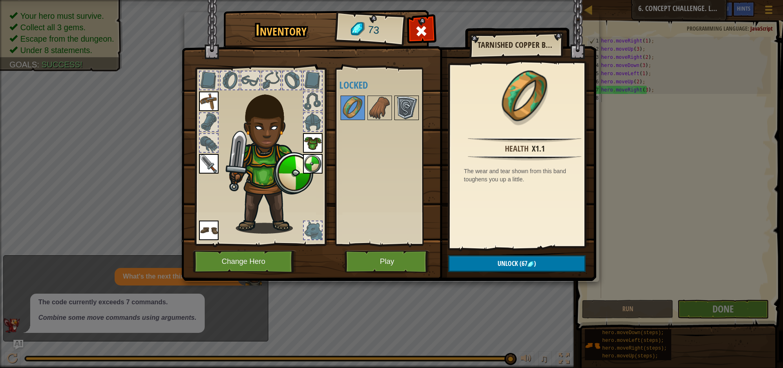
click at [405, 110] on img at bounding box center [406, 107] width 23 height 23
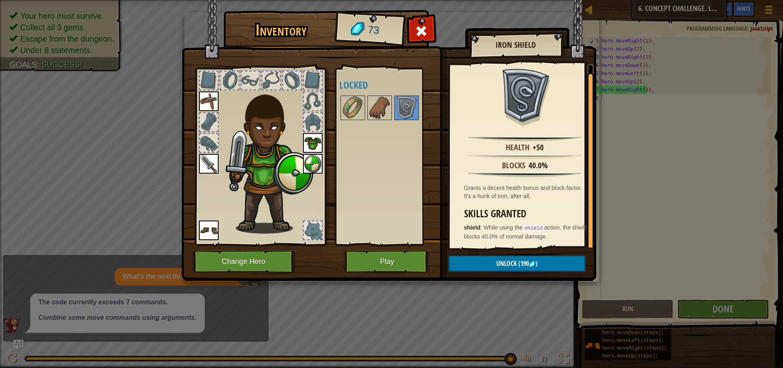
scroll to position [2, 0]
click at [320, 230] on div at bounding box center [313, 230] width 18 height 18
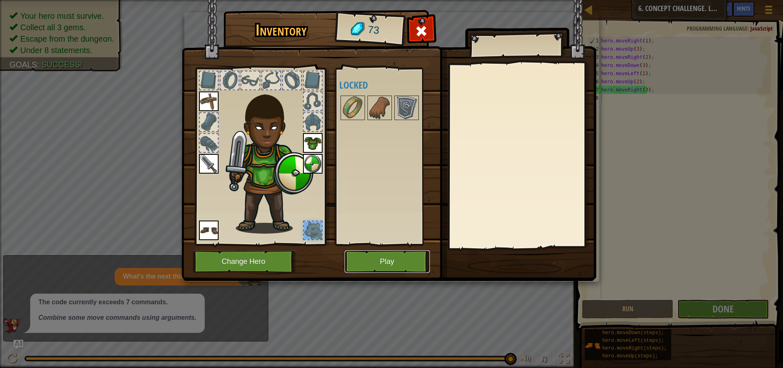
click at [372, 258] on button "Play" at bounding box center [387, 261] width 85 height 22
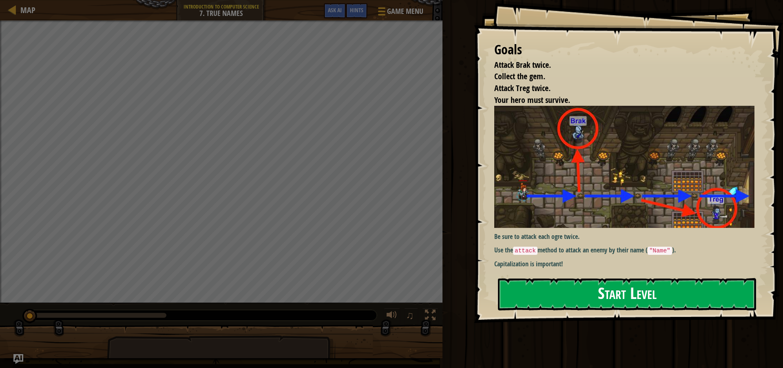
click at [578, 295] on button "Start Level" at bounding box center [627, 294] width 258 height 32
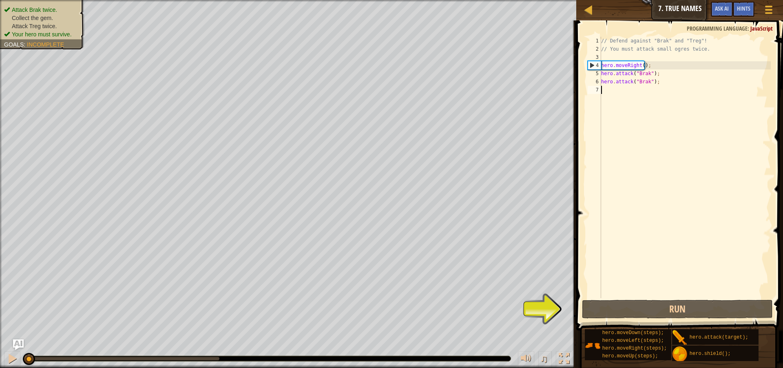
click at [18, 343] on img "Ask AI" at bounding box center [18, 344] width 11 height 11
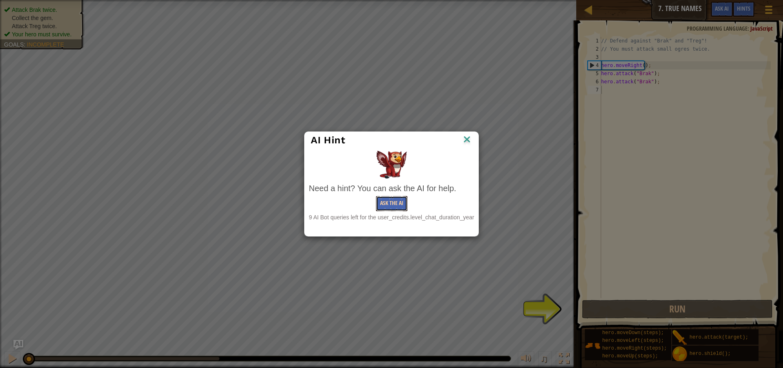
click at [381, 202] on button "Ask the AI" at bounding box center [391, 203] width 31 height 15
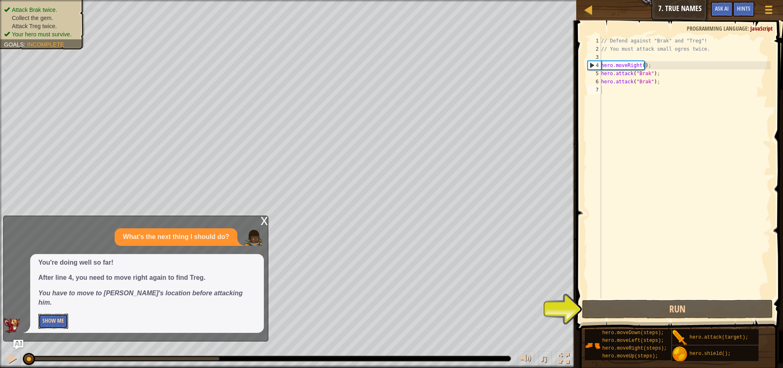
click at [55, 324] on button "Show Me" at bounding box center [53, 320] width 30 height 15
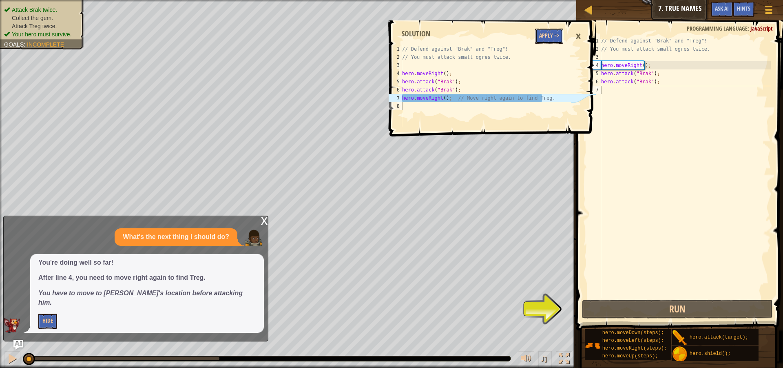
click at [559, 29] on button "Apply =>" at bounding box center [549, 36] width 28 height 15
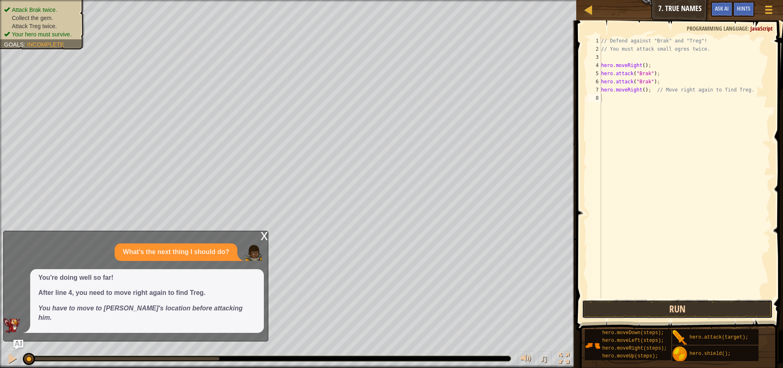
click at [617, 311] on button "Run" at bounding box center [677, 308] width 191 height 19
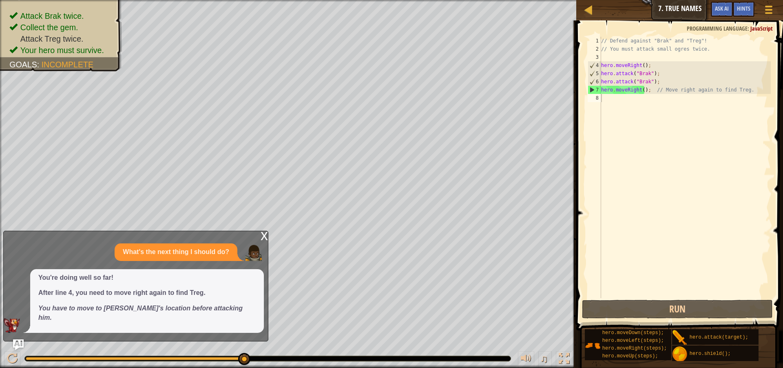
click at [18, 344] on img "Ask AI" at bounding box center [18, 344] width 11 height 11
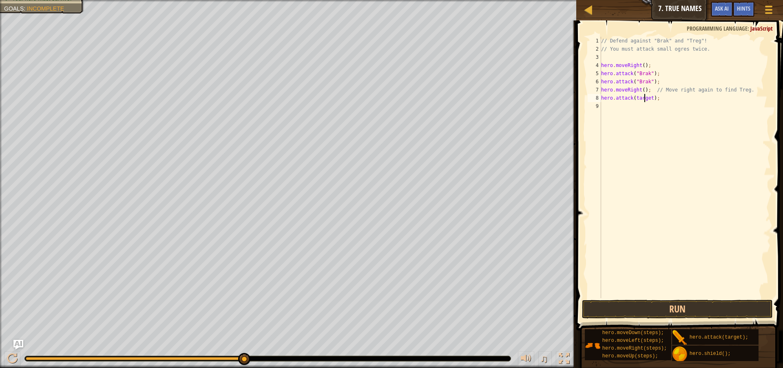
click at [644, 97] on div "// Defend against "Brak" and "Treg"! // You must attack small ogres twice. hero…" at bounding box center [685, 175] width 171 height 277
type textarea "hero.attack("Treg");"
click at [684, 308] on button "Run" at bounding box center [677, 308] width 191 height 19
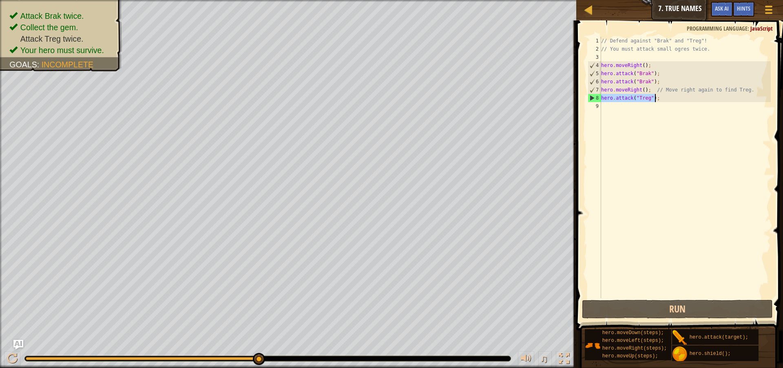
drag, startPoint x: 602, startPoint y: 97, endPoint x: 657, endPoint y: 102, distance: 54.9
click at [657, 102] on div "// Defend against "Brak" and "Treg"! // You must attack small ogres twice. hero…" at bounding box center [685, 175] width 171 height 277
click at [627, 104] on div "// Defend against "Brak" and "Treg"! // You must attack small ogres twice. hero…" at bounding box center [685, 175] width 171 height 277
paste textarea "hero.attack("Treg");"
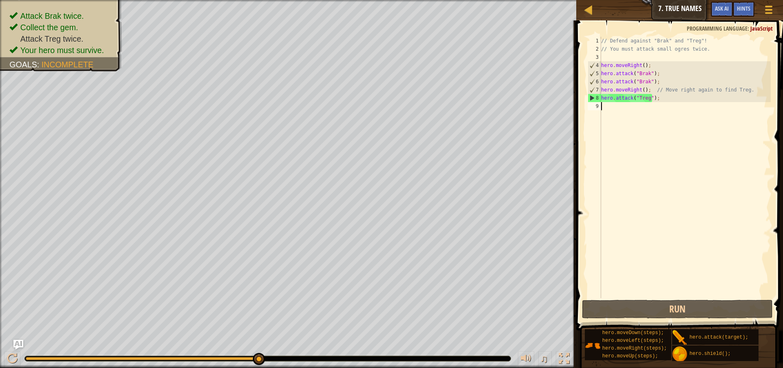
type textarea "hero.attack("Treg");"
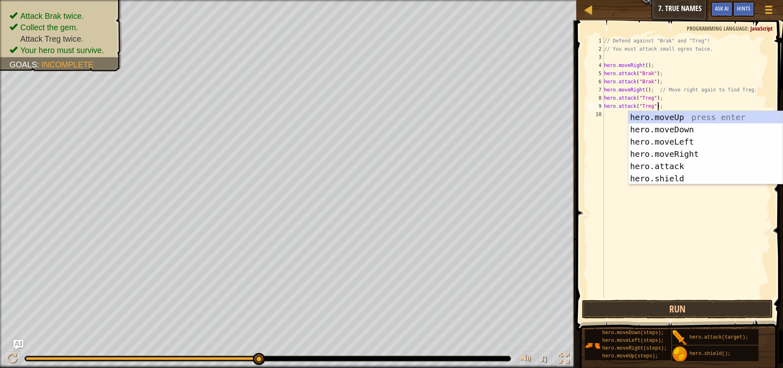
click at [615, 130] on div "// Defend against "Brak" and "Treg"! // You must attack small ogres twice. hero…" at bounding box center [687, 175] width 169 height 277
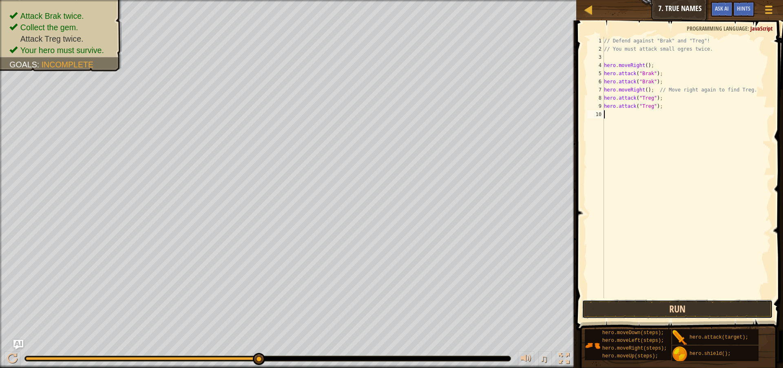
click at [654, 306] on button "Run" at bounding box center [677, 308] width 191 height 19
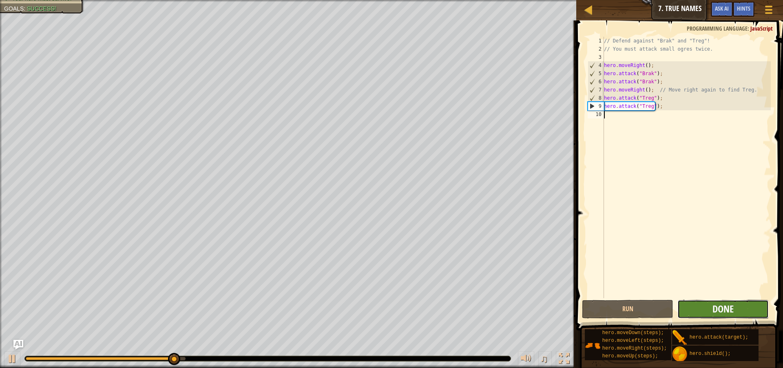
click at [717, 311] on span "Done" at bounding box center [723, 308] width 21 height 13
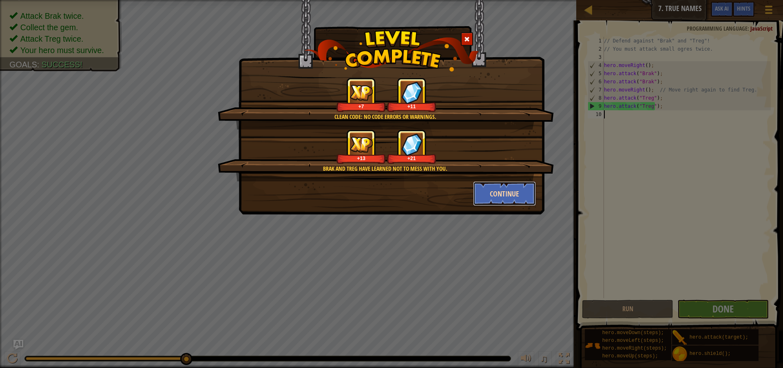
click at [516, 196] on button "Continue" at bounding box center [504, 193] width 63 height 24
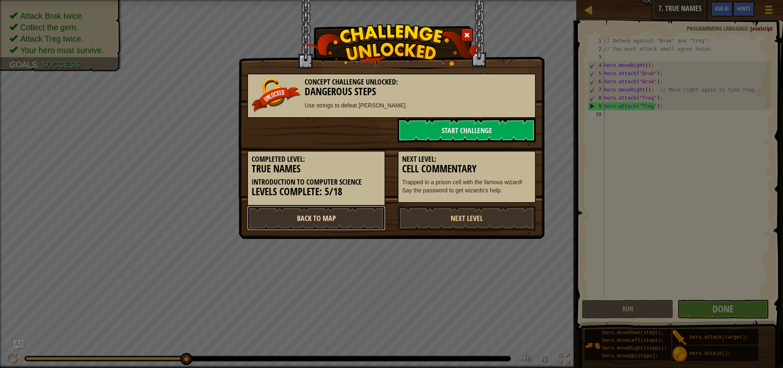
click at [331, 210] on link "Back to Map" at bounding box center [316, 218] width 138 height 24
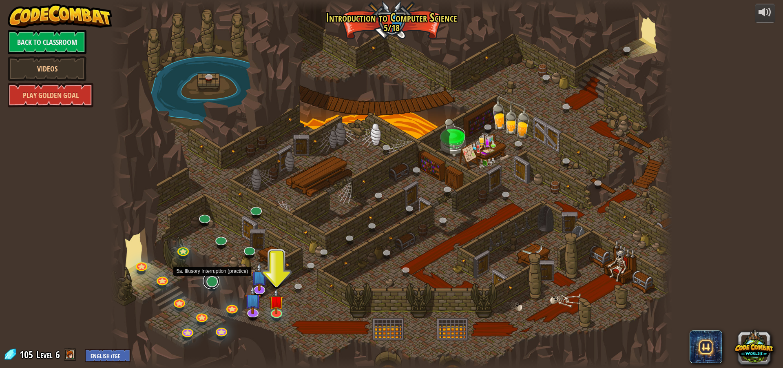
click at [212, 286] on link at bounding box center [211, 281] width 16 height 16
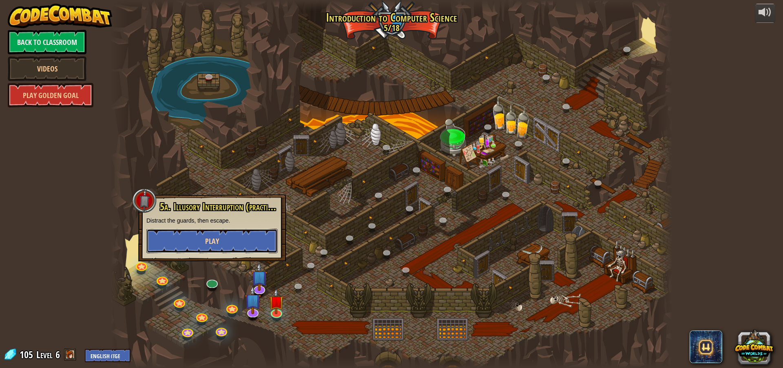
click at [200, 244] on button "Play" at bounding box center [211, 241] width 131 height 24
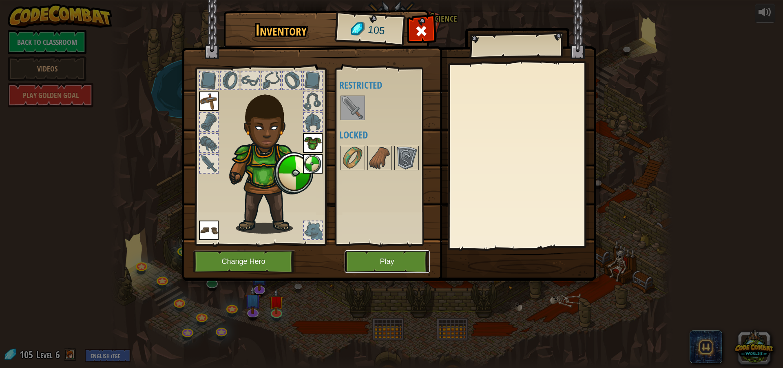
click at [385, 261] on button "Play" at bounding box center [387, 261] width 85 height 22
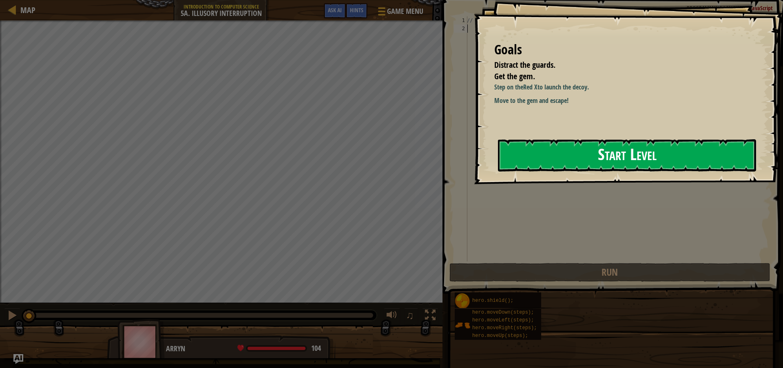
click at [554, 155] on button "Start Level" at bounding box center [627, 155] width 258 height 32
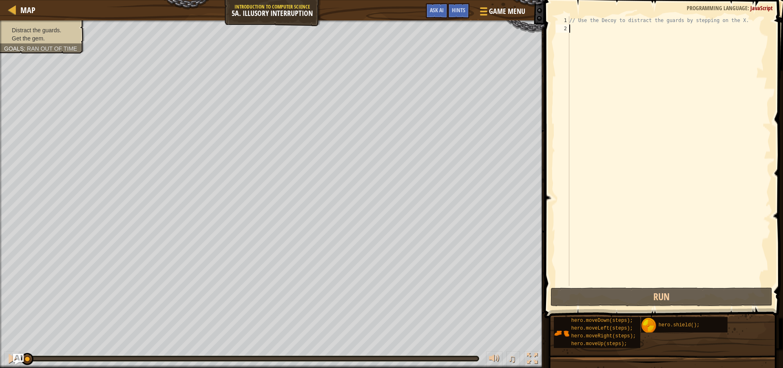
click at [18, 358] on img "Ask AI" at bounding box center [18, 358] width 11 height 11
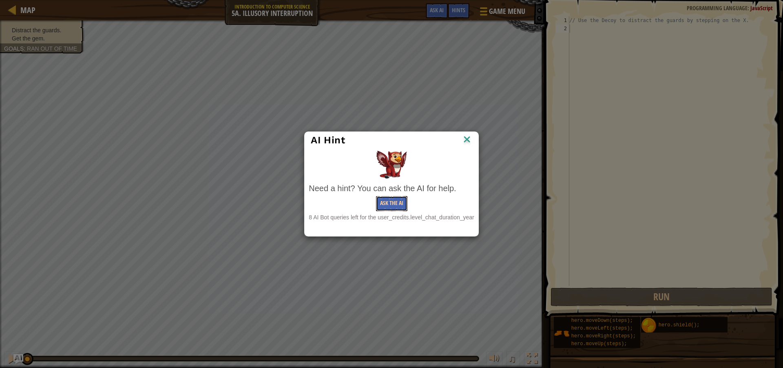
click at [402, 202] on button "Ask the AI" at bounding box center [391, 203] width 31 height 15
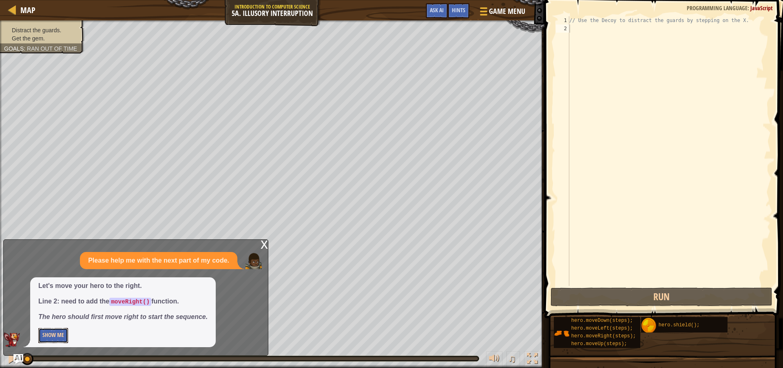
click at [51, 333] on button "Show Me" at bounding box center [53, 335] width 30 height 15
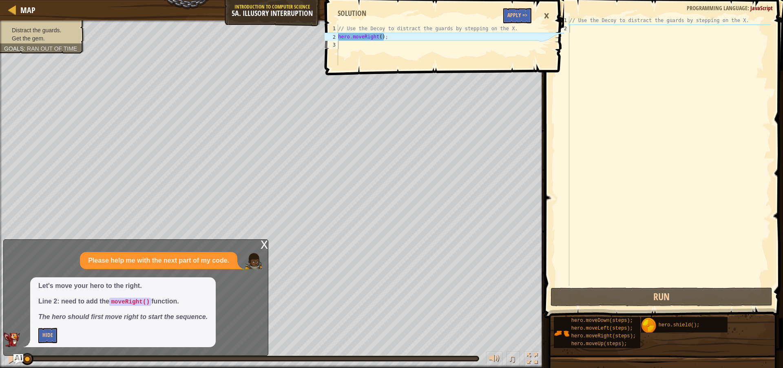
click at [546, 11] on div "×" at bounding box center [547, 16] width 14 height 19
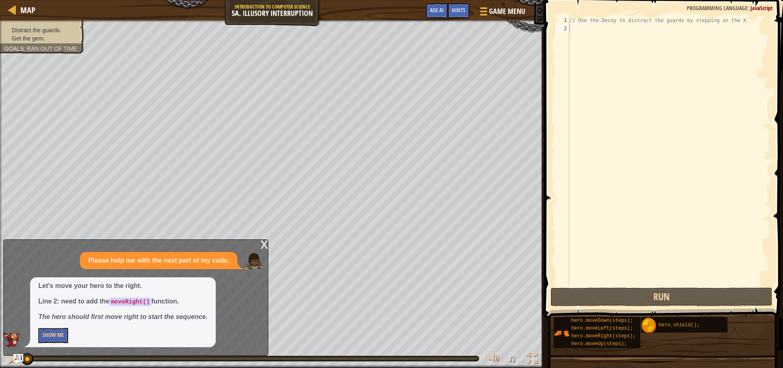
click at [30, 287] on div "Let's move your hero to the right. Line 2: need to add the moveRight() function…" at bounding box center [134, 312] width 260 height 70
drag, startPoint x: 36, startPoint y: 256, endPoint x: 9, endPoint y: 299, distance: 50.6
click at [9, 299] on div "Please help me with the next part of my code. Let's move your hero to the right…" at bounding box center [134, 299] width 260 height 95
click at [263, 245] on div "x" at bounding box center [264, 244] width 7 height 8
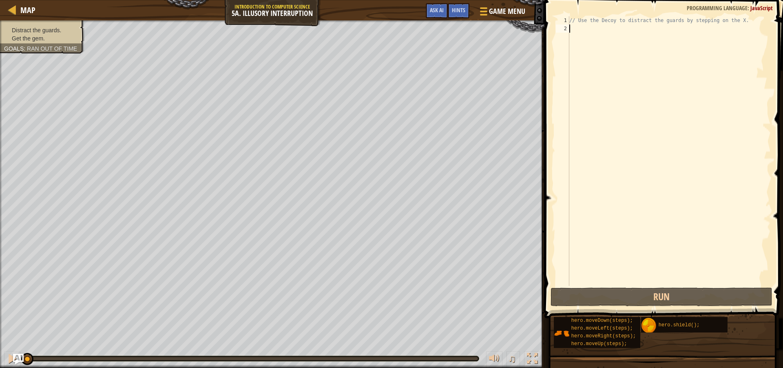
click at [18, 359] on img "Ask AI" at bounding box center [18, 358] width 11 height 11
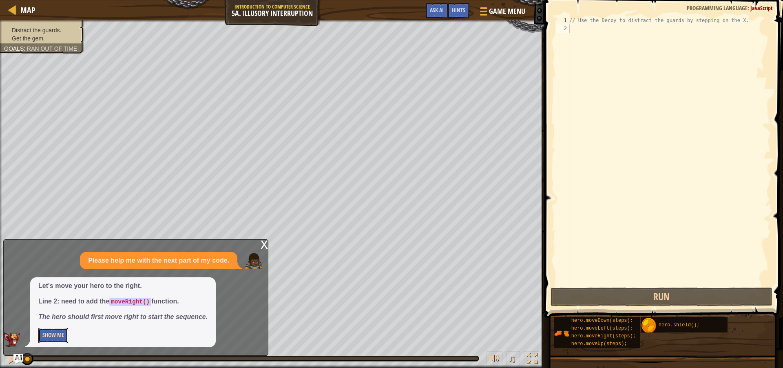
click at [60, 333] on button "Show Me" at bounding box center [53, 335] width 30 height 15
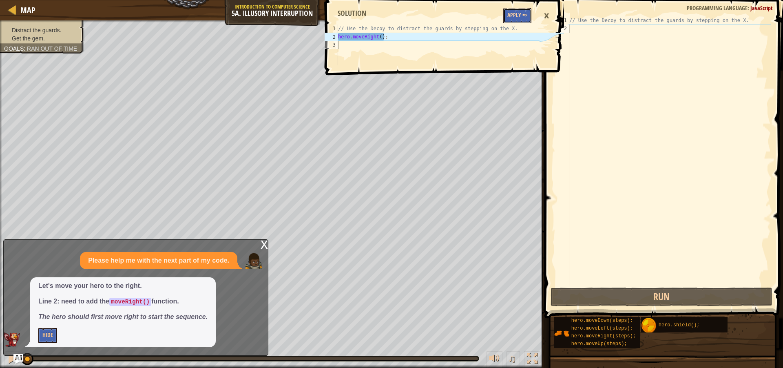
click at [510, 14] on button "Apply =>" at bounding box center [518, 15] width 28 height 15
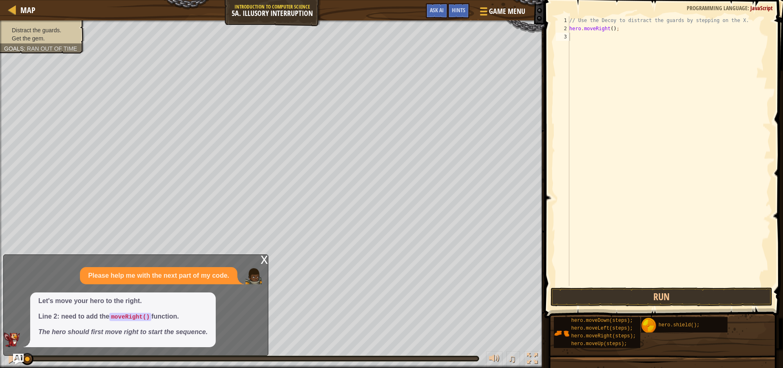
click at [16, 361] on img "Ask AI" at bounding box center [18, 358] width 11 height 11
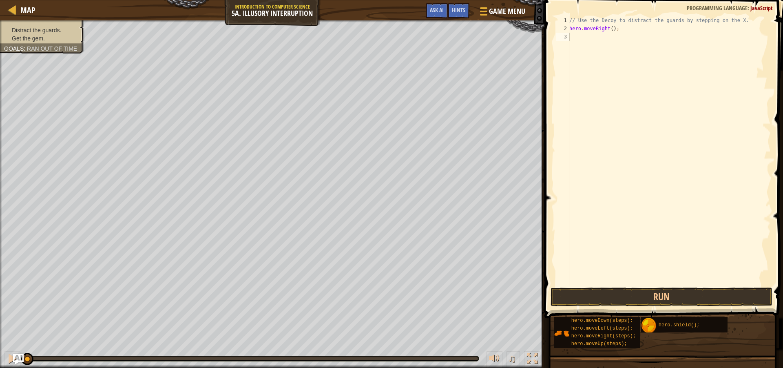
click at [20, 356] on img "Ask AI" at bounding box center [18, 358] width 11 height 11
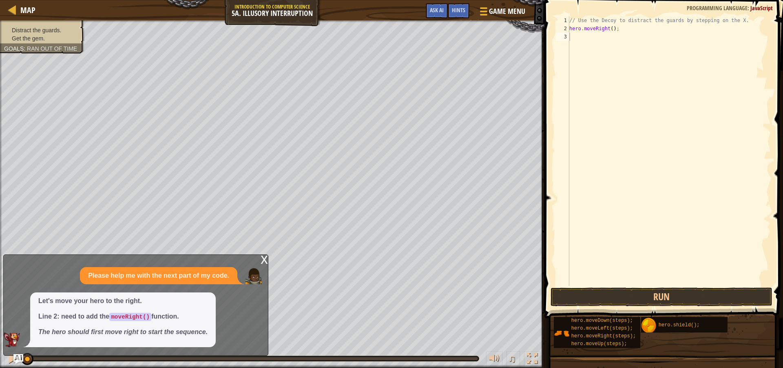
click at [265, 260] on div "x" at bounding box center [264, 259] width 7 height 8
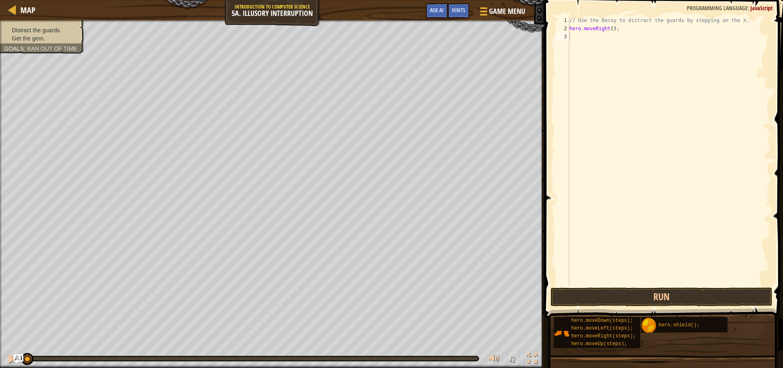
click at [42, 47] on span "Ran out of time" at bounding box center [52, 48] width 50 height 7
click at [454, 9] on span "Hints" at bounding box center [458, 10] width 13 height 8
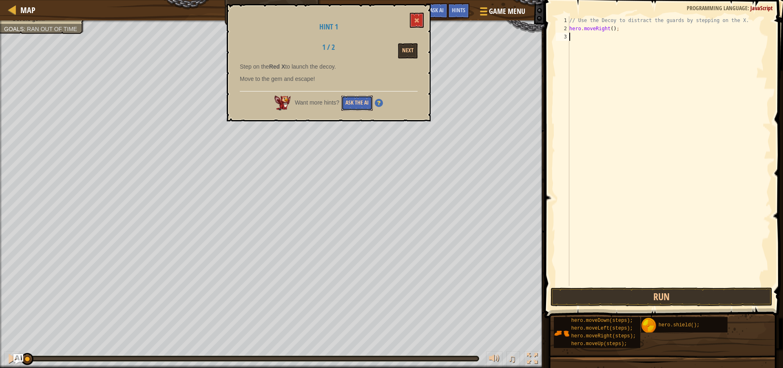
click at [354, 104] on button "Ask the AI" at bounding box center [357, 102] width 31 height 15
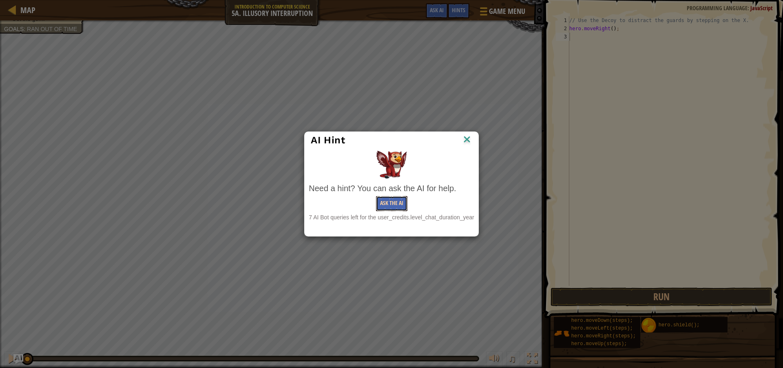
click at [380, 204] on button "Ask the AI" at bounding box center [391, 203] width 31 height 15
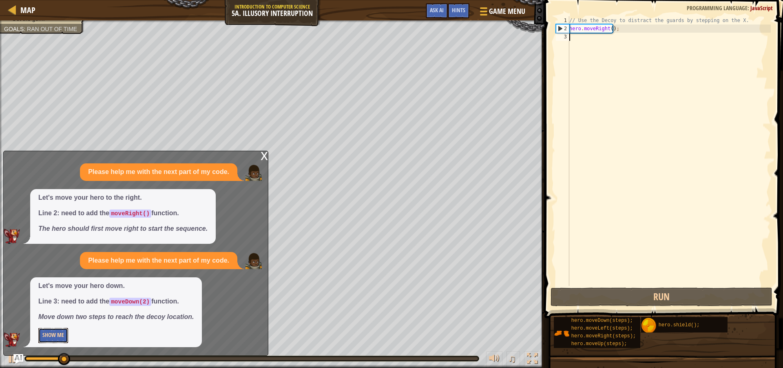
click at [50, 334] on button "Show Me" at bounding box center [53, 335] width 30 height 15
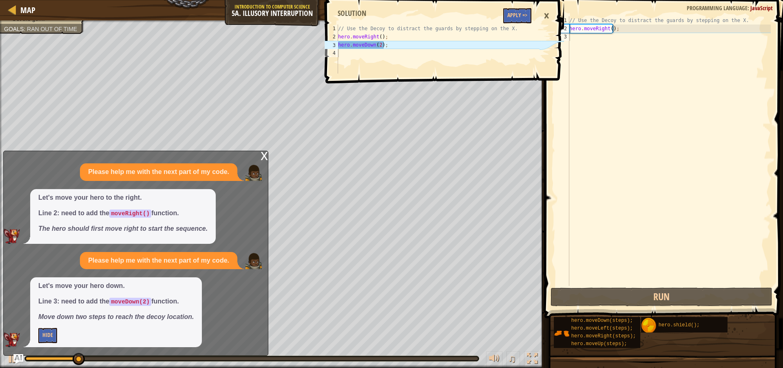
click at [519, 6] on span at bounding box center [445, 29] width 245 height 107
click at [517, 13] on button "Apply =>" at bounding box center [518, 15] width 28 height 15
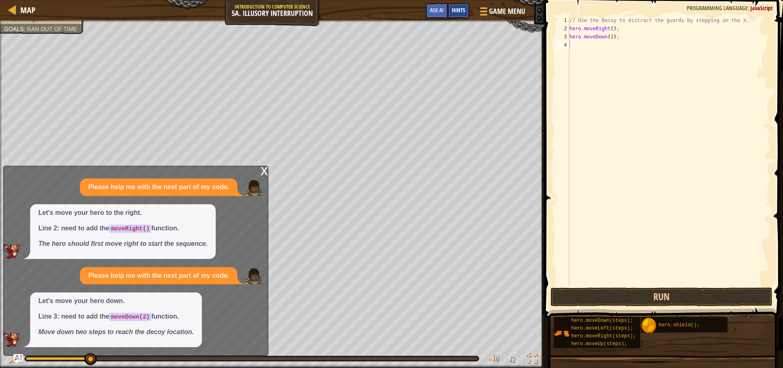
click at [465, 15] on div "Hints" at bounding box center [459, 10] width 22 height 15
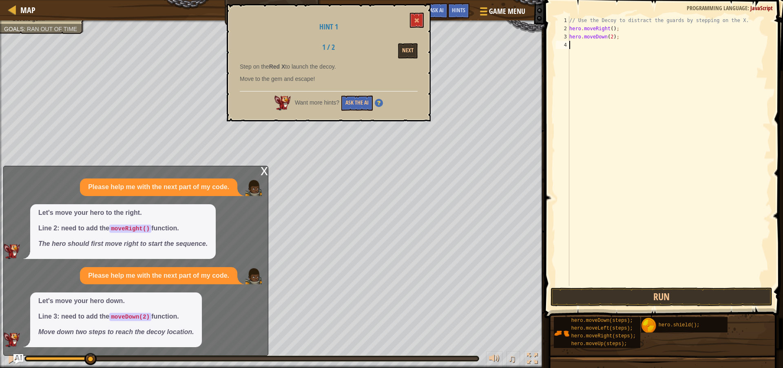
click at [351, 112] on div "Hint 1 1 / 2 Next Step on the Red X to launch the decoy. Move to the gem and es…" at bounding box center [329, 62] width 204 height 117
click at [353, 104] on button "Ask the AI" at bounding box center [357, 102] width 31 height 15
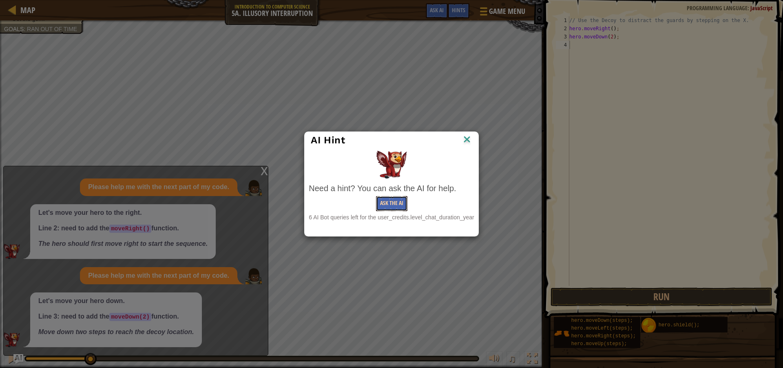
click at [382, 200] on button "Ask the AI" at bounding box center [391, 203] width 31 height 15
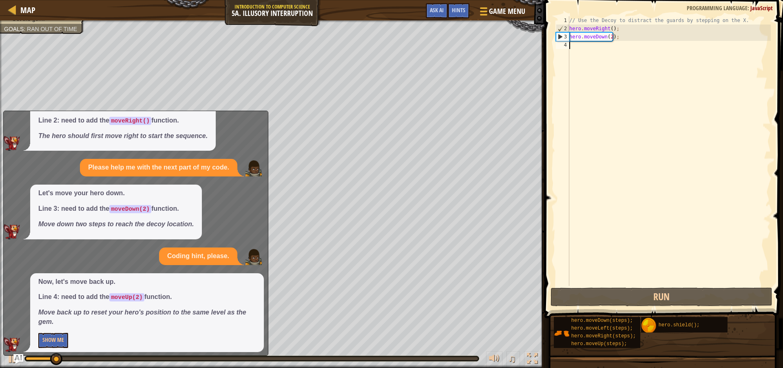
scroll to position [58, 0]
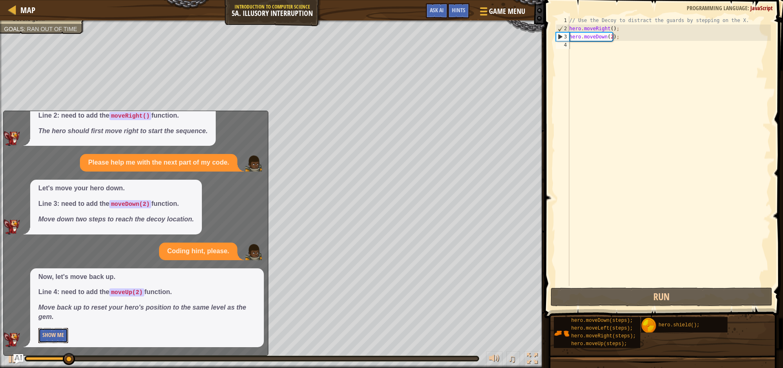
click at [57, 335] on button "Show Me" at bounding box center [53, 335] width 30 height 15
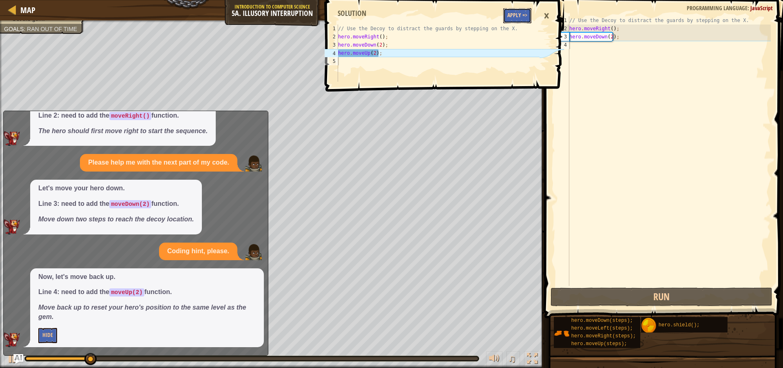
click at [513, 18] on button "Apply =>" at bounding box center [518, 15] width 28 height 15
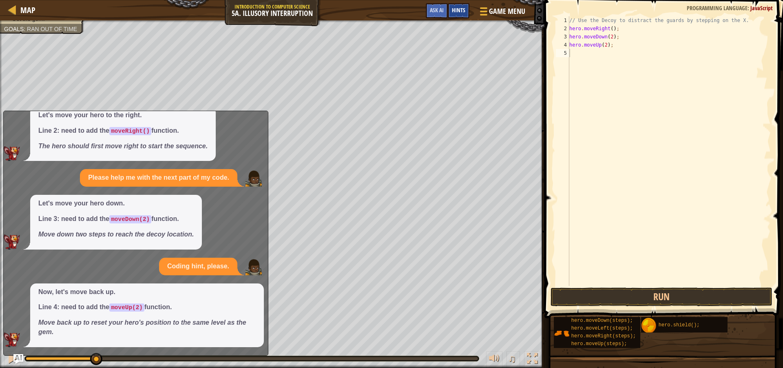
click at [456, 10] on span "Hints" at bounding box center [458, 10] width 13 height 8
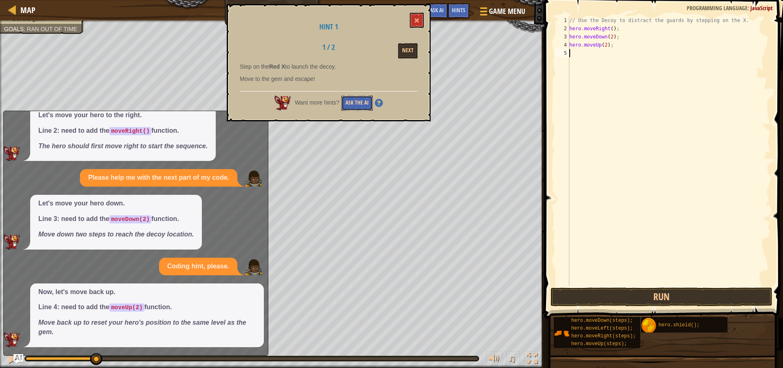
click at [347, 101] on button "Ask the AI" at bounding box center [357, 102] width 31 height 15
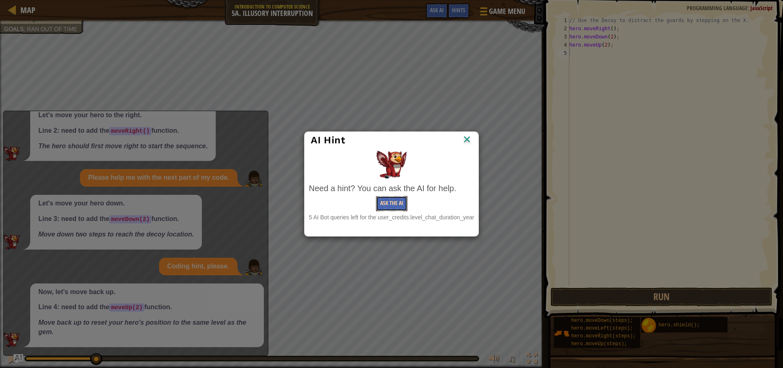
click at [380, 205] on button "Ask the AI" at bounding box center [391, 203] width 31 height 15
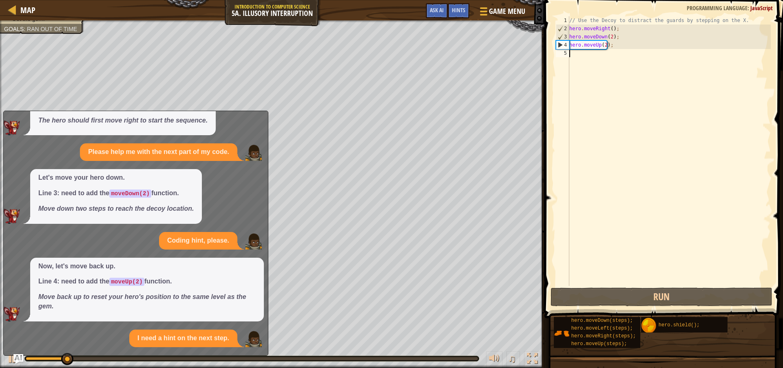
scroll to position [146, 0]
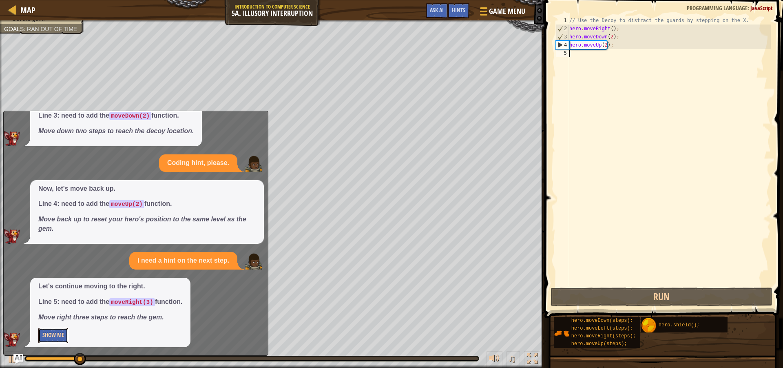
click at [52, 330] on button "Show Me" at bounding box center [53, 335] width 30 height 15
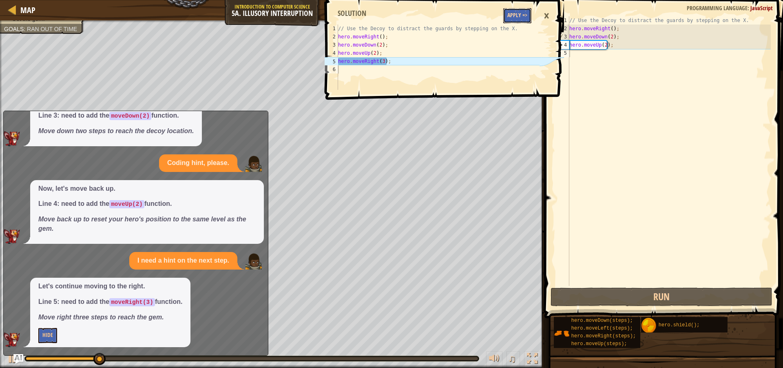
click at [515, 15] on button "Apply =>" at bounding box center [518, 15] width 28 height 15
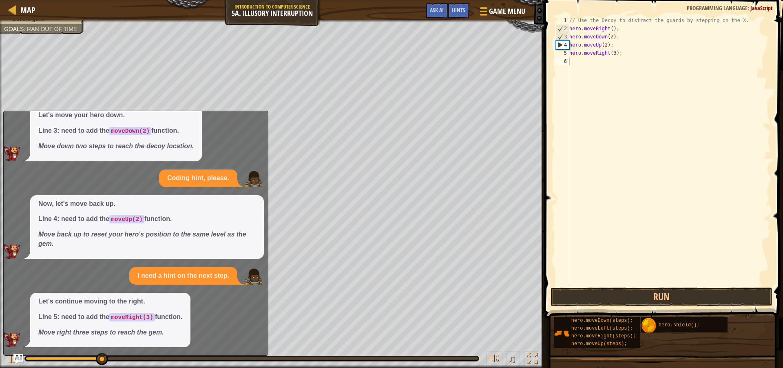
scroll to position [131, 0]
click at [617, 295] on button "Run" at bounding box center [662, 296] width 222 height 19
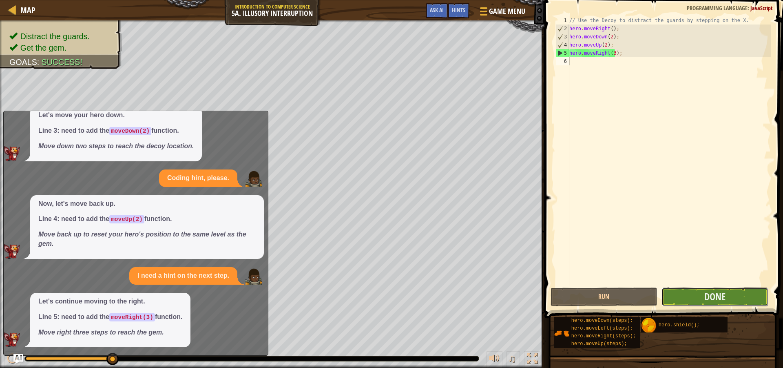
click at [684, 296] on button "Done" at bounding box center [715, 296] width 107 height 19
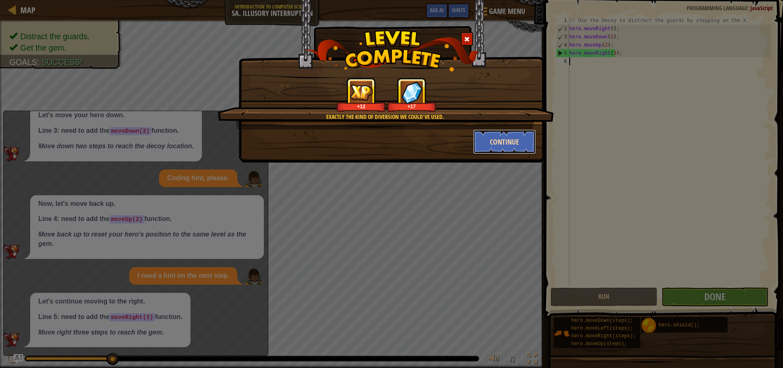
click at [497, 145] on button "Continue" at bounding box center [504, 141] width 63 height 24
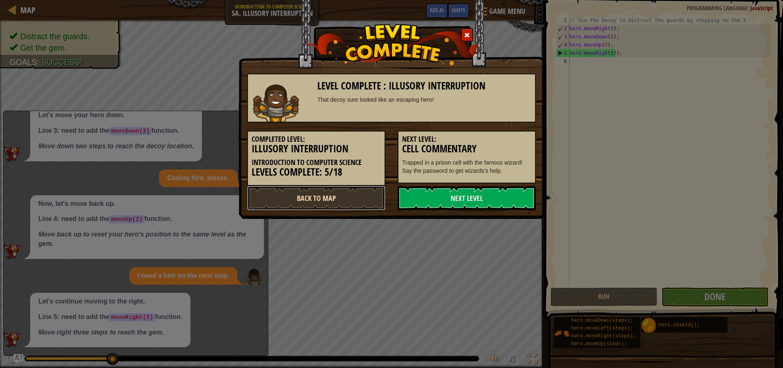
click at [344, 197] on link "Back to Map" at bounding box center [316, 198] width 138 height 24
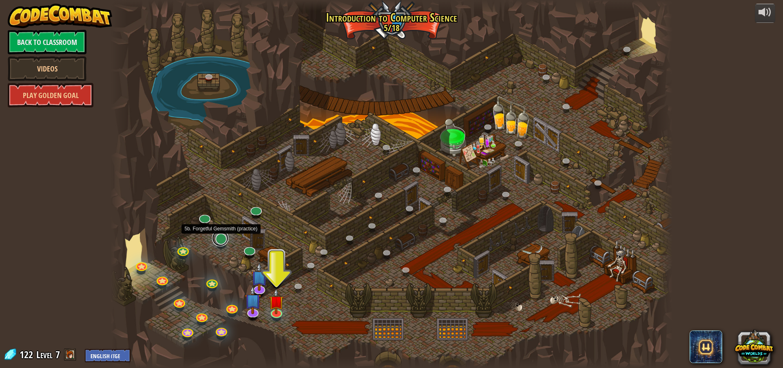
click at [220, 235] on link at bounding box center [220, 238] width 16 height 16
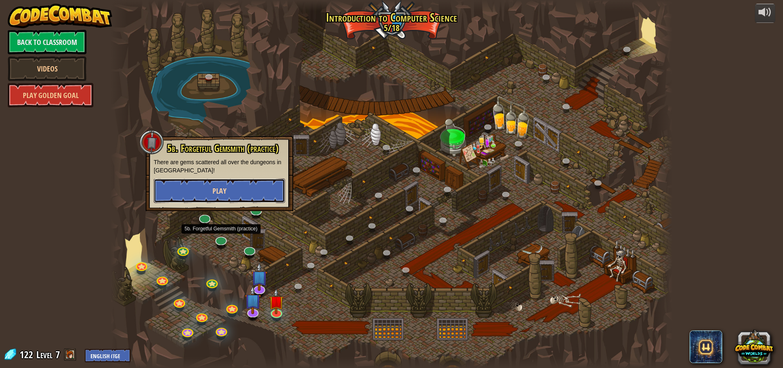
click at [240, 193] on button "Play" at bounding box center [219, 190] width 131 height 24
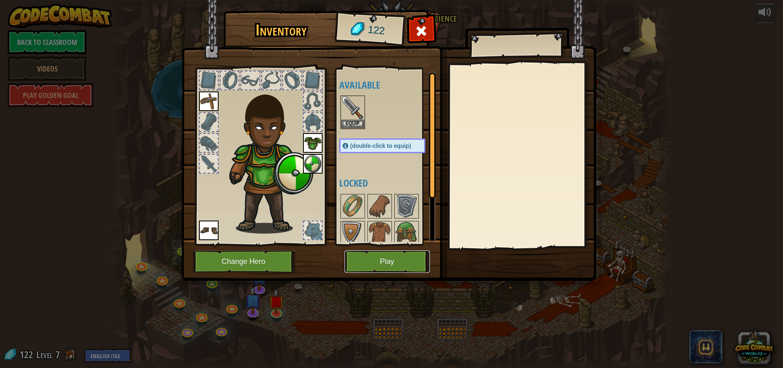
click at [353, 256] on button "Play" at bounding box center [387, 261] width 85 height 22
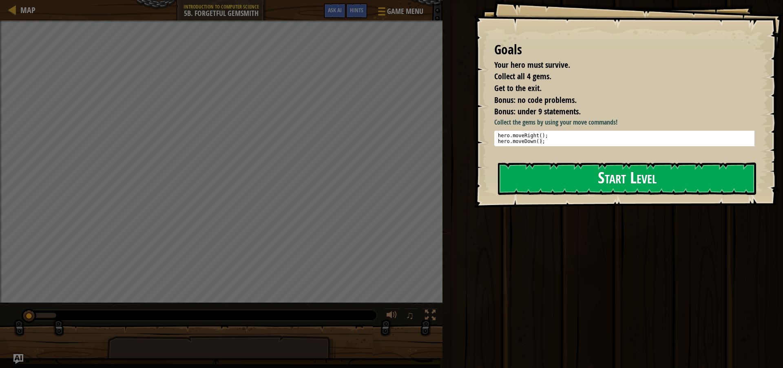
click at [523, 181] on button "Start Level" at bounding box center [627, 178] width 258 height 32
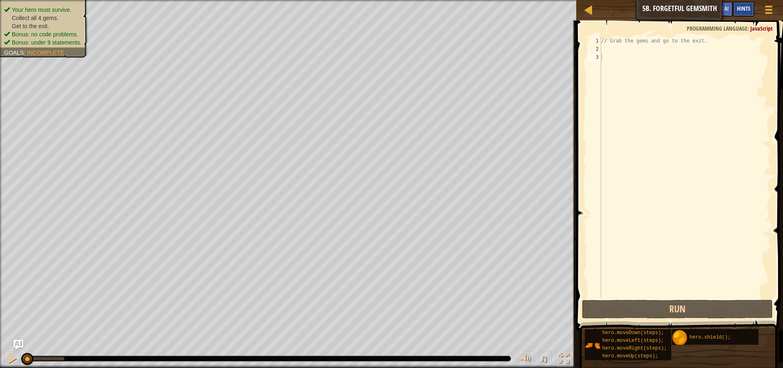
click at [743, 9] on span "Hints" at bounding box center [743, 8] width 13 height 8
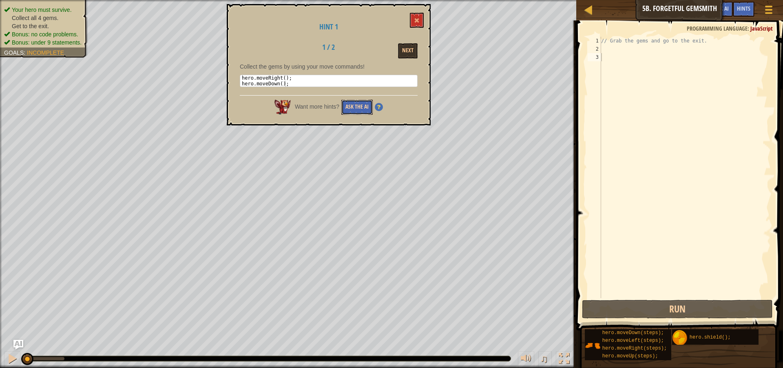
click at [365, 109] on button "Ask the AI" at bounding box center [357, 107] width 31 height 15
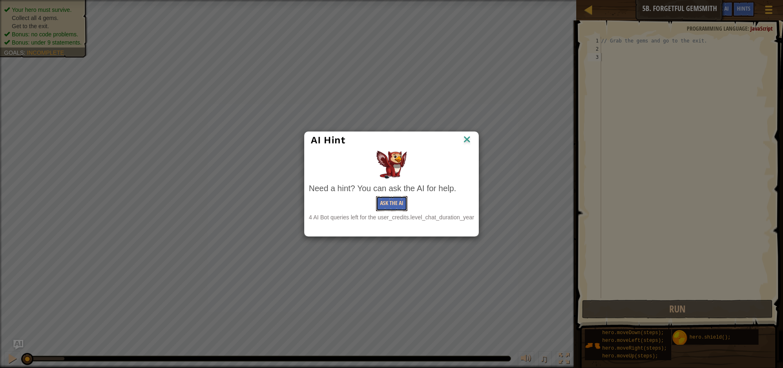
click at [399, 207] on button "Ask the AI" at bounding box center [391, 203] width 31 height 15
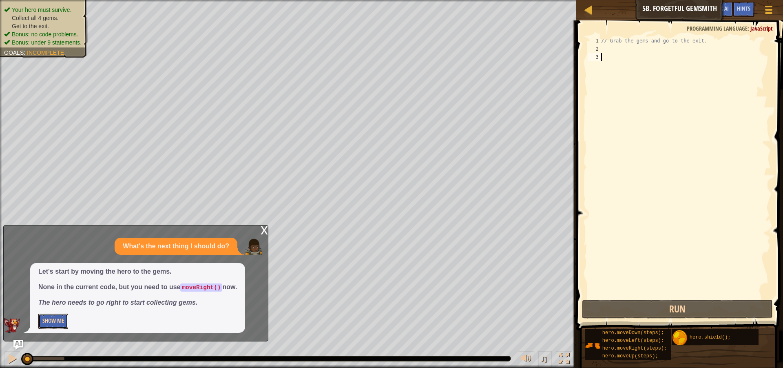
drag, startPoint x: 42, startPoint y: 322, endPoint x: 54, endPoint y: 319, distance: 12.1
click at [46, 322] on button "Show Me" at bounding box center [53, 320] width 30 height 15
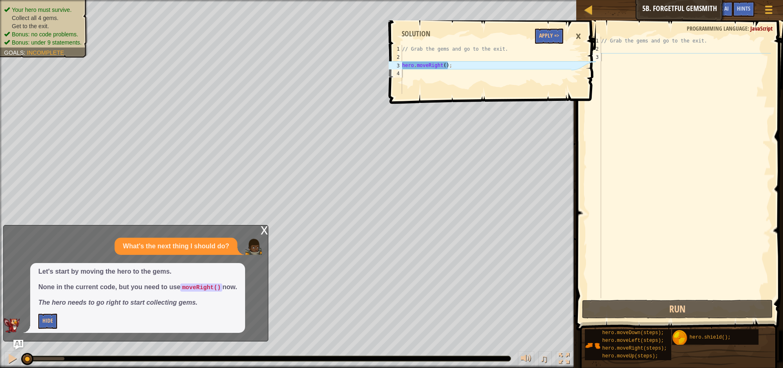
click at [534, 32] on span at bounding box center [493, 50] width 213 height 107
click at [537, 32] on button "Apply =>" at bounding box center [549, 36] width 28 height 15
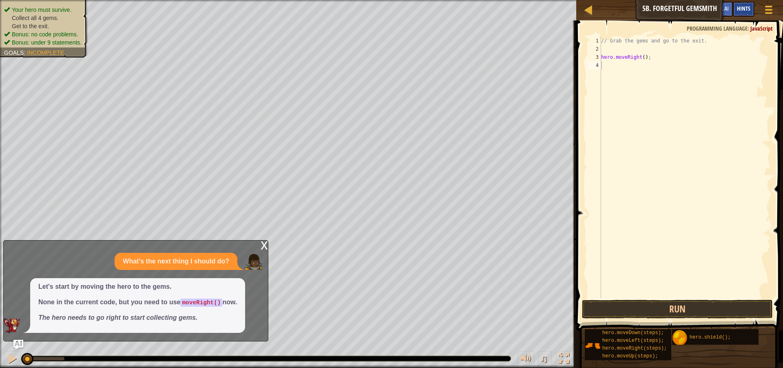
click at [750, 11] on span "Hints" at bounding box center [743, 8] width 13 height 8
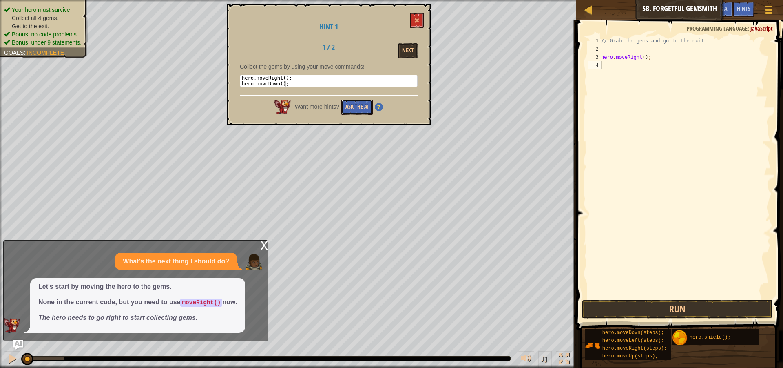
click at [360, 103] on button "Ask the AI" at bounding box center [357, 107] width 31 height 15
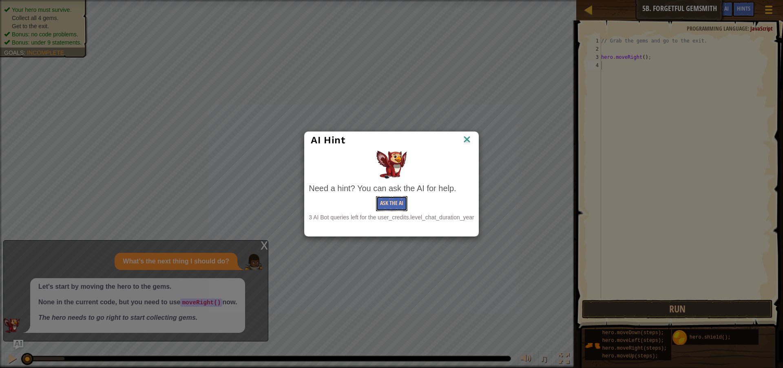
click at [391, 201] on button "Ask the AI" at bounding box center [391, 203] width 31 height 15
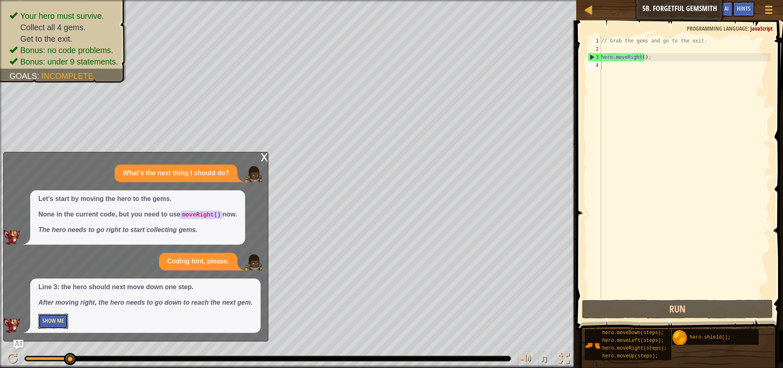
click at [58, 327] on button "Show Me" at bounding box center [53, 320] width 30 height 15
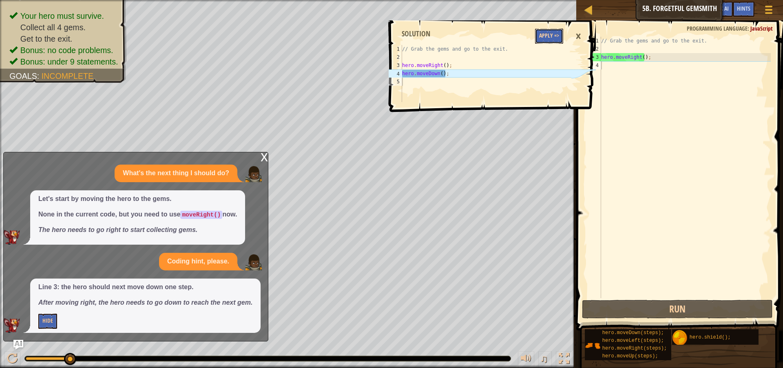
click at [549, 43] on button "Apply =>" at bounding box center [549, 36] width 28 height 15
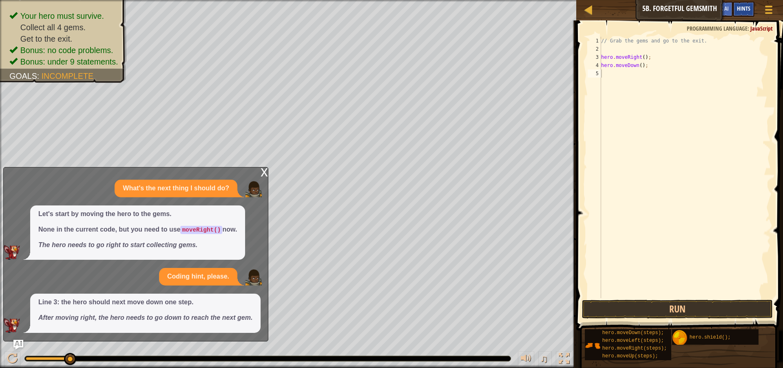
click at [739, 5] on div "Hints" at bounding box center [744, 9] width 22 height 15
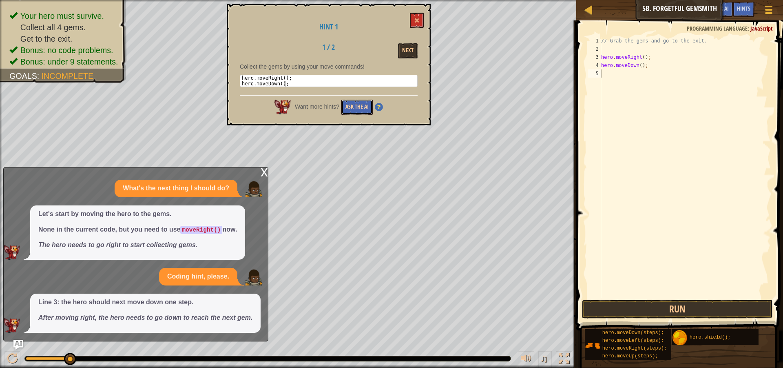
click at [356, 113] on button "Ask the AI" at bounding box center [357, 107] width 31 height 15
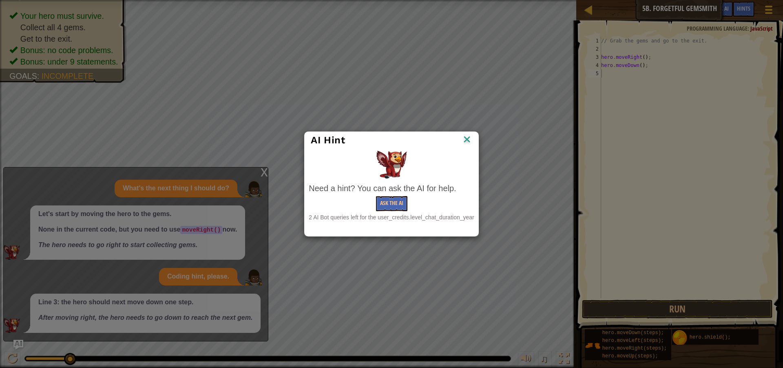
click at [391, 211] on div "Need a hint? You can ask the AI for help. Ask the AI 2 AI Bot queries left for …" at bounding box center [391, 201] width 165 height 39
click at [392, 210] on button "Ask the AI" at bounding box center [391, 203] width 31 height 15
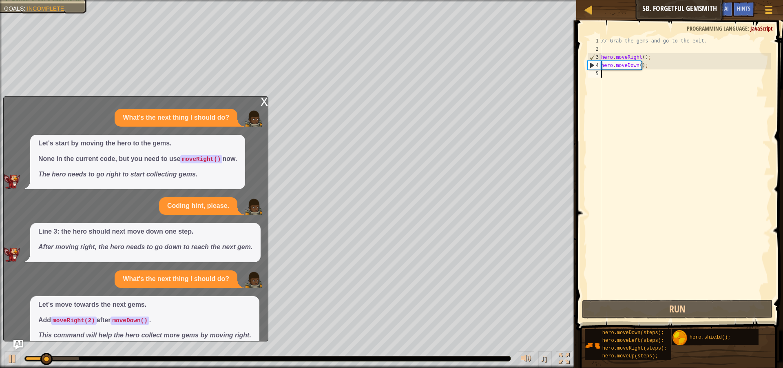
scroll to position [33, 0]
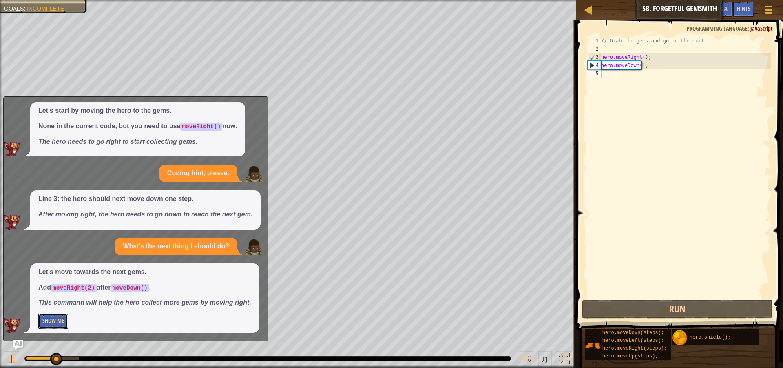
click at [61, 324] on button "Show Me" at bounding box center [53, 320] width 30 height 15
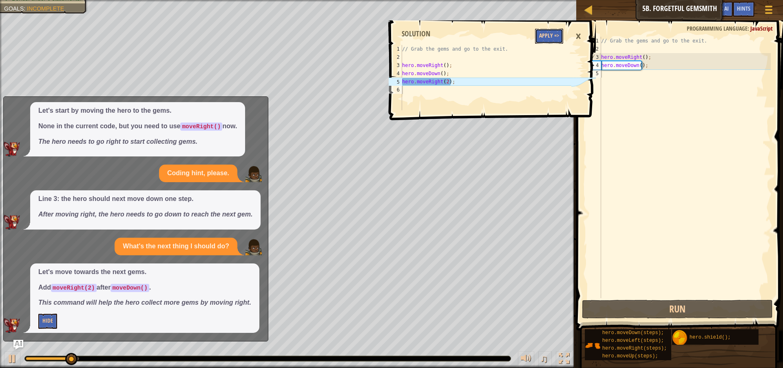
click at [554, 31] on button "Apply =>" at bounding box center [549, 36] width 28 height 15
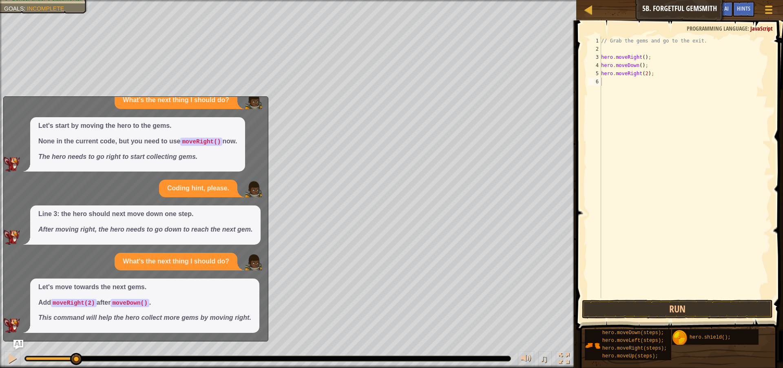
scroll to position [0, 0]
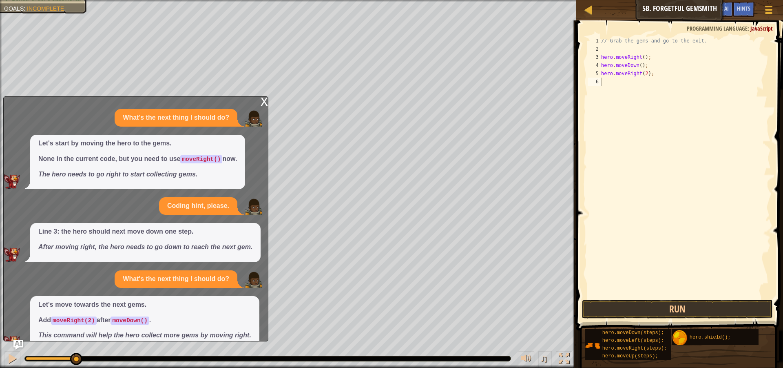
click at [265, 99] on div "x" at bounding box center [264, 101] width 7 height 8
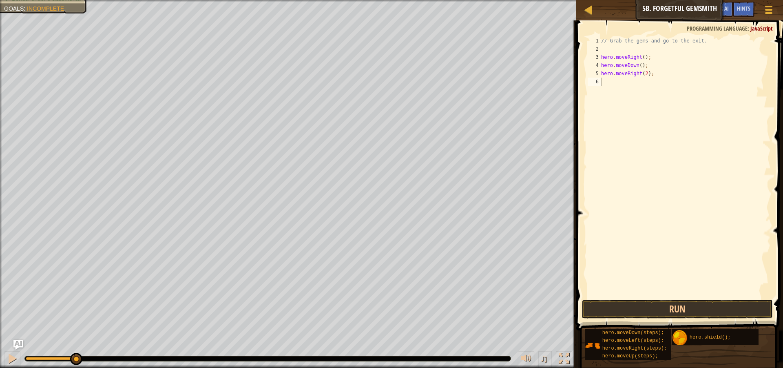
click at [653, 298] on span at bounding box center [680, 164] width 213 height 334
click at [650, 300] on button "Run" at bounding box center [677, 308] width 191 height 19
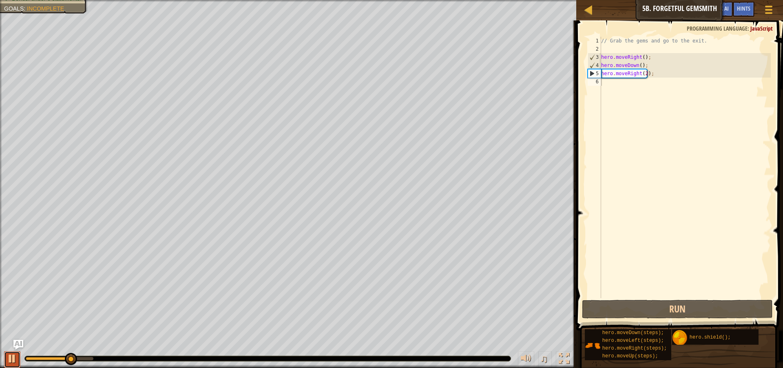
click at [15, 354] on div at bounding box center [12, 358] width 11 height 11
click at [739, 8] on span "Hints" at bounding box center [743, 8] width 13 height 8
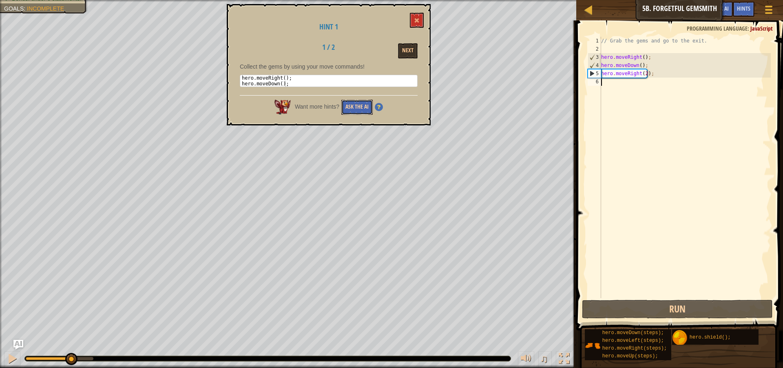
click at [360, 106] on button "Ask the AI" at bounding box center [357, 107] width 31 height 15
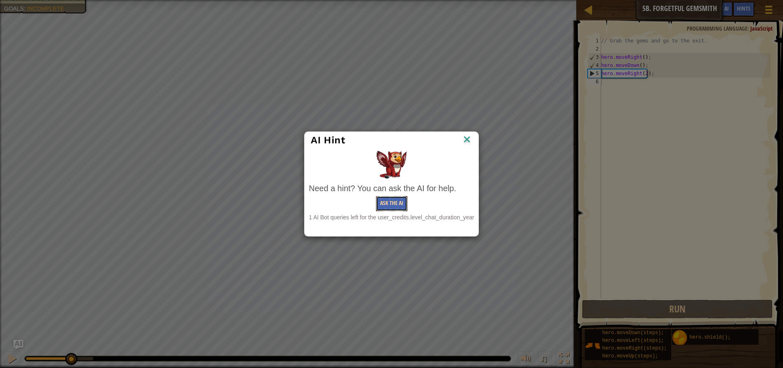
click at [386, 202] on button "Ask the AI" at bounding box center [391, 203] width 31 height 15
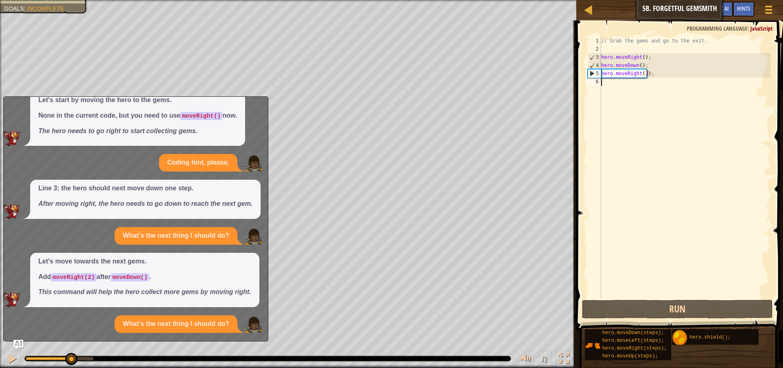
scroll to position [121, 0]
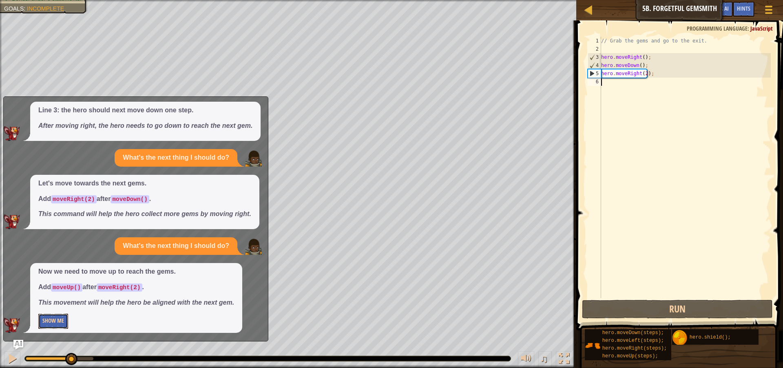
click at [56, 320] on button "Show Me" at bounding box center [53, 320] width 30 height 15
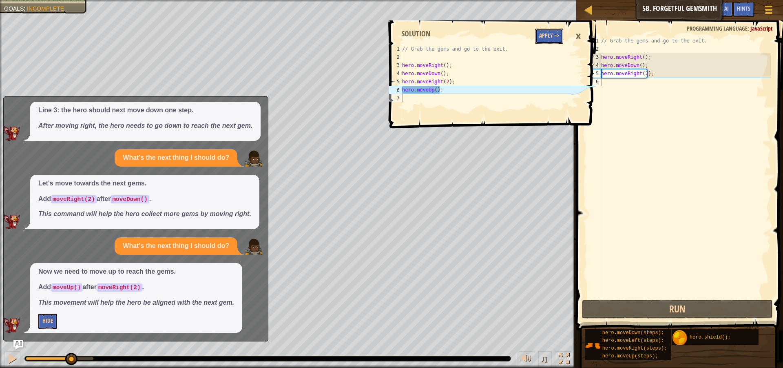
click at [548, 33] on button "Apply =>" at bounding box center [549, 36] width 28 height 15
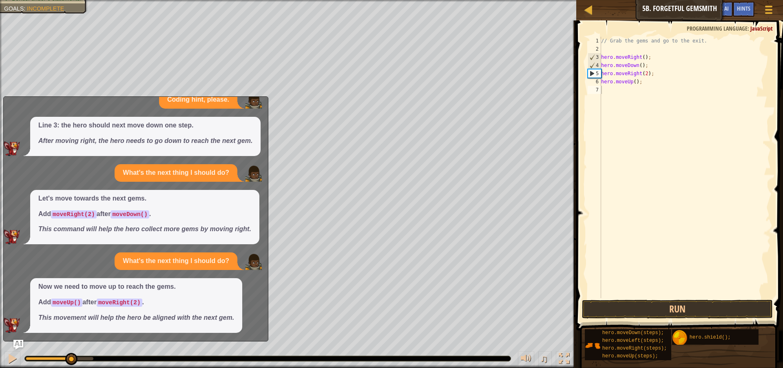
scroll to position [106, 0]
click at [737, 9] on div "Hints" at bounding box center [744, 9] width 22 height 15
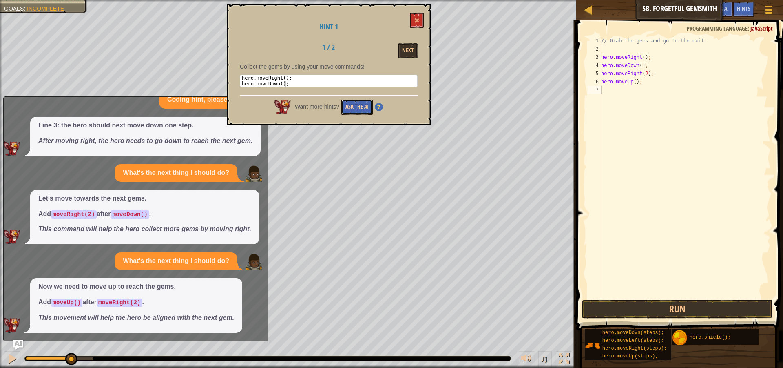
click at [370, 113] on button "Ask the AI" at bounding box center [357, 107] width 31 height 15
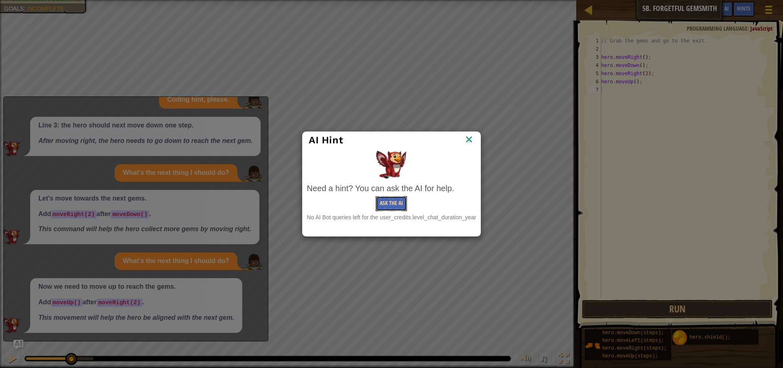
click at [390, 206] on button "Ask the AI" at bounding box center [391, 203] width 31 height 15
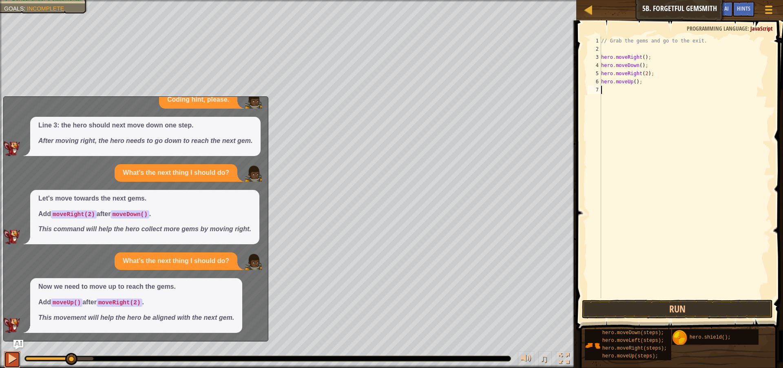
click at [10, 356] on div at bounding box center [12, 358] width 11 height 11
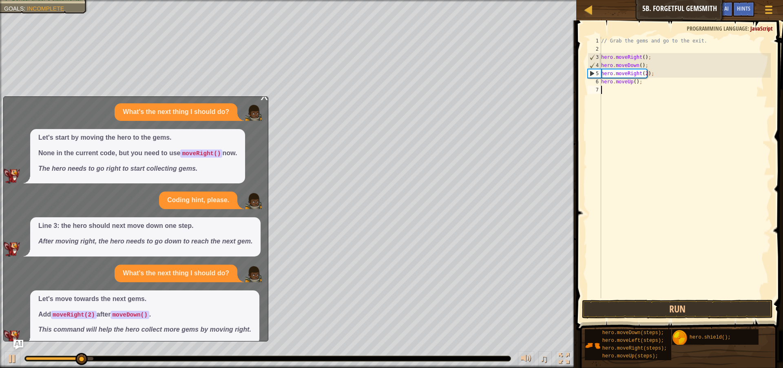
scroll to position [0, 0]
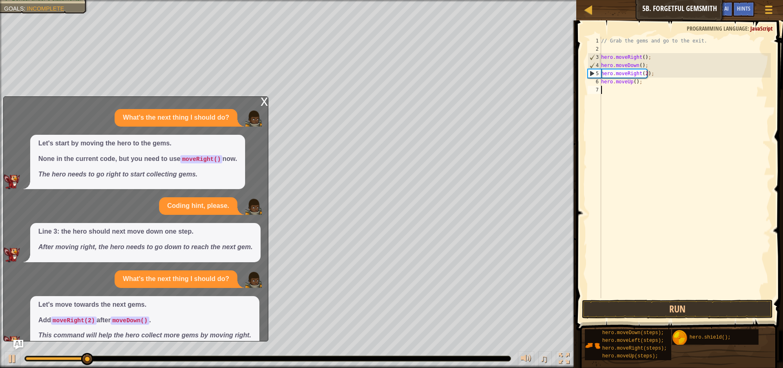
click at [262, 105] on div "x" at bounding box center [264, 101] width 7 height 8
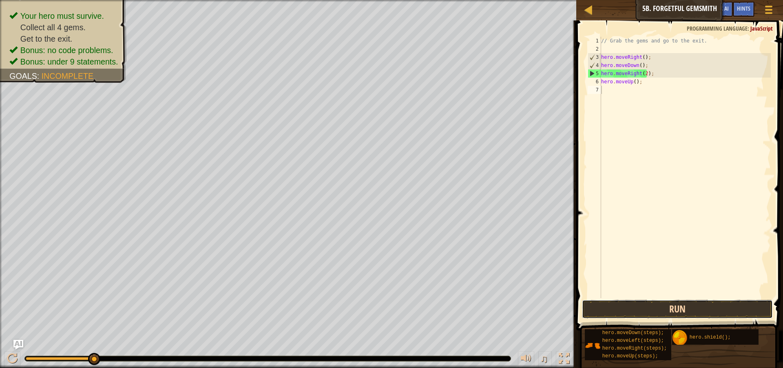
click at [597, 306] on button "Run" at bounding box center [677, 308] width 191 height 19
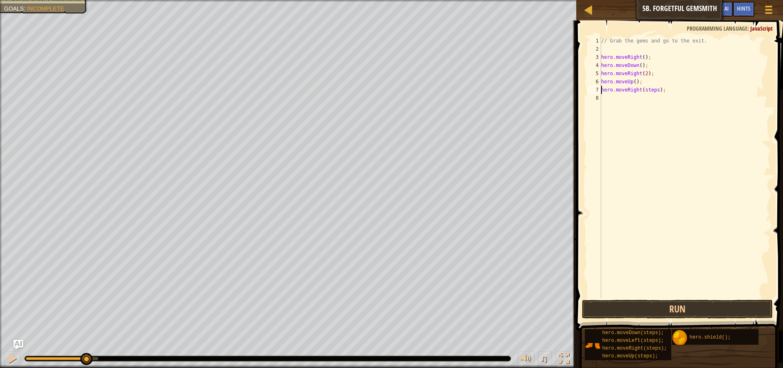
click at [647, 91] on div "// Grab the gems and go to the exit. hero . moveRight ( ) ; hero . moveDown ( )…" at bounding box center [685, 175] width 171 height 277
type textarea "hero.moveRight();"
click at [648, 319] on span at bounding box center [680, 164] width 213 height 334
click at [647, 313] on button "Run" at bounding box center [677, 308] width 191 height 19
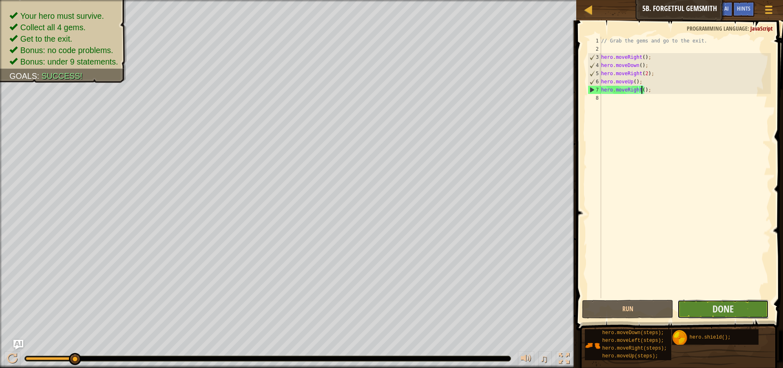
click at [694, 315] on button "Done" at bounding box center [723, 308] width 91 height 19
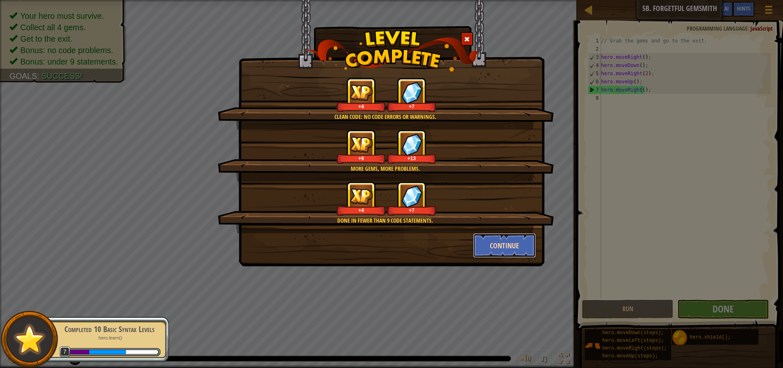
click at [504, 240] on button "Continue" at bounding box center [504, 245] width 63 height 24
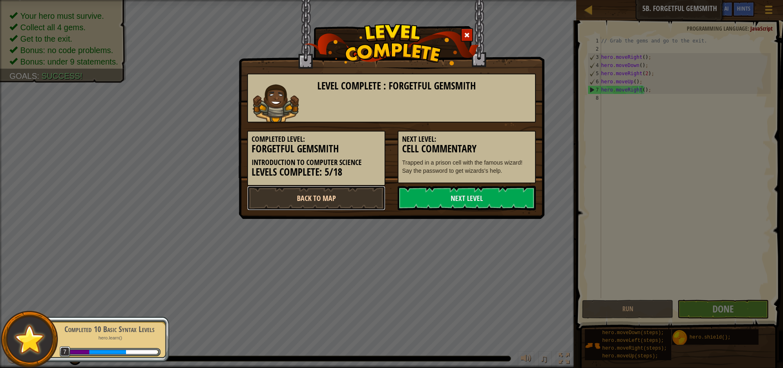
click at [306, 195] on link "Back to Map" at bounding box center [316, 198] width 138 height 24
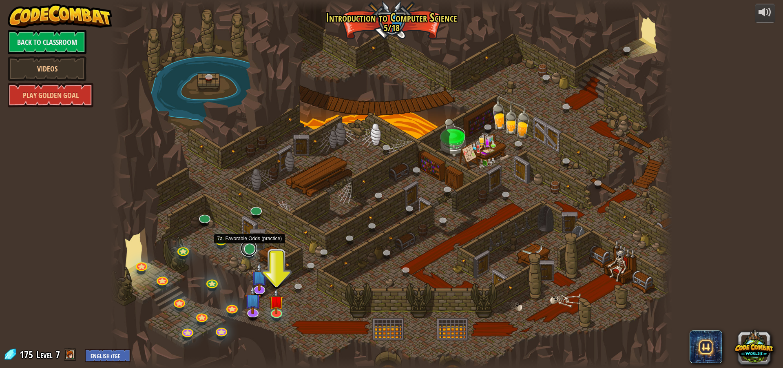
click at [249, 250] on link at bounding box center [249, 248] width 16 height 16
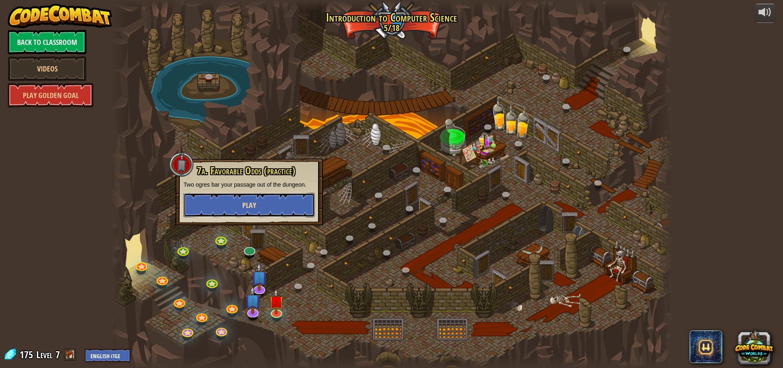
click at [265, 211] on button "Play" at bounding box center [249, 205] width 131 height 24
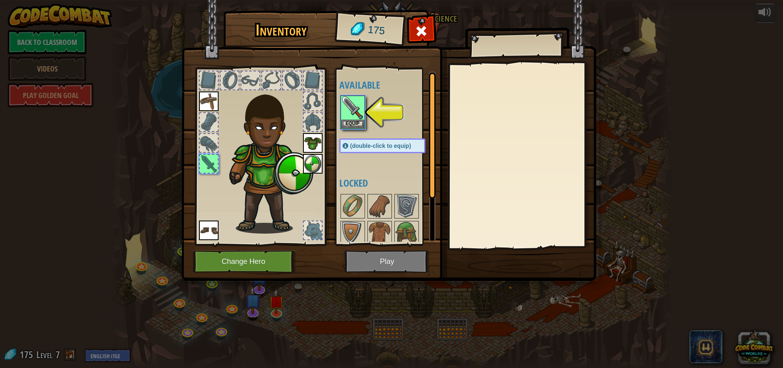
click at [386, 259] on img at bounding box center [389, 132] width 415 height 296
click at [346, 116] on img at bounding box center [353, 107] width 23 height 23
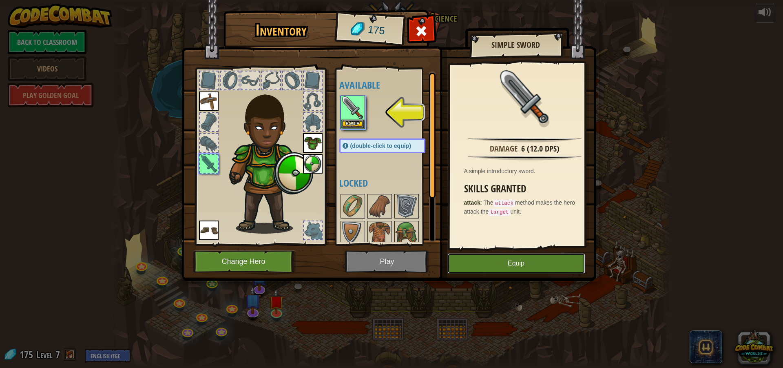
click at [489, 261] on button "Equip" at bounding box center [517, 263] width 138 height 20
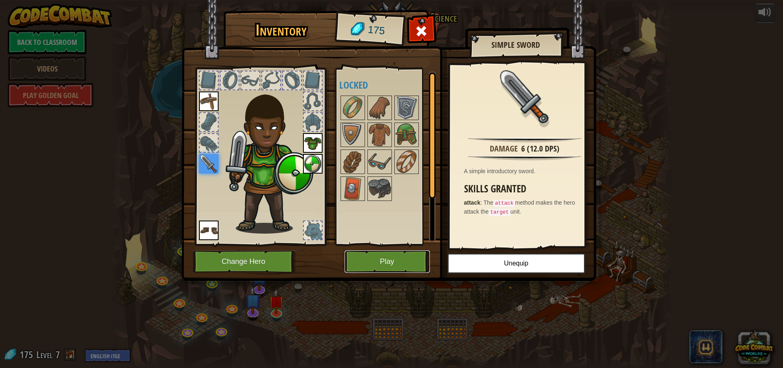
click at [383, 264] on button "Play" at bounding box center [387, 261] width 85 height 22
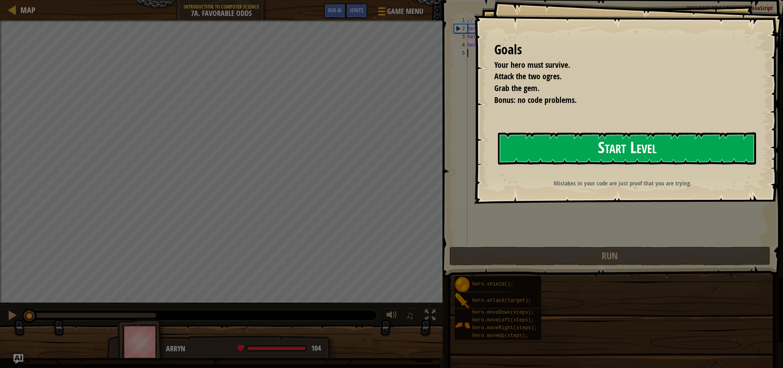
click at [600, 143] on button "Start Level" at bounding box center [627, 148] width 258 height 32
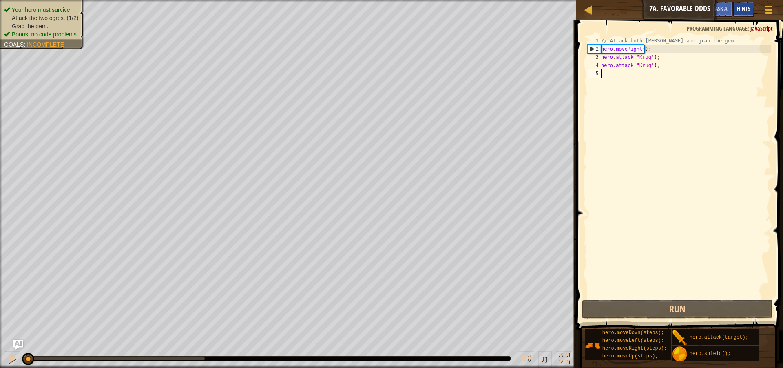
click at [740, 6] on span "Hints" at bounding box center [743, 8] width 13 height 8
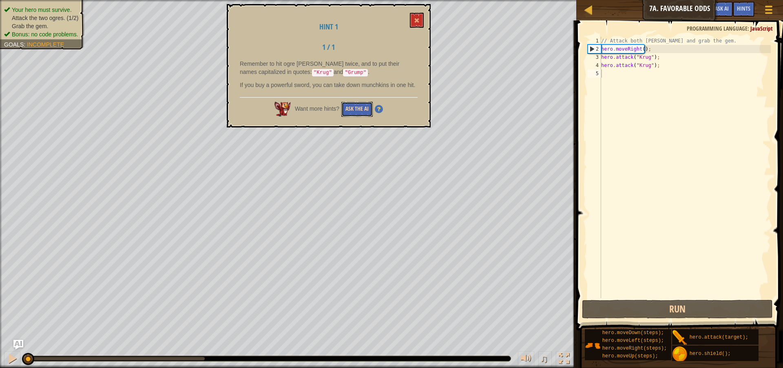
click at [355, 112] on button "Ask the AI" at bounding box center [357, 109] width 31 height 15
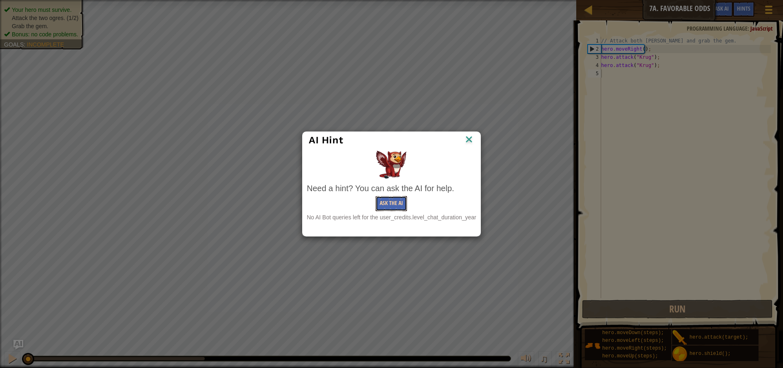
click at [380, 196] on button "Ask the AI" at bounding box center [391, 203] width 31 height 15
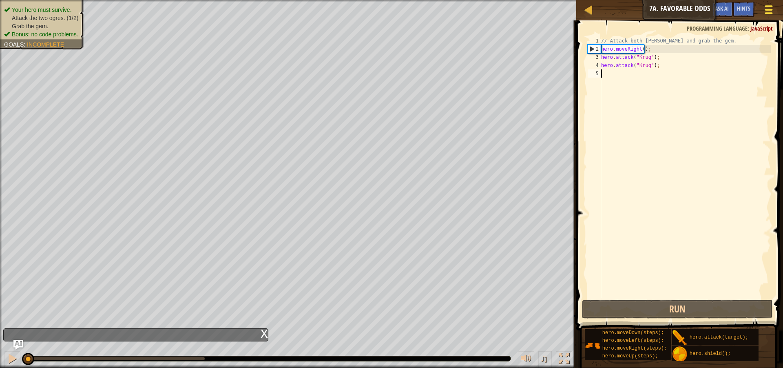
click at [768, 14] on span at bounding box center [769, 13] width 8 height 2
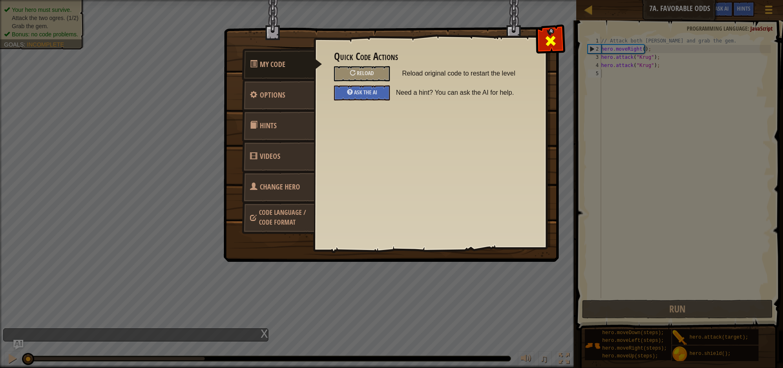
click at [546, 44] on span at bounding box center [550, 40] width 13 height 13
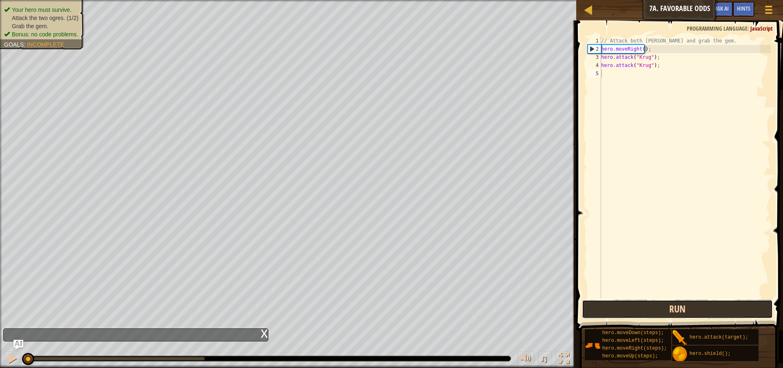
click at [654, 318] on button "Run" at bounding box center [677, 308] width 191 height 19
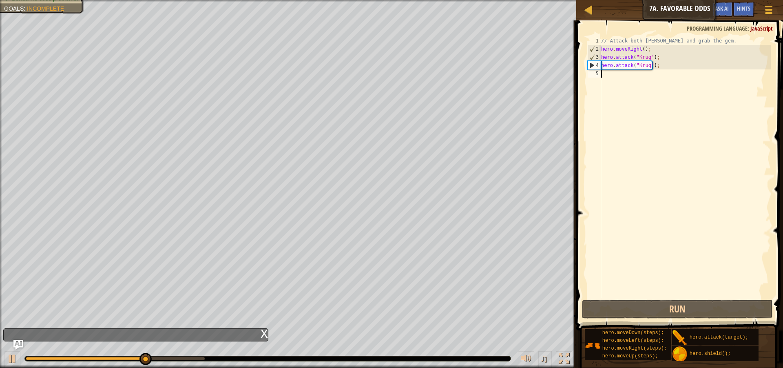
click at [23, 352] on div "♫" at bounding box center [288, 356] width 577 height 24
drag, startPoint x: 19, startPoint y: 356, endPoint x: 65, endPoint y: 362, distance: 46.4
click at [20, 356] on button at bounding box center [12, 359] width 16 height 17
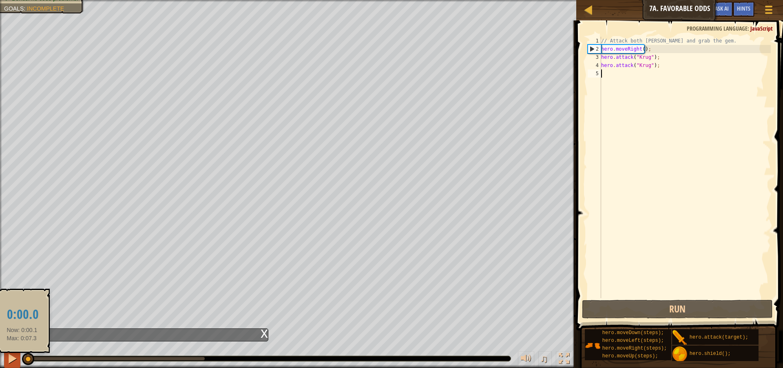
drag, startPoint x: 147, startPoint y: 358, endPoint x: 17, endPoint y: 357, distance: 130.2
click at [17, 357] on div "♫" at bounding box center [288, 356] width 577 height 24
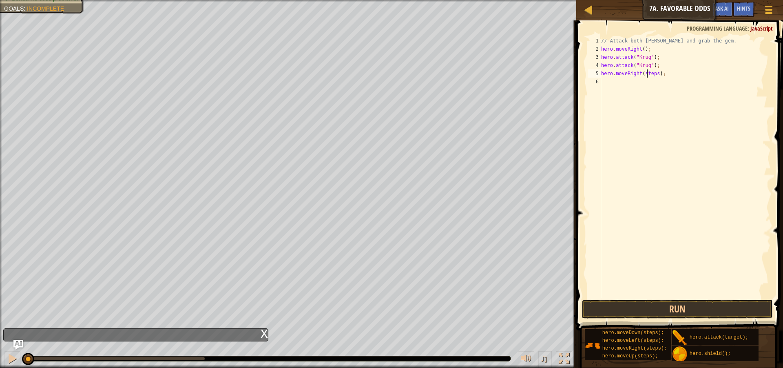
click at [646, 72] on div "// Attack both [PERSON_NAME] and grab the gem. hero . moveRight ( ) ; hero . at…" at bounding box center [685, 175] width 171 height 277
click at [645, 80] on div "// Attack both [PERSON_NAME] and grab the gem. hero . moveRight ( ) ; hero . at…" at bounding box center [685, 175] width 171 height 277
click at [659, 308] on button "Run" at bounding box center [677, 308] width 191 height 19
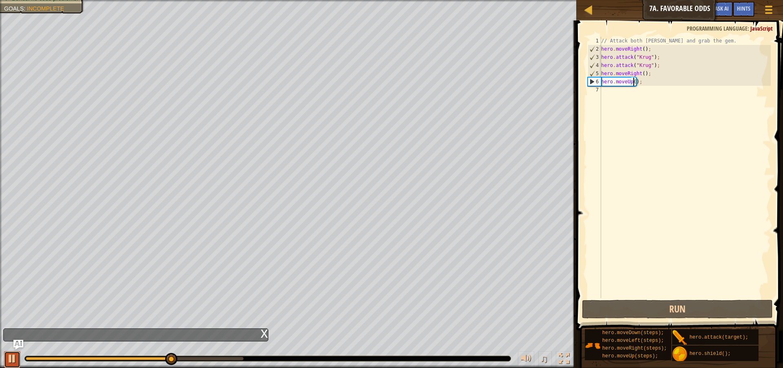
click at [16, 355] on div at bounding box center [12, 358] width 11 height 11
drag, startPoint x: 601, startPoint y: 61, endPoint x: 597, endPoint y: 56, distance: 6.4
click at [597, 56] on div "hero.moveUp(); 1 2 3 4 5 6 7 // Attack both [PERSON_NAME] and grab the gem. her…" at bounding box center [678, 167] width 185 height 261
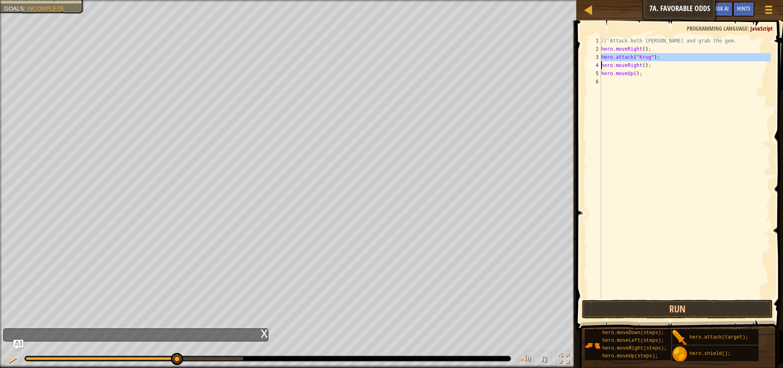
drag, startPoint x: 601, startPoint y: 60, endPoint x: 620, endPoint y: 58, distance: 19.7
click at [620, 58] on div "hero.attack("[PERSON_NAME]"); 1 2 3 4 5 6 // Attack both [PERSON_NAME] and grab…" at bounding box center [678, 167] width 185 height 261
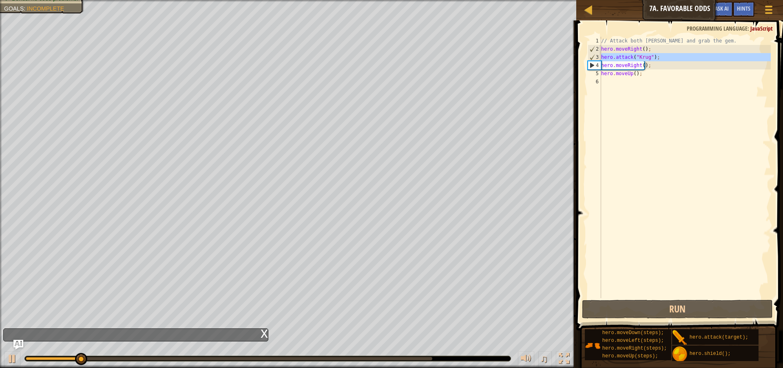
click at [663, 54] on div "// Attack both [PERSON_NAME] and grab the gem. hero . moveRight ( ) ; hero . at…" at bounding box center [685, 167] width 171 height 261
type textarea "hero.attack("[PERSON_NAME]");"
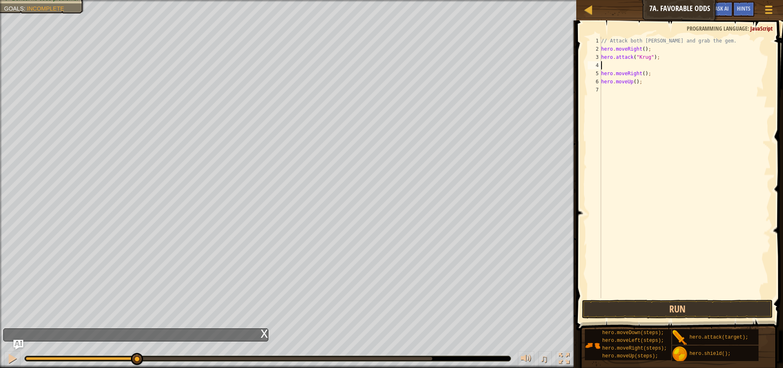
paste textarea "hero.attack("[PERSON_NAME]");"
type textarea "hero.attack("[PERSON_NAME]");"
click at [623, 95] on div "// Attack both [PERSON_NAME] and grab the gem. hero . moveRight ( ) ; hero . at…" at bounding box center [685, 175] width 171 height 277
drag, startPoint x: 646, startPoint y: 90, endPoint x: 636, endPoint y: 91, distance: 10.3
click at [636, 91] on div "// Attack both [PERSON_NAME] and grab the gem. hero . moveRight ( ) ; hero . at…" at bounding box center [685, 175] width 171 height 277
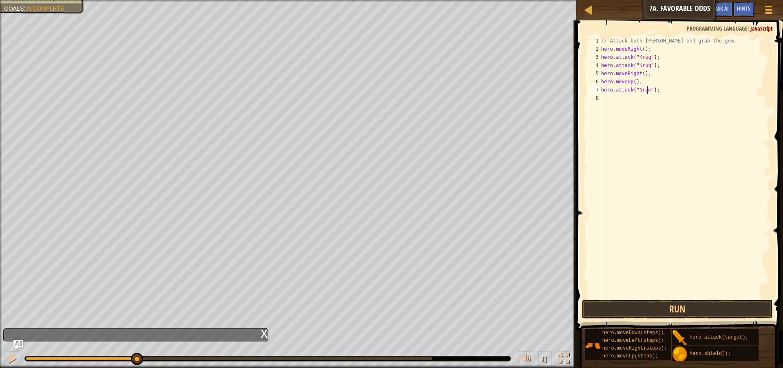
scroll to position [4, 4]
type textarea "hero.attack("Grump");"
click at [632, 95] on div "// Attack both [PERSON_NAME] and grab the gem. hero . moveRight ( ) ; hero . at…" at bounding box center [685, 175] width 171 height 277
paste textarea "hero.attack("[PERSON_NAME]");"
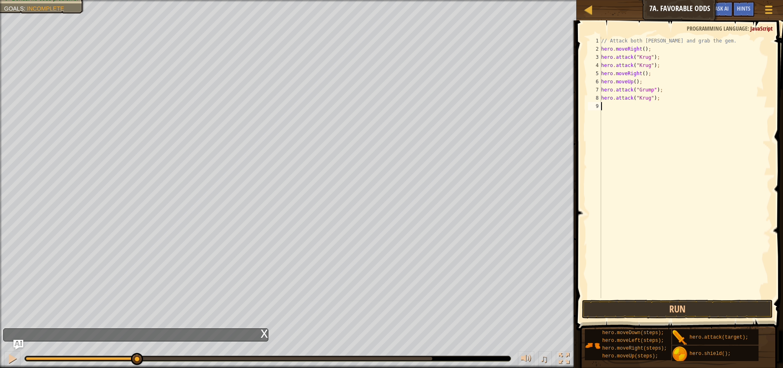
click at [641, 98] on div "// Attack both [PERSON_NAME] and grab the gem. hero . moveRight ( ) ; hero . at…" at bounding box center [685, 175] width 171 height 277
type textarea "hero.attack("Grump");"
click at [621, 110] on div "// Attack both [PERSON_NAME] and grab the gem. hero . moveRight ( ) ; hero . at…" at bounding box center [685, 175] width 171 height 277
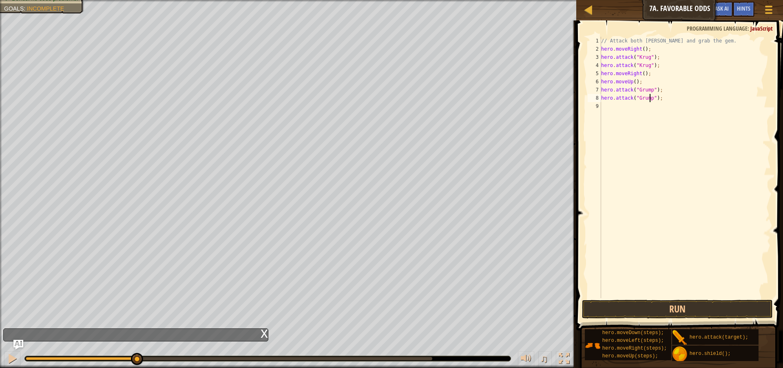
scroll to position [4, 0]
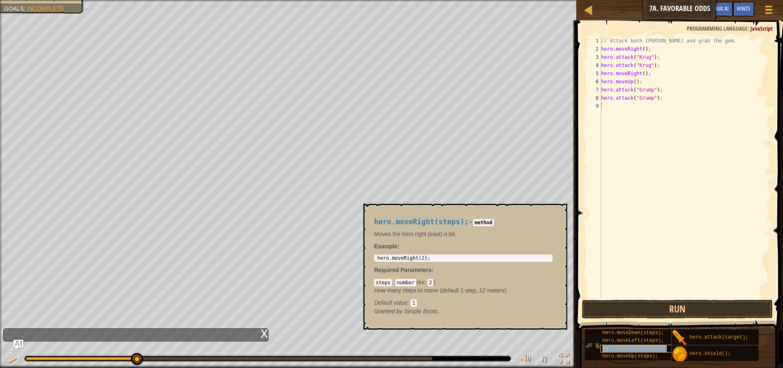
click at [634, 346] on span "hero.moveRight(steps);" at bounding box center [635, 348] width 64 height 6
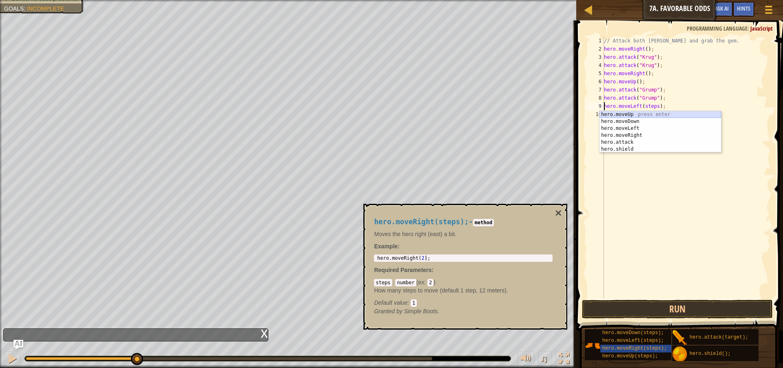
click at [649, 112] on div "hero.moveUp press enter hero.moveDown press enter hero.moveLeft press enter her…" at bounding box center [661, 138] width 122 height 55
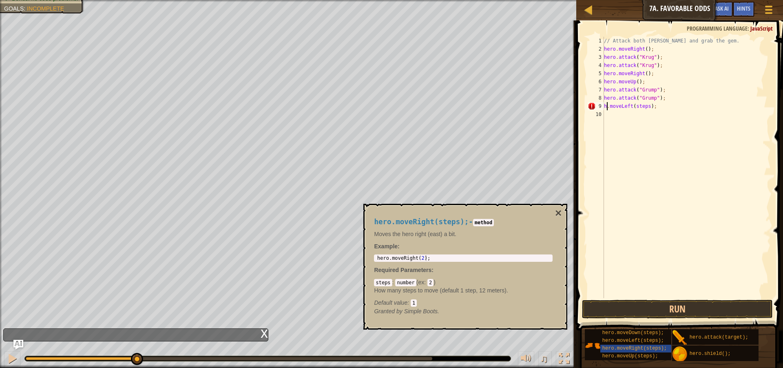
type textarea ".moveLeft(steps);"
click at [645, 104] on div "// Attack both [PERSON_NAME] and grab the gem. hero . moveRight ( ) ; hero . at…" at bounding box center [687, 175] width 169 height 277
drag, startPoint x: 649, startPoint y: 105, endPoint x: 595, endPoint y: 106, distance: 53.5
click at [595, 106] on div ".moveLeft(steps); 1 2 3 4 5 6 7 8 9 10 // Attack both [PERSON_NAME] and grab th…" at bounding box center [678, 167] width 185 height 261
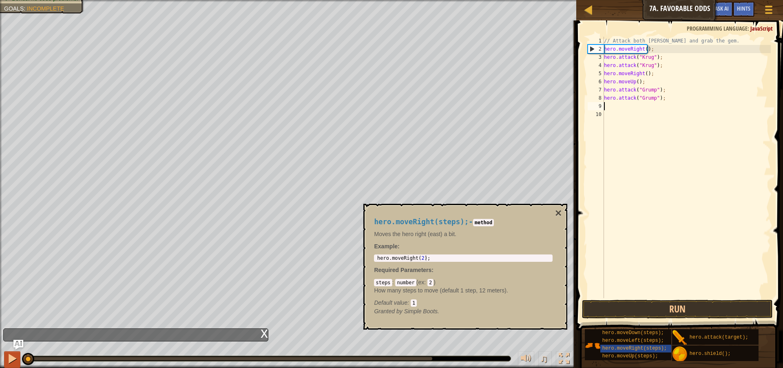
drag, startPoint x: 142, startPoint y: 354, endPoint x: 14, endPoint y: 366, distance: 127.8
click at [14, 366] on div "♫" at bounding box center [288, 356] width 577 height 24
click at [685, 313] on button "Run" at bounding box center [677, 308] width 191 height 19
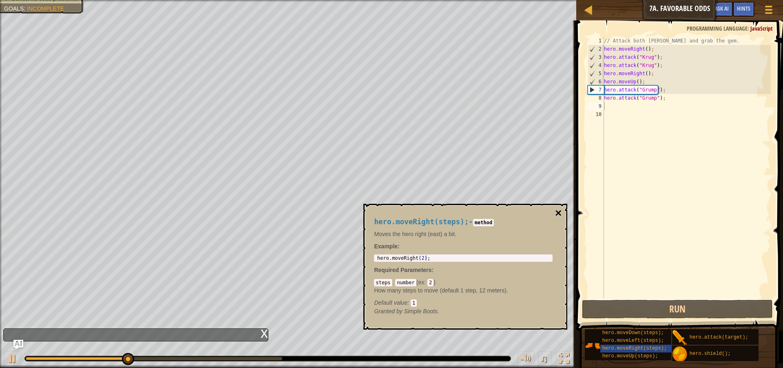
click at [557, 208] on button "×" at bounding box center [558, 212] width 7 height 11
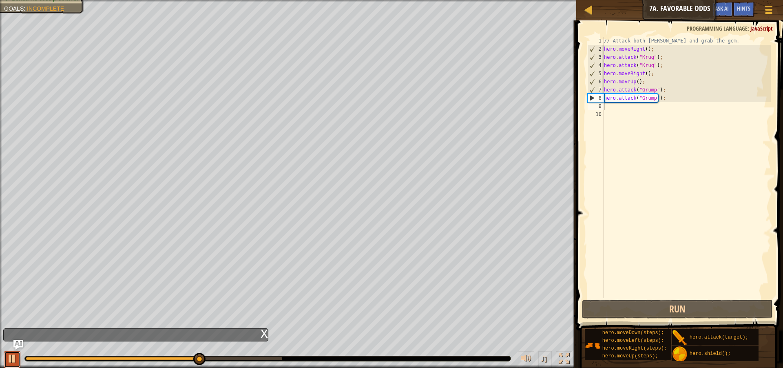
click at [11, 356] on div at bounding box center [12, 358] width 11 height 11
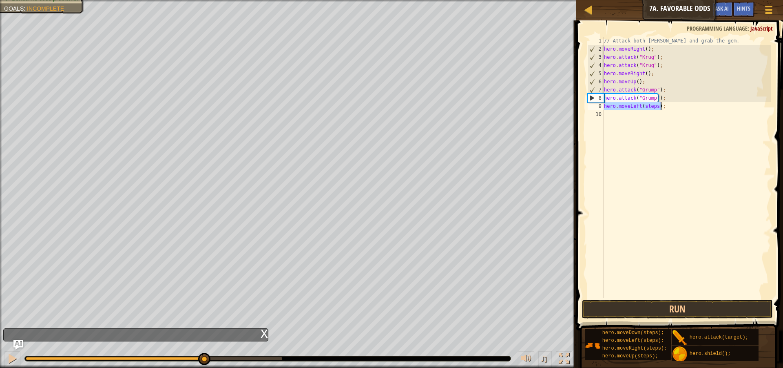
click at [653, 103] on div "// Attack both [PERSON_NAME] and grab the gem. hero . moveRight ( ) ; hero . at…" at bounding box center [687, 167] width 169 height 261
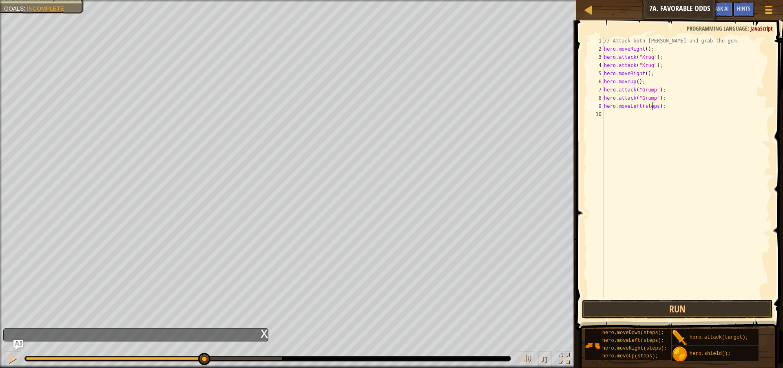
click at [653, 103] on div "// Attack both [PERSON_NAME] and grab the gem. hero . moveRight ( ) ; hero . at…" at bounding box center [687, 175] width 169 height 277
type textarea "hero.moveLeft(2);"
click at [678, 312] on button "Run" at bounding box center [677, 308] width 191 height 19
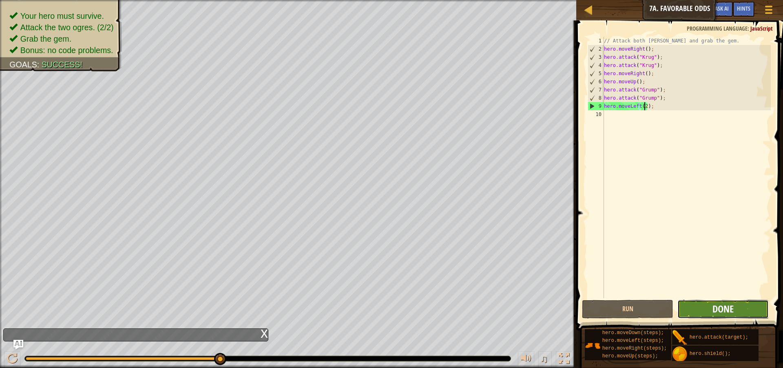
click at [714, 303] on span "Done" at bounding box center [723, 308] width 21 height 13
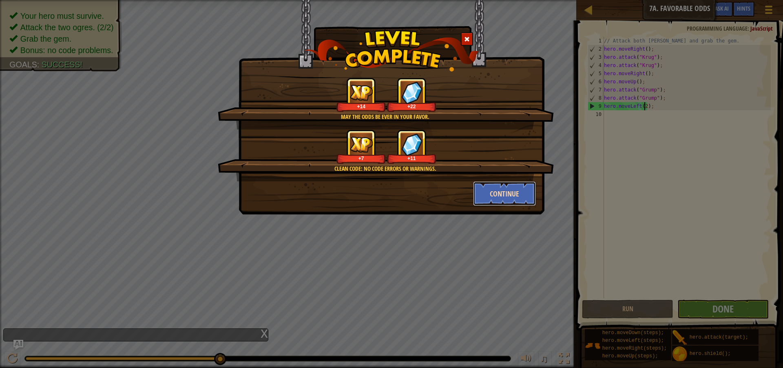
click at [523, 195] on button "Continue" at bounding box center [504, 193] width 63 height 24
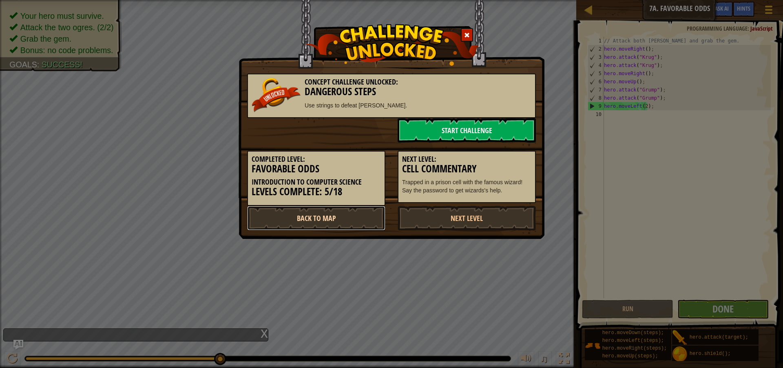
click at [317, 217] on link "Back to Map" at bounding box center [316, 218] width 138 height 24
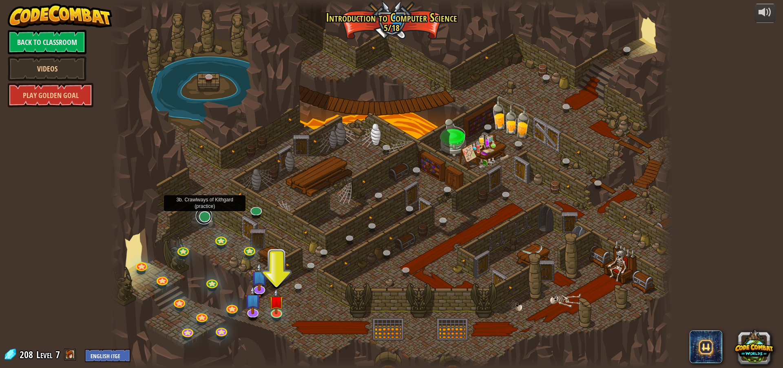
click at [203, 218] on link at bounding box center [204, 216] width 16 height 16
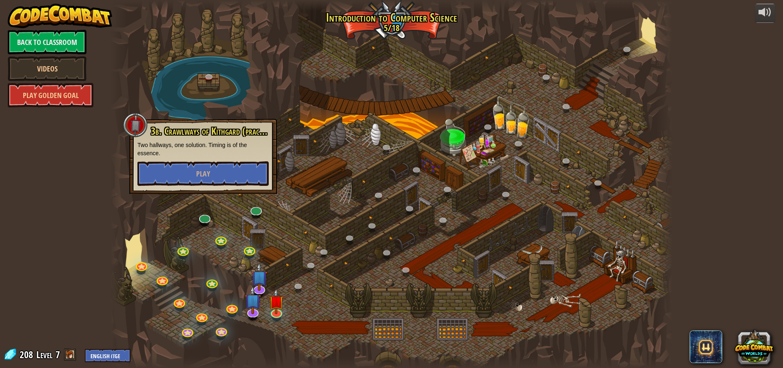
click at [214, 187] on div "3b. Crawlways of Kithgard (practice) Two hallways, one solution. Timing is of t…" at bounding box center [203, 156] width 148 height 75
click at [200, 177] on span "Play" at bounding box center [203, 174] width 14 height 10
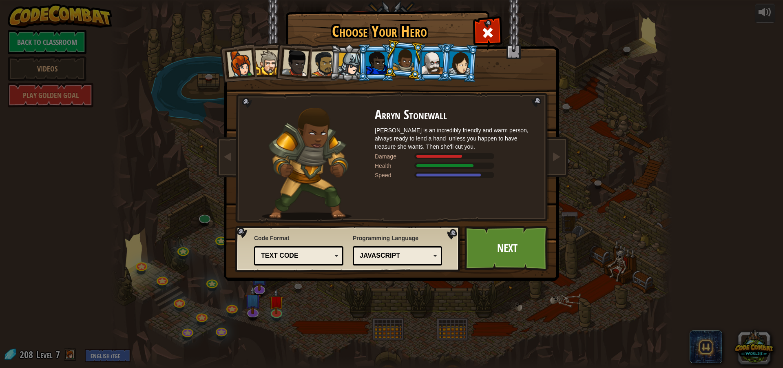
click at [400, 252] on div "JavaScript" at bounding box center [395, 255] width 71 height 9
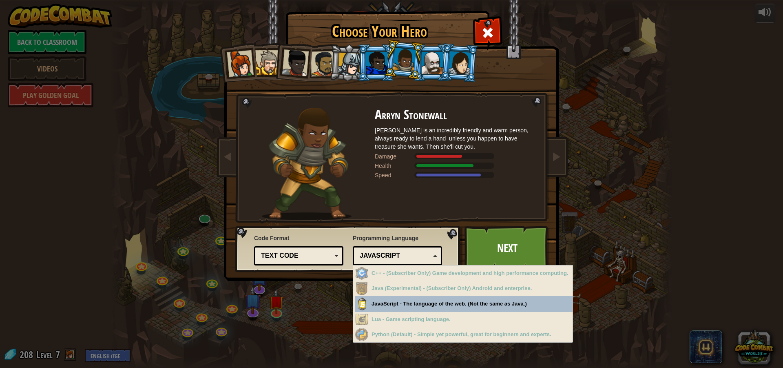
click at [400, 252] on div "JavaScript" at bounding box center [395, 255] width 71 height 9
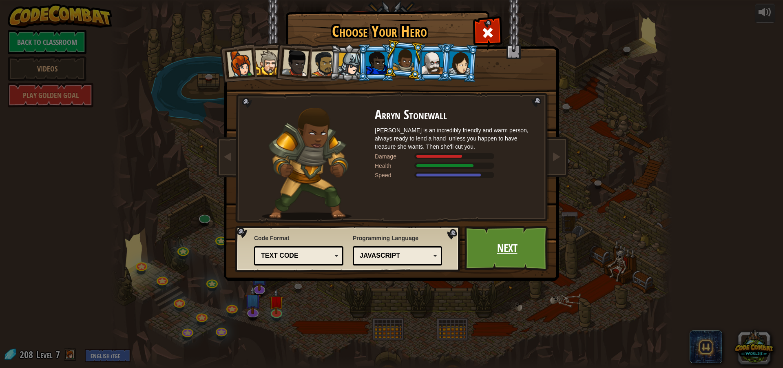
click at [496, 245] on link "Next" at bounding box center [507, 248] width 85 height 45
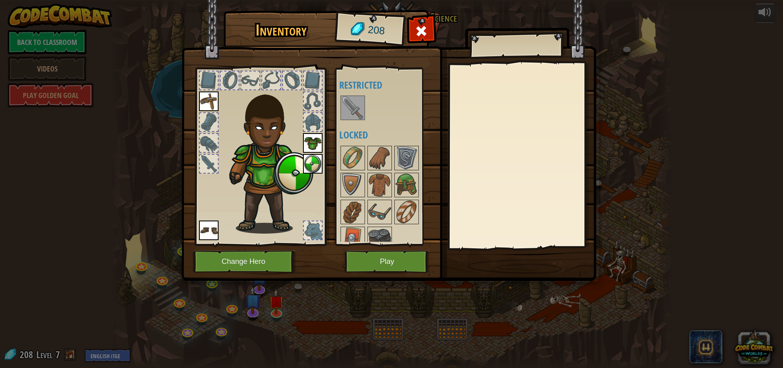
click at [348, 104] on img at bounding box center [353, 107] width 23 height 23
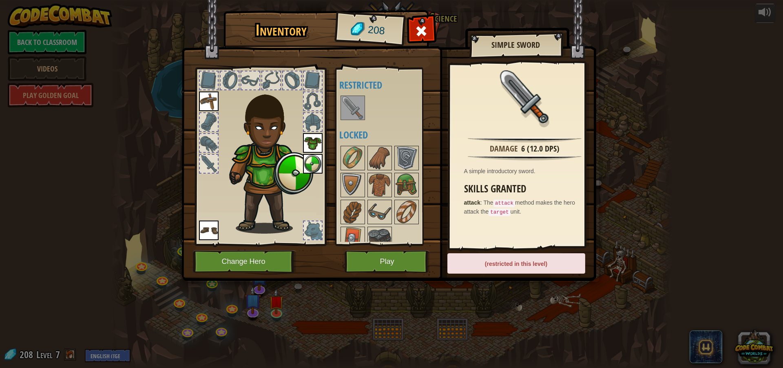
click at [347, 109] on img at bounding box center [353, 107] width 23 height 23
click at [356, 109] on img at bounding box center [353, 107] width 23 height 23
click at [383, 215] on img at bounding box center [379, 211] width 23 height 23
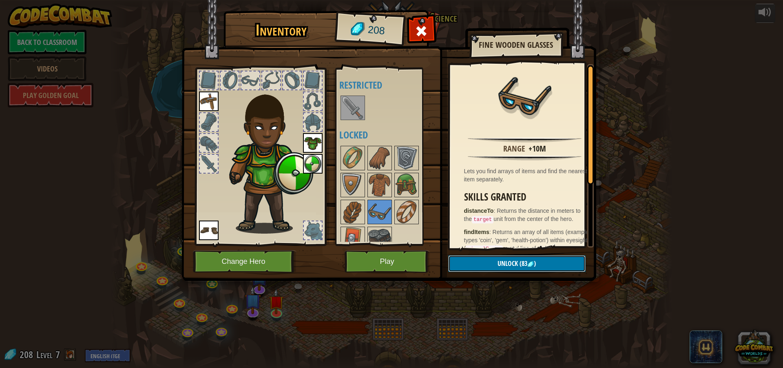
click at [495, 260] on button "Unlock (83 )" at bounding box center [517, 263] width 138 height 17
click at [495, 260] on button "Confirm" at bounding box center [517, 263] width 138 height 17
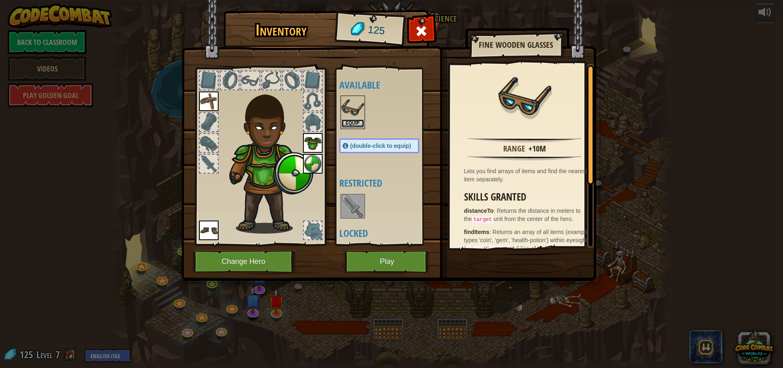
click at [352, 121] on button "Equip" at bounding box center [353, 123] width 23 height 9
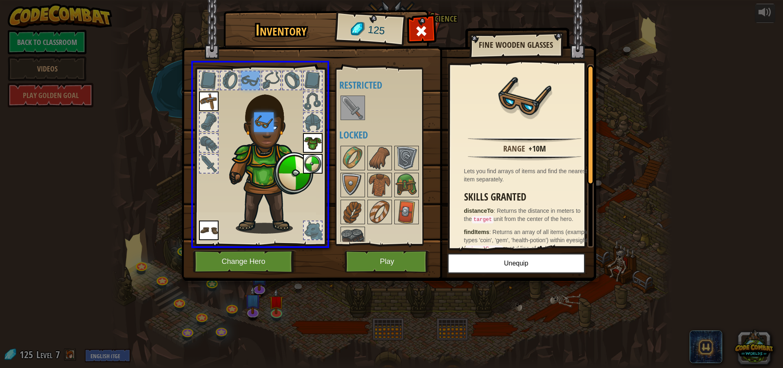
drag, startPoint x: 251, startPoint y: 79, endPoint x: 268, endPoint y: 126, distance: 50.6
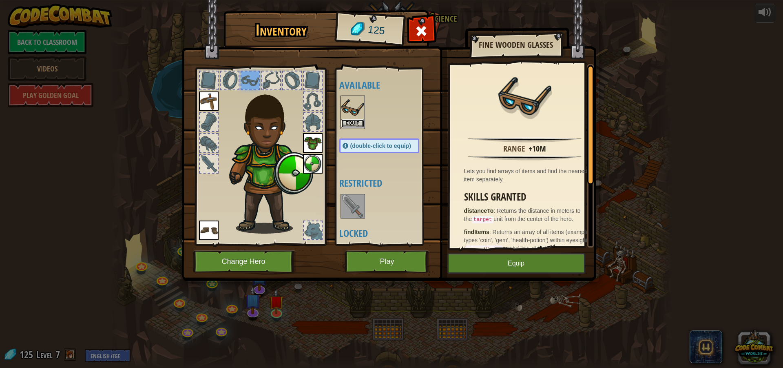
click at [352, 119] on button "Equip" at bounding box center [353, 123] width 23 height 9
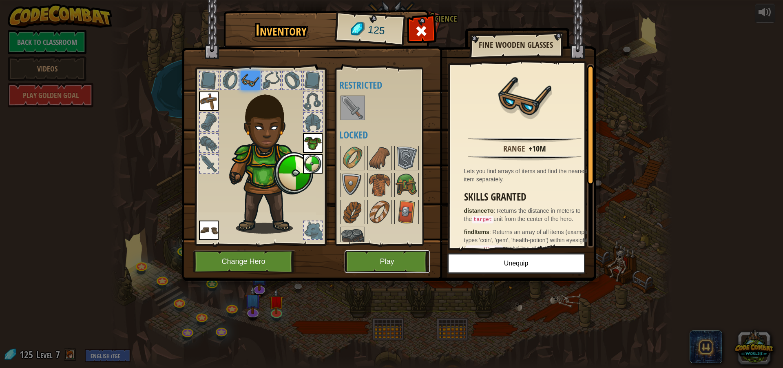
click at [379, 260] on button "Play" at bounding box center [387, 261] width 85 height 22
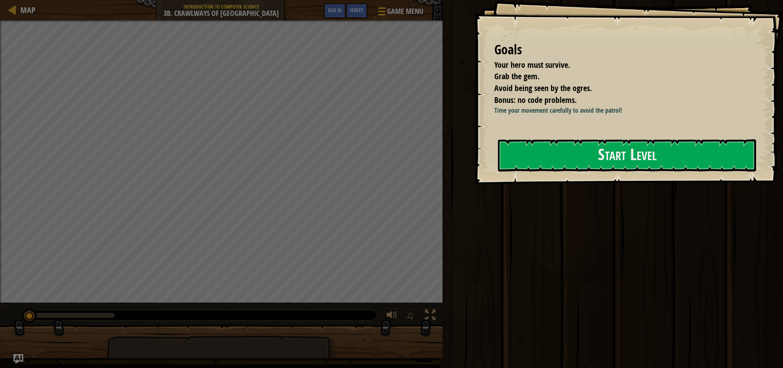
click at [532, 154] on button "Start Level" at bounding box center [627, 155] width 258 height 32
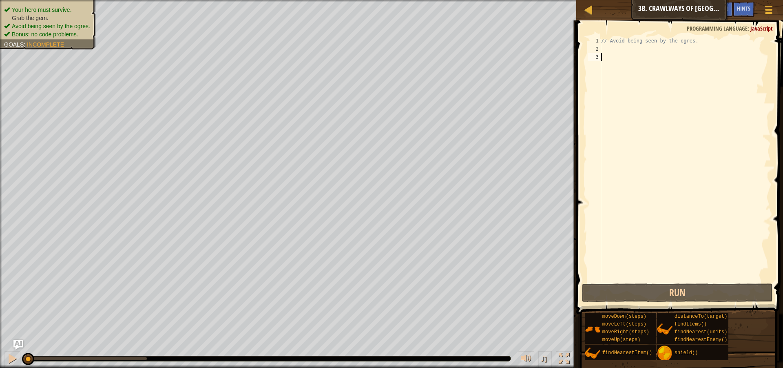
click at [613, 51] on div "// Avoid being seen by the ogres." at bounding box center [685, 167] width 171 height 261
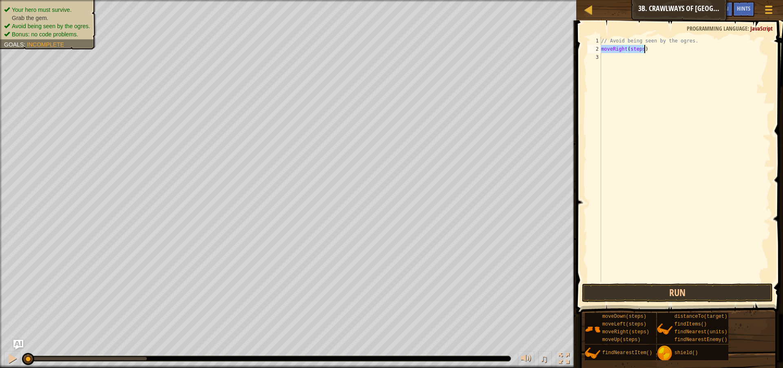
click at [638, 44] on div "// Avoid being seen by the ogres. moveRight ( steps )" at bounding box center [685, 167] width 171 height 261
click at [635, 51] on div "// Avoid being seen by the ogres. moveRight ( steps )" at bounding box center [685, 167] width 171 height 261
type textarea "moveRight()"
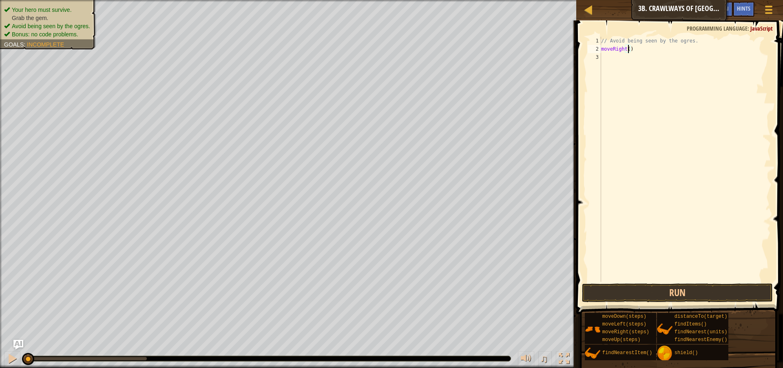
click at [610, 67] on div "// Avoid being seen by the ogres. moveRight ( )" at bounding box center [685, 167] width 171 height 261
click at [630, 60] on div "// Avoid being seen by the ogres. moveRight ( ) moveLeft ( steps )" at bounding box center [685, 167] width 171 height 261
type textarea "moveLeft()"
click at [609, 69] on div "// Avoid being seen by the ogres. moveRight ( ) moveLeft ( )" at bounding box center [685, 167] width 171 height 261
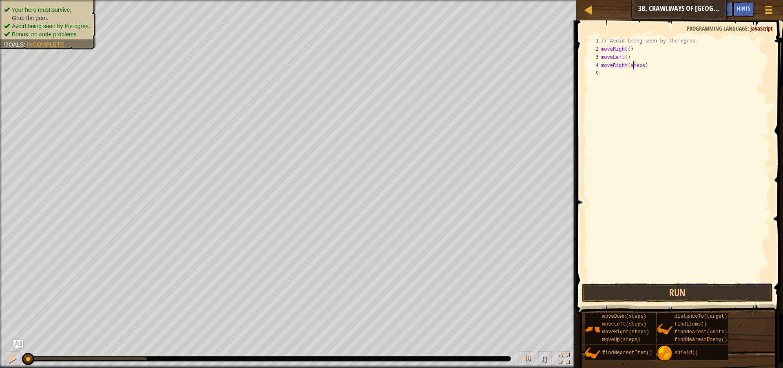
click at [635, 64] on div "// Avoid being seen by the ogres. moveRight ( ) moveLeft ( ) moveRight ( steps )" at bounding box center [685, 167] width 171 height 261
drag, startPoint x: 666, startPoint y: 288, endPoint x: 672, endPoint y: 294, distance: 8.7
click at [666, 290] on button "Run" at bounding box center [677, 292] width 191 height 19
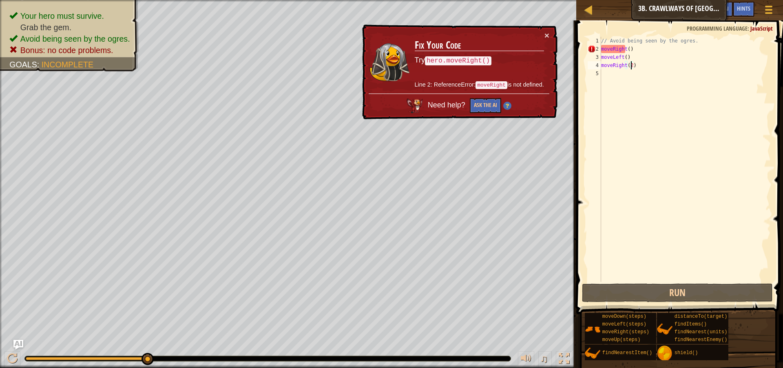
type textarea "moveRight()"
drag, startPoint x: 608, startPoint y: 48, endPoint x: 608, endPoint y: 74, distance: 26.1
click at [608, 74] on div "// Avoid being seen by the ogres. moveRight ( ) moveLeft ( ) moveRight ( 2 )" at bounding box center [685, 167] width 171 height 261
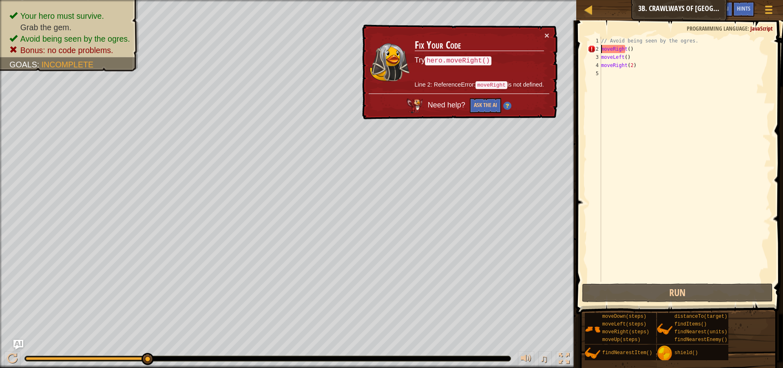
click at [602, 45] on div "// Avoid being seen by the ogres. moveRight ( ) moveLeft ( ) moveRight ( 2 )" at bounding box center [685, 167] width 171 height 261
click at [548, 36] on button "×" at bounding box center [547, 36] width 5 height 9
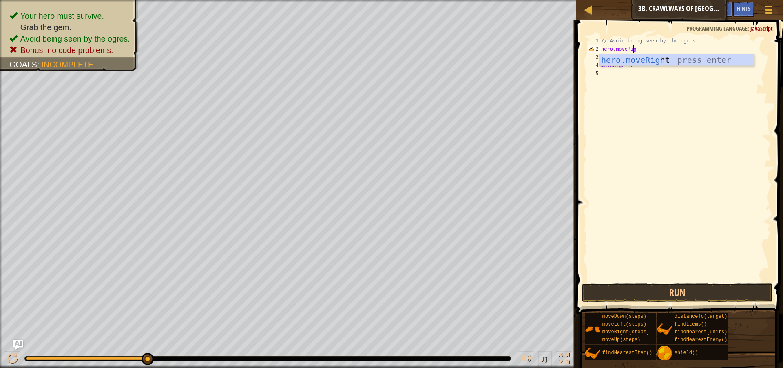
scroll to position [4, 2]
type textarea "hero.moveRigh"
drag, startPoint x: 630, startPoint y: 62, endPoint x: 592, endPoint y: 68, distance: 38.8
click at [592, 68] on div "1 2 3 4 5 6 // Avoid being seen by the ogres. hero . moveRight ( ) ; moveLeft (…" at bounding box center [678, 159] width 185 height 245
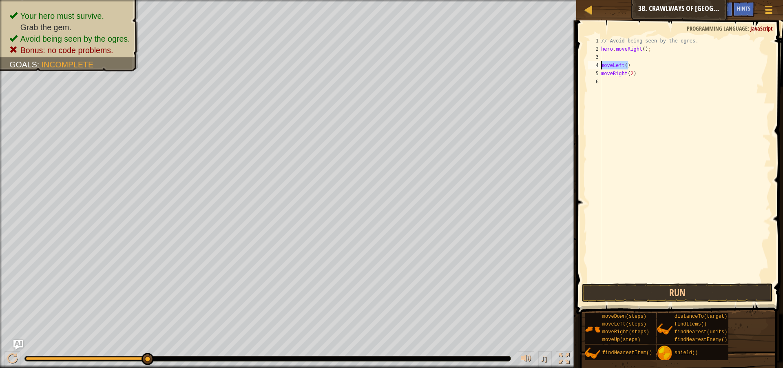
type textarea "moveLeft()"
drag, startPoint x: 643, startPoint y: 77, endPoint x: 599, endPoint y: 75, distance: 44.1
click at [599, 75] on div "1 2 3 4 5 6 // Avoid being seen by the ogres. hero . moveRight ( ) ; moveRight …" at bounding box center [678, 159] width 185 height 245
type textarea "moveRight(2)"
click at [604, 54] on div "// Avoid being seen by the ogres. hero . moveRight ( ) ;" at bounding box center [685, 167] width 171 height 261
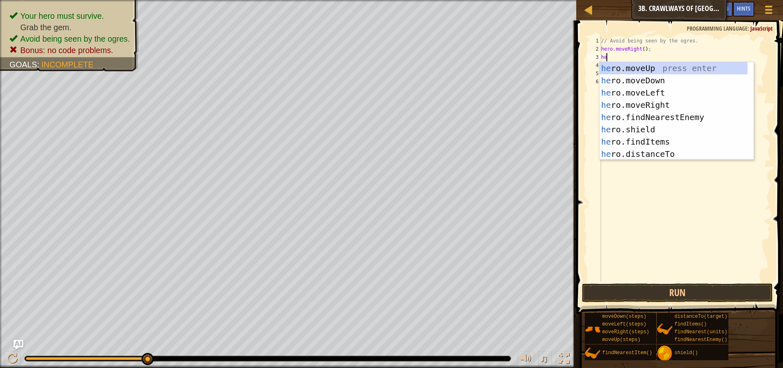
scroll to position [4, 0]
type textarea "hero"
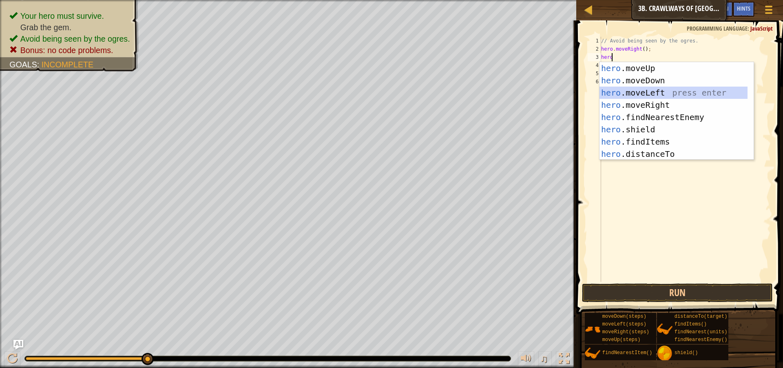
click at [628, 95] on div "hero .moveUp press enter hero .moveDown press enter hero .moveLeft press enter …" at bounding box center [674, 123] width 148 height 122
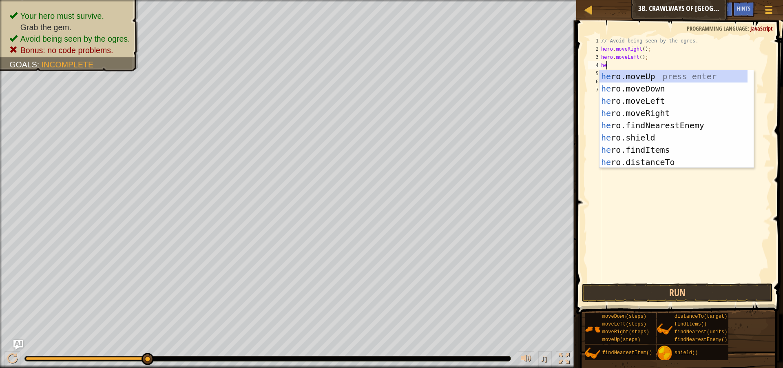
type textarea "hero"
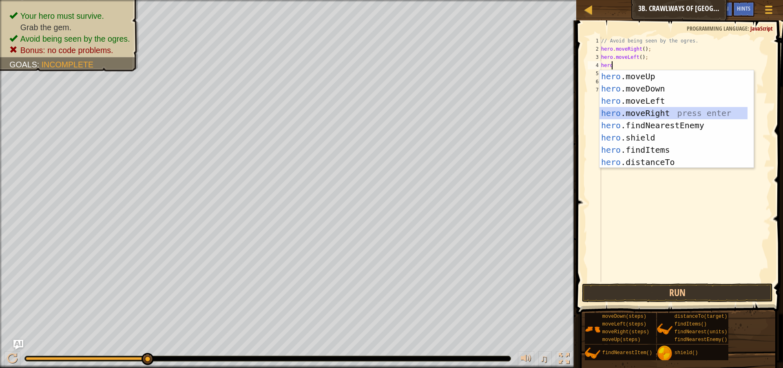
click at [639, 115] on div "hero .moveUp press enter hero .moveDown press enter hero .moveLeft press enter …" at bounding box center [674, 131] width 148 height 122
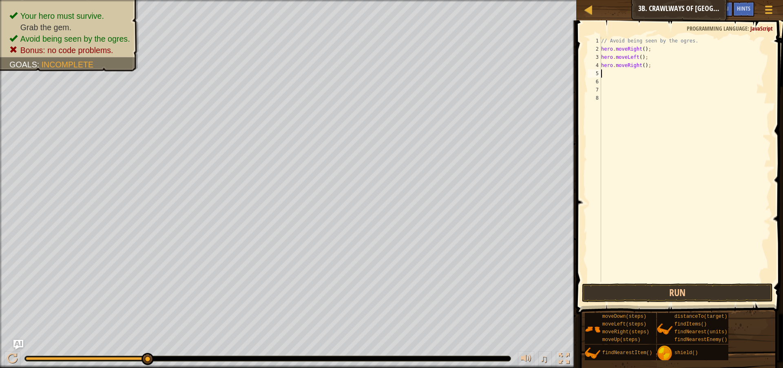
click at [643, 64] on div "// Avoid being seen by the ogres. hero . moveRight ( ) ; hero . moveLeft ( ) ; …" at bounding box center [685, 167] width 171 height 261
type textarea "hero.moveRight(2);"
click at [676, 297] on button "Run" at bounding box center [677, 292] width 191 height 19
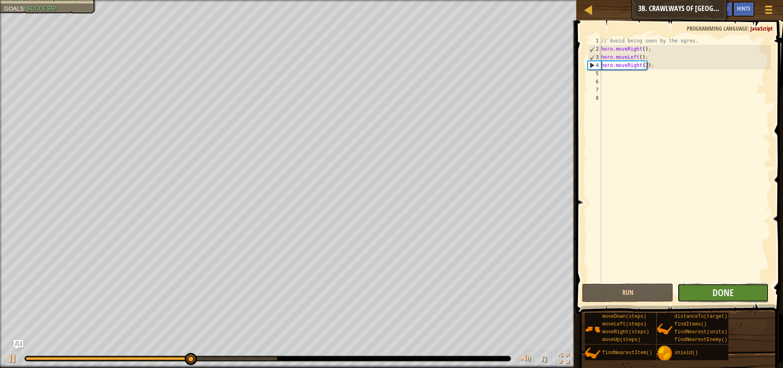
click at [710, 298] on button "Done" at bounding box center [723, 292] width 91 height 19
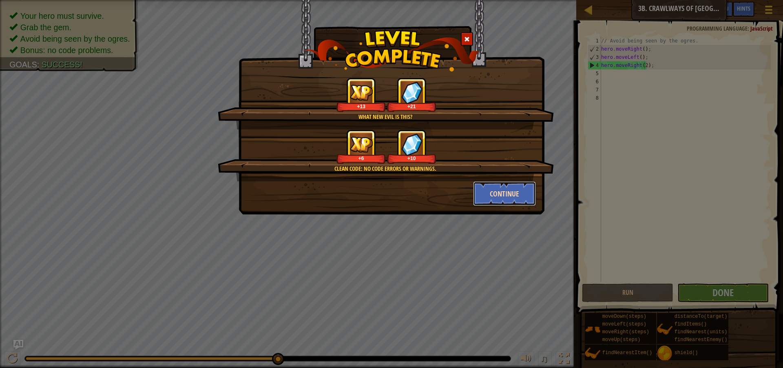
click at [507, 195] on button "Continue" at bounding box center [504, 193] width 63 height 24
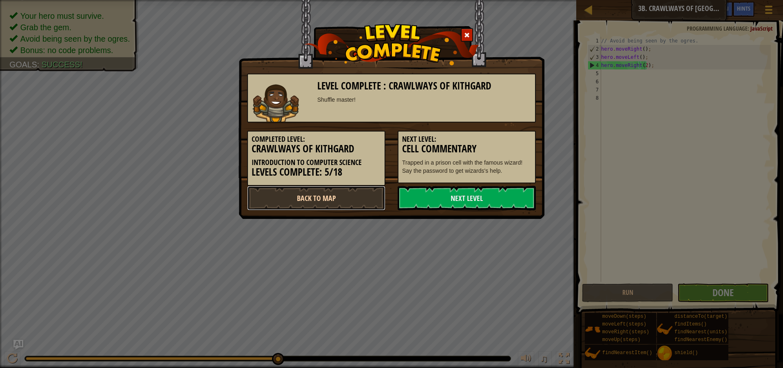
click at [376, 202] on link "Back to Map" at bounding box center [316, 198] width 138 height 24
